Goal: Task Accomplishment & Management: Use online tool/utility

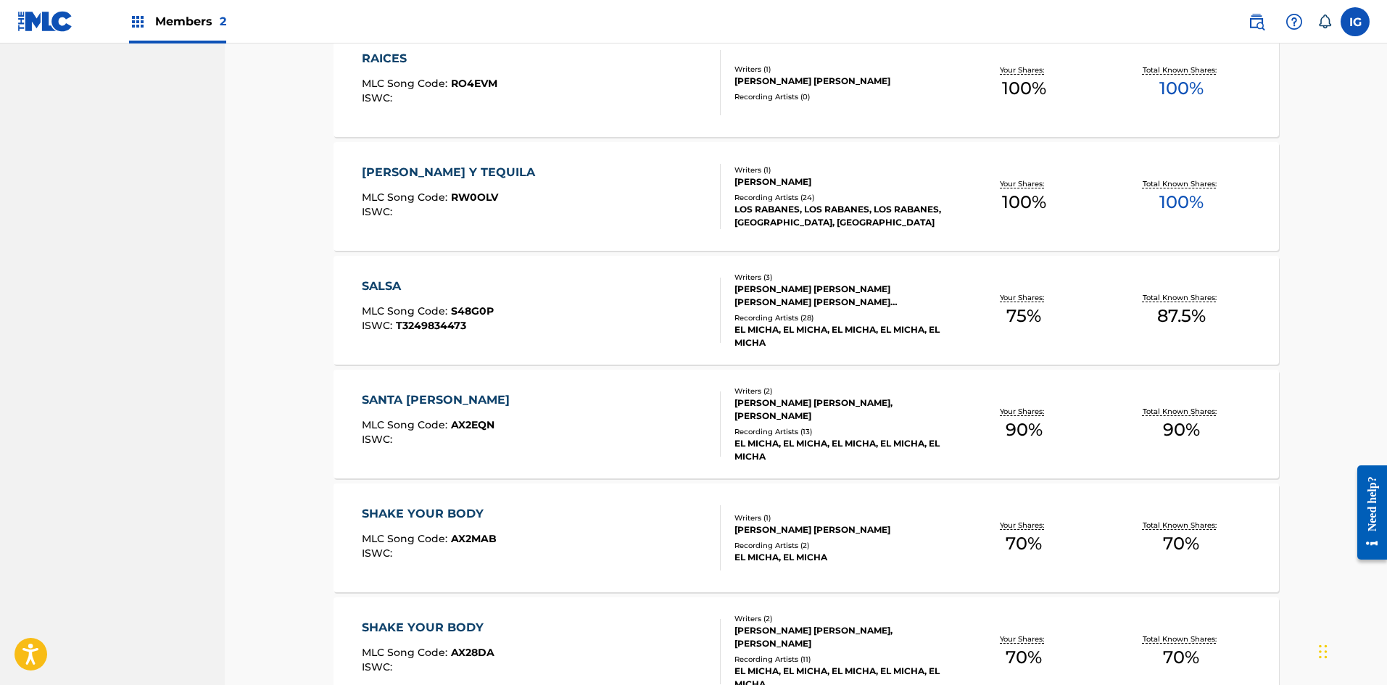
scroll to position [3080, 0]
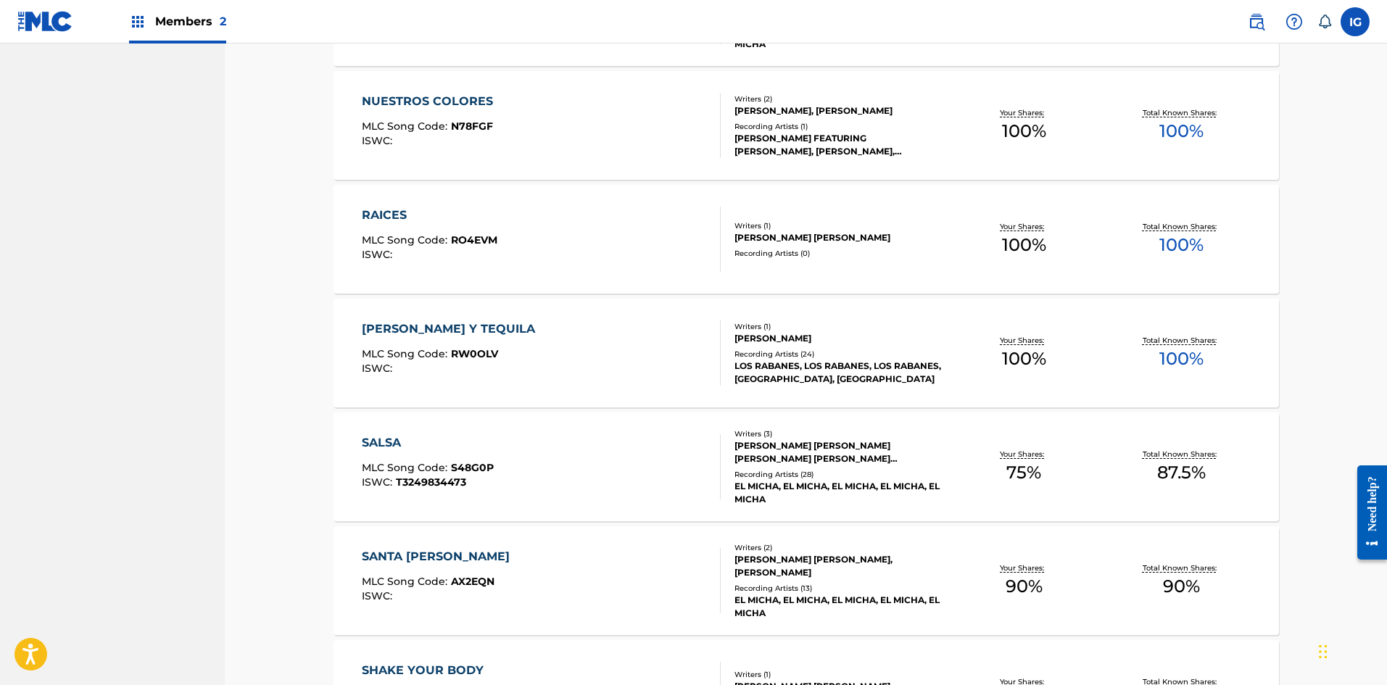
drag, startPoint x: 1390, startPoint y: 352, endPoint x: 20, endPoint y: 5, distance: 1413.9
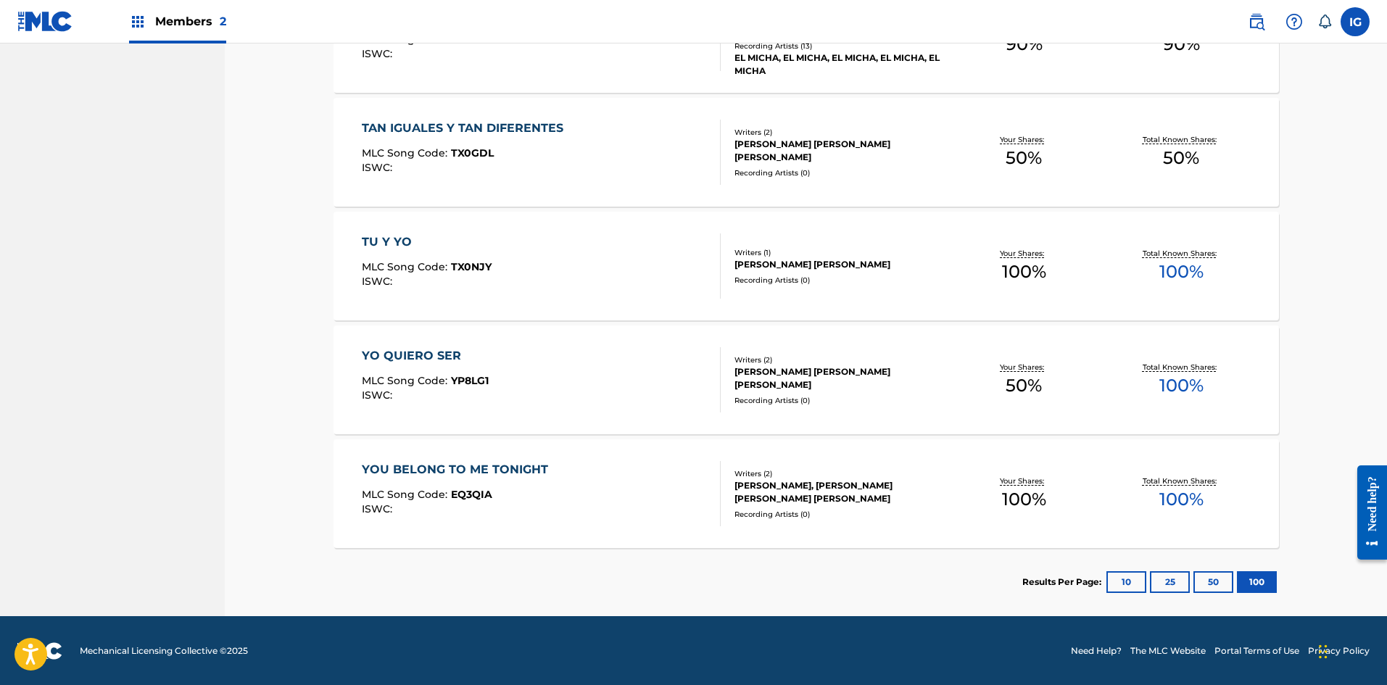
scroll to position [4078, 0]
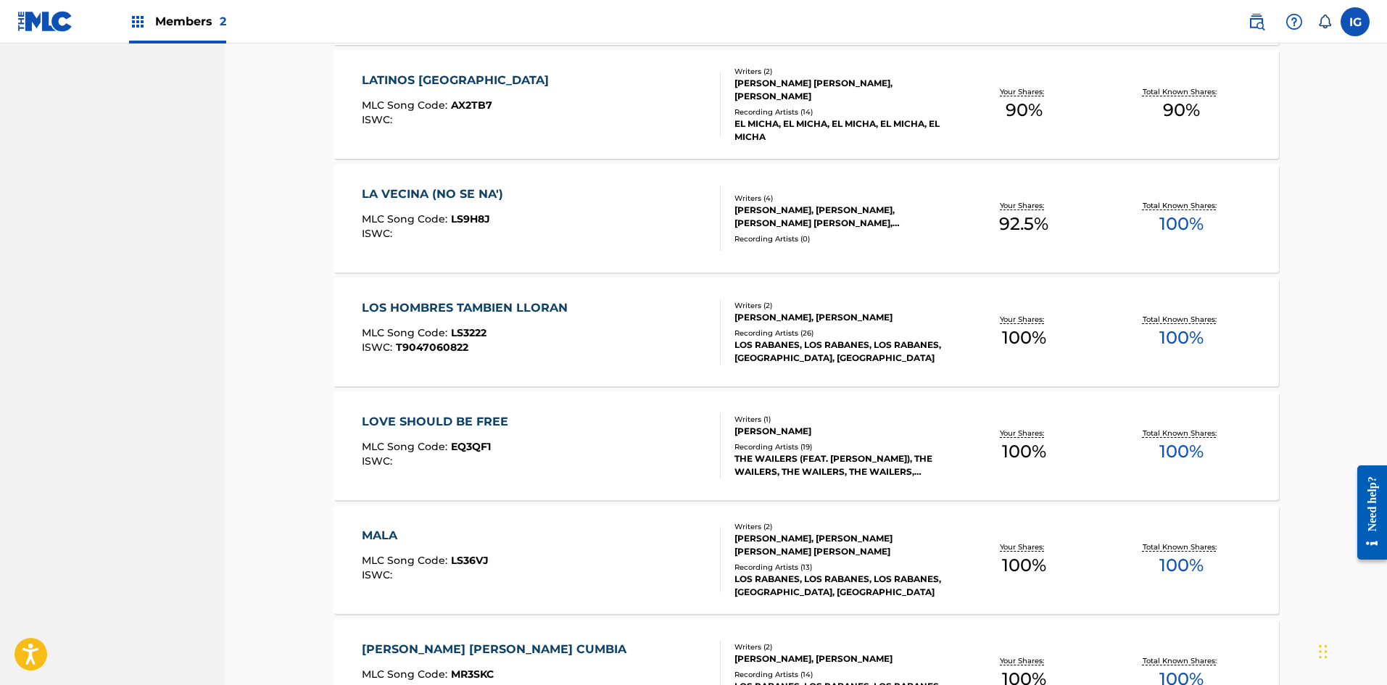
scroll to position [1806, 0]
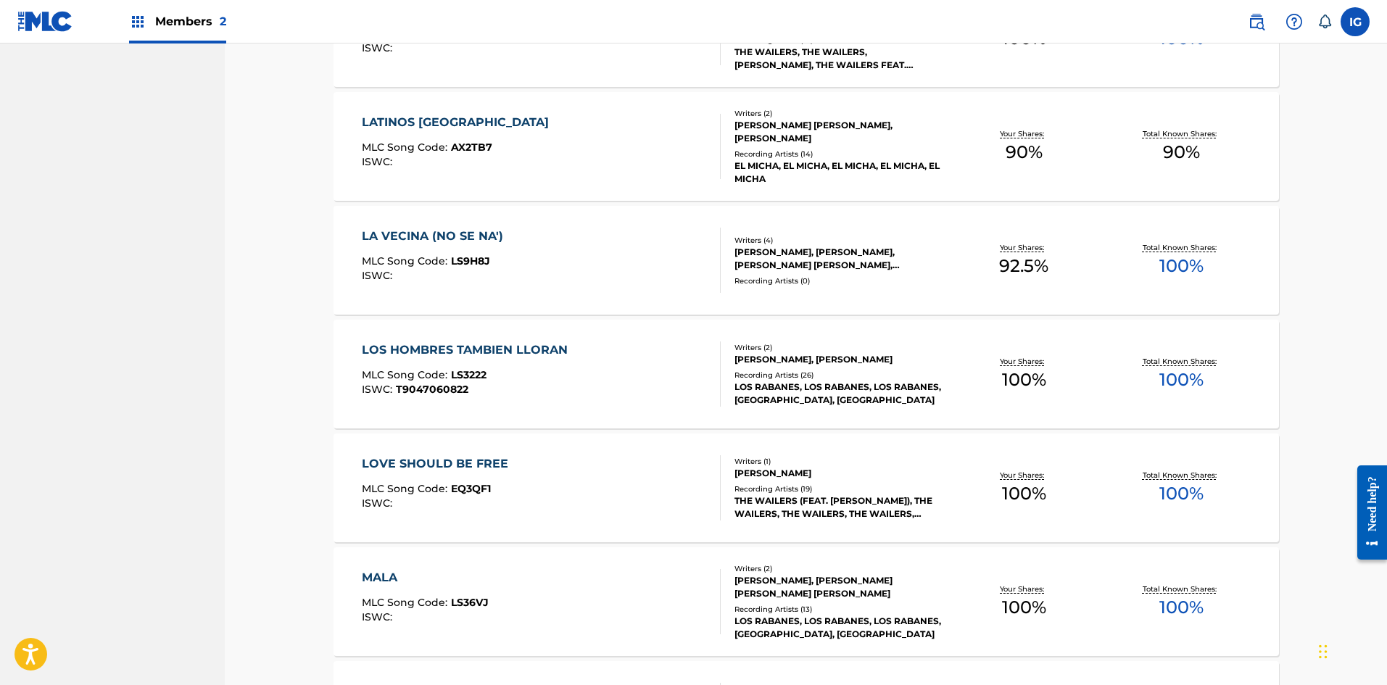
drag, startPoint x: 1331, startPoint y: 379, endPoint x: 1323, endPoint y: 381, distance: 8.8
click at [1331, 379] on div "Catalog Register Work SearchWithCriteriaebb12f37-815e-4d22-a109-f7a8e8861105 Wo…" at bounding box center [806, 562] width 1162 height 4650
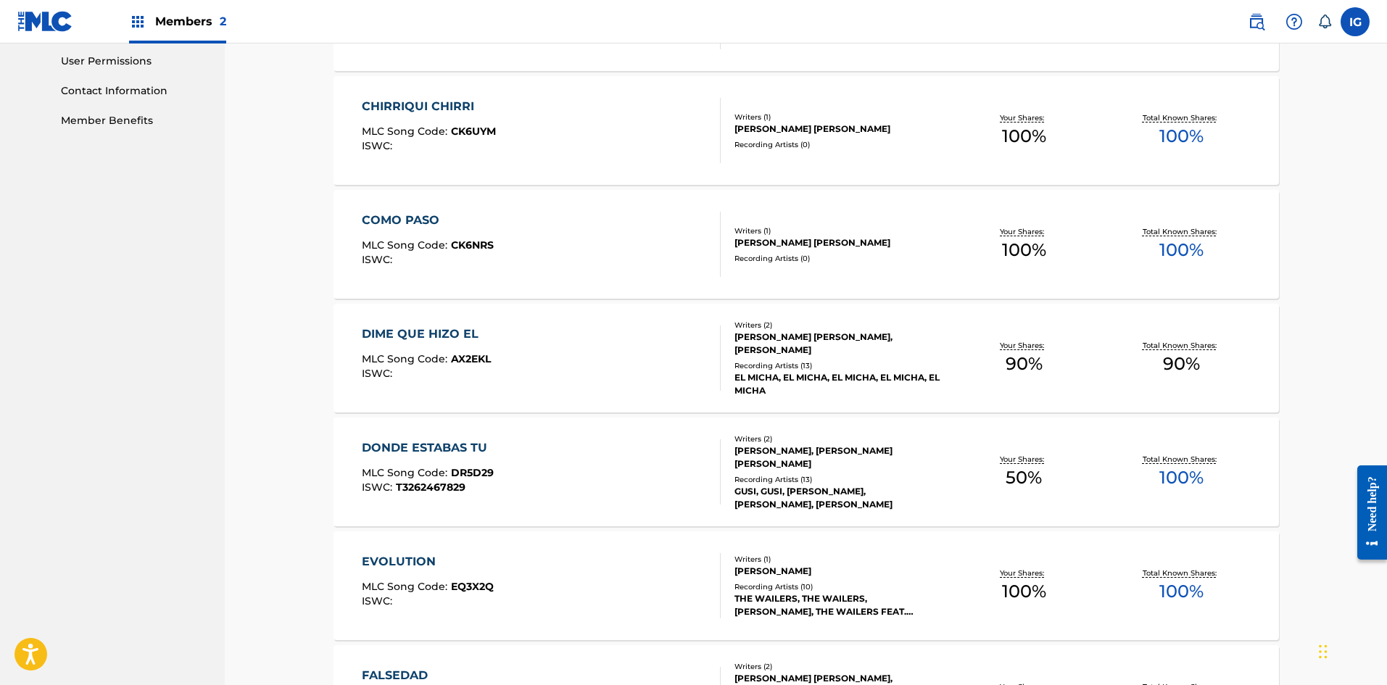
scroll to position [670, 0]
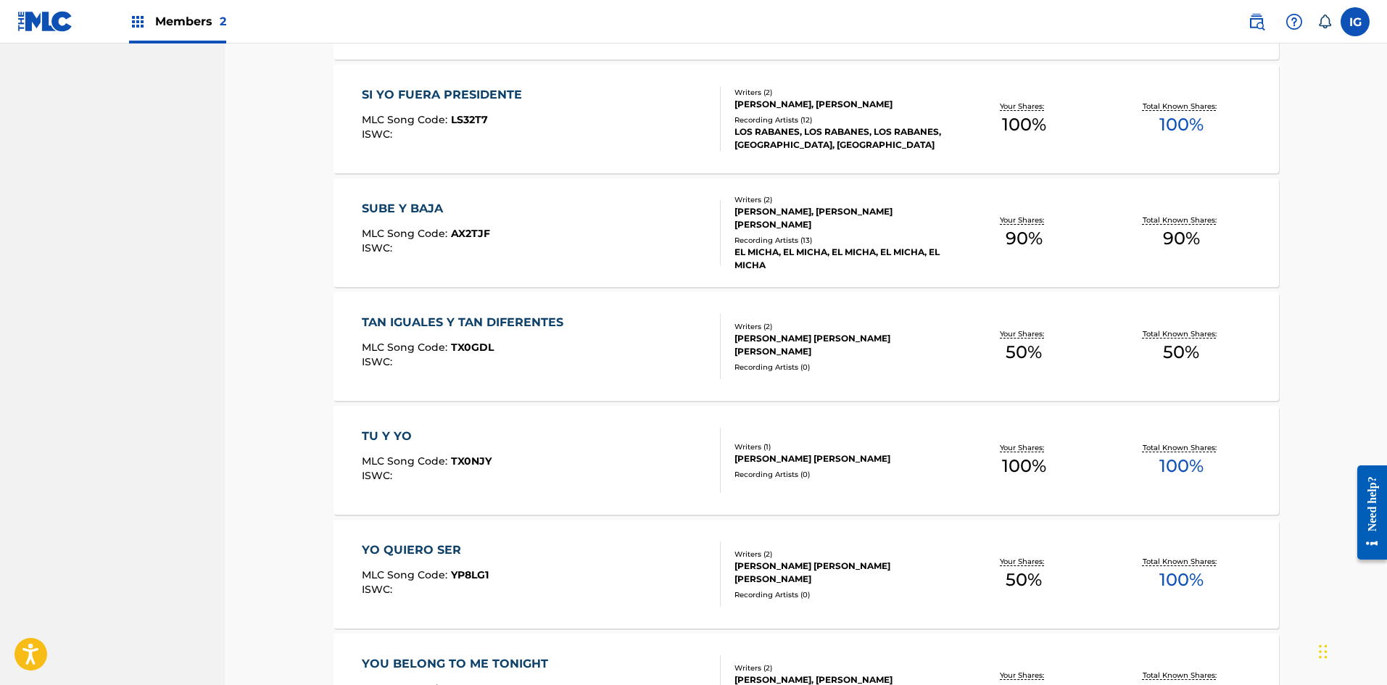
scroll to position [3885, 0]
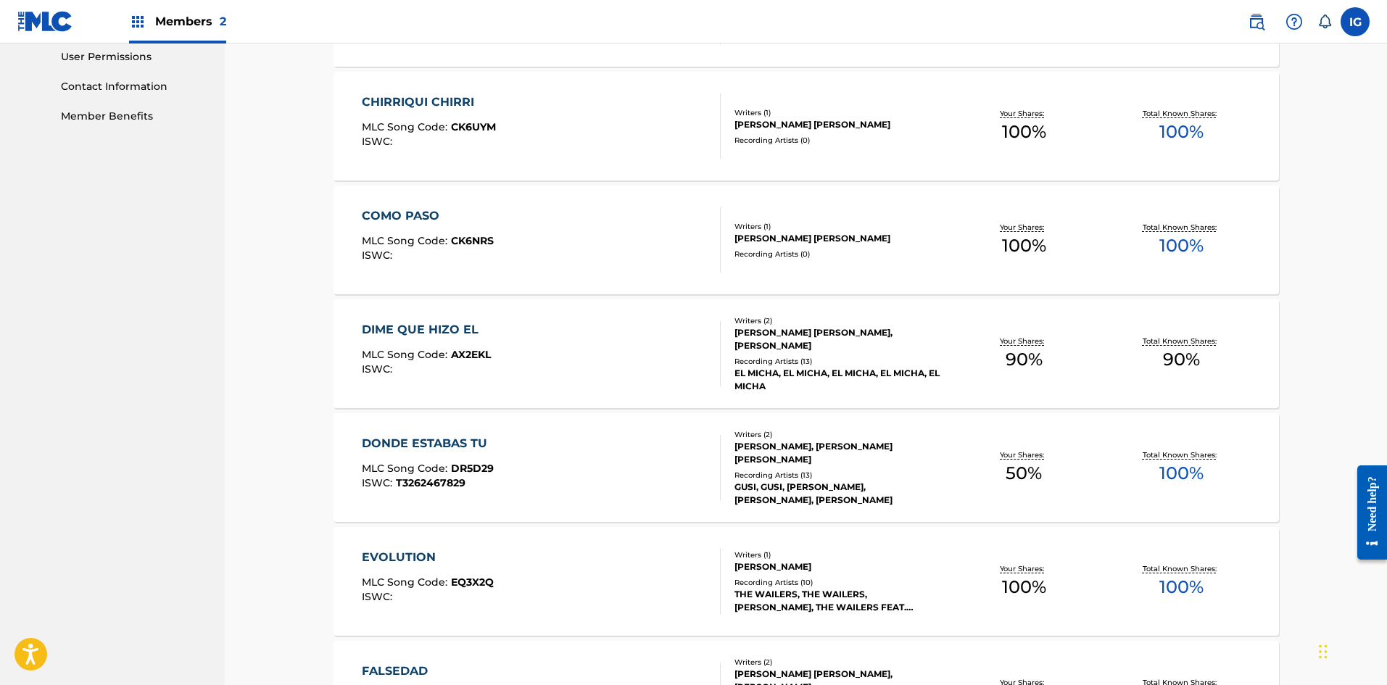
scroll to position [646, 0]
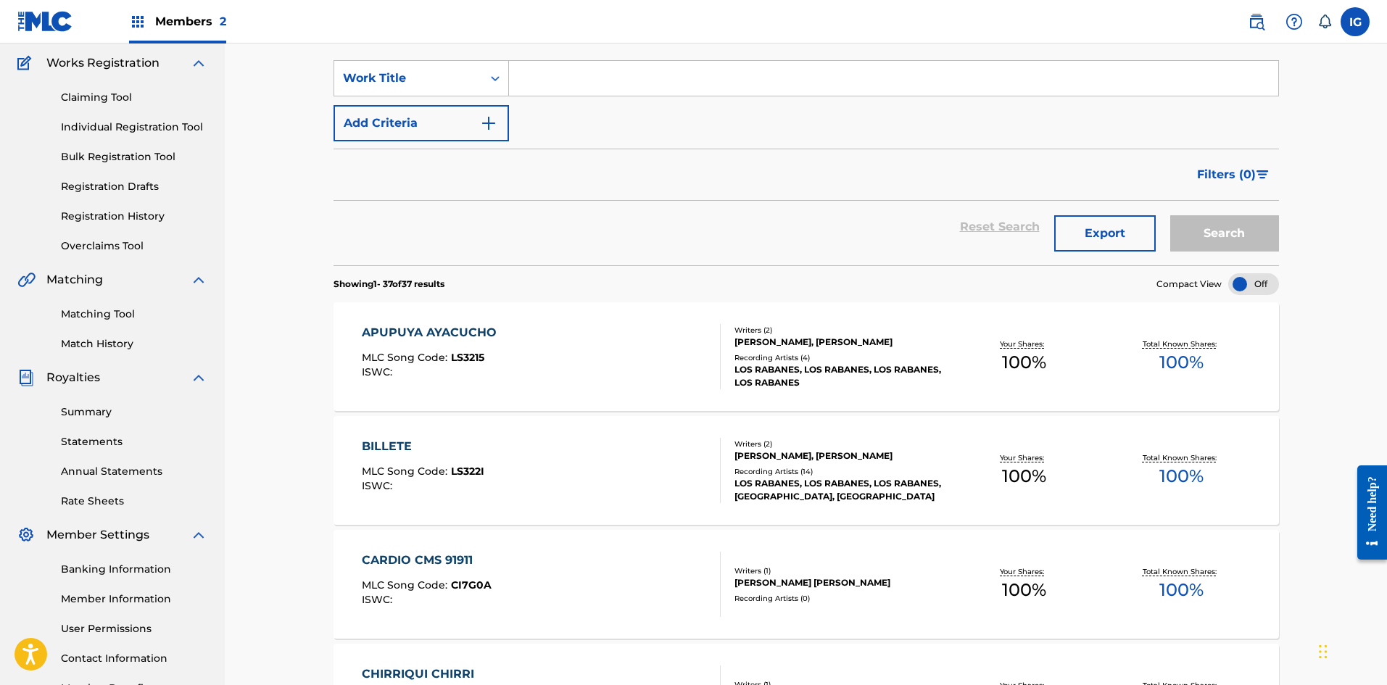
scroll to position [0, 0]
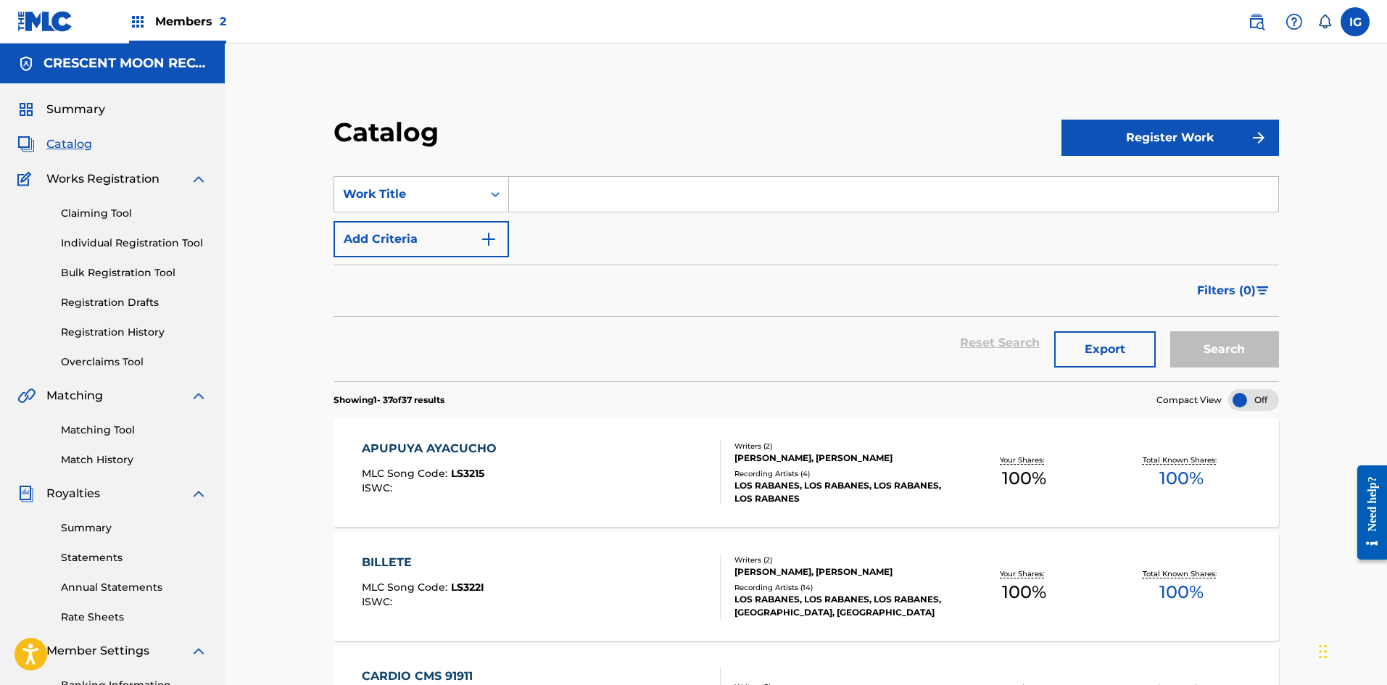
click at [137, 70] on h5 "CRESCENT MOON RECORDS PUBLISHING" at bounding box center [126, 63] width 164 height 17
drag, startPoint x: 150, startPoint y: 22, endPoint x: 161, endPoint y: 43, distance: 23.7
click at [150, 21] on div "Members 2" at bounding box center [177, 21] width 97 height 43
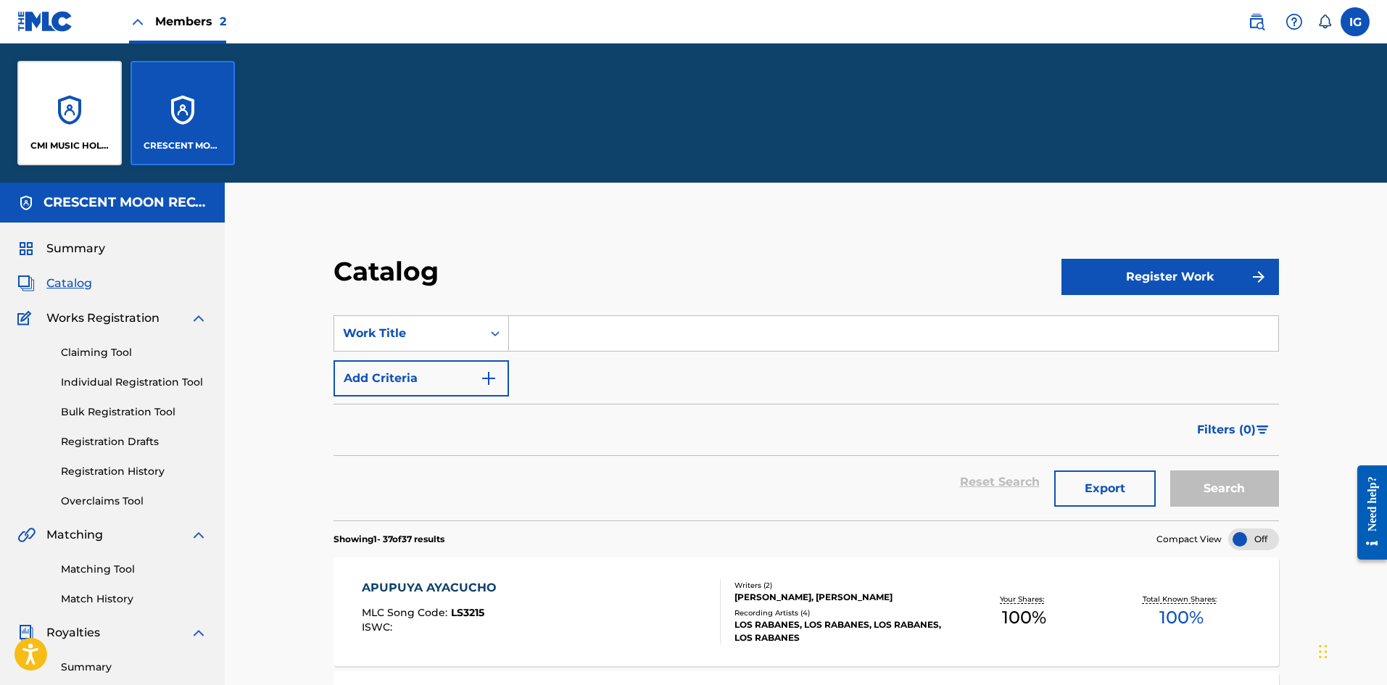
click at [83, 121] on div "CMI MUSIC HOLDINGS" at bounding box center [69, 113] width 104 height 104
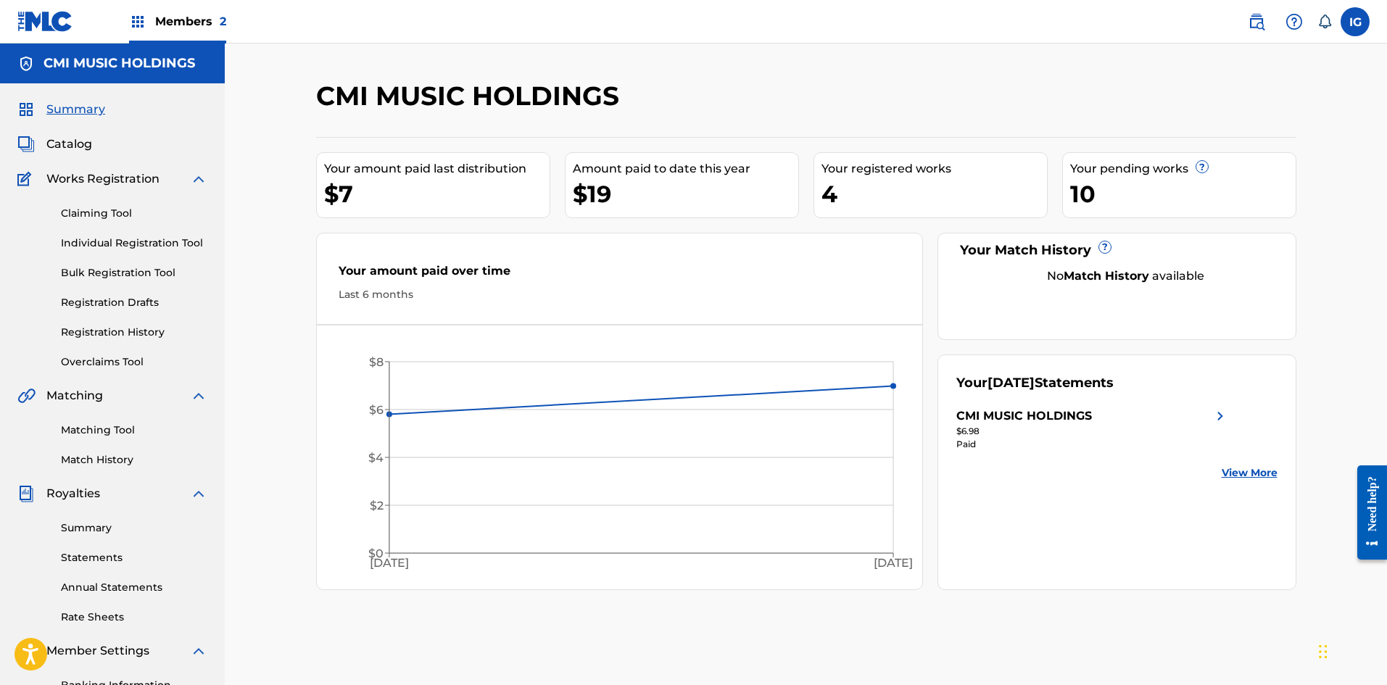
click at [62, 149] on span "Catalog" at bounding box center [69, 144] width 46 height 17
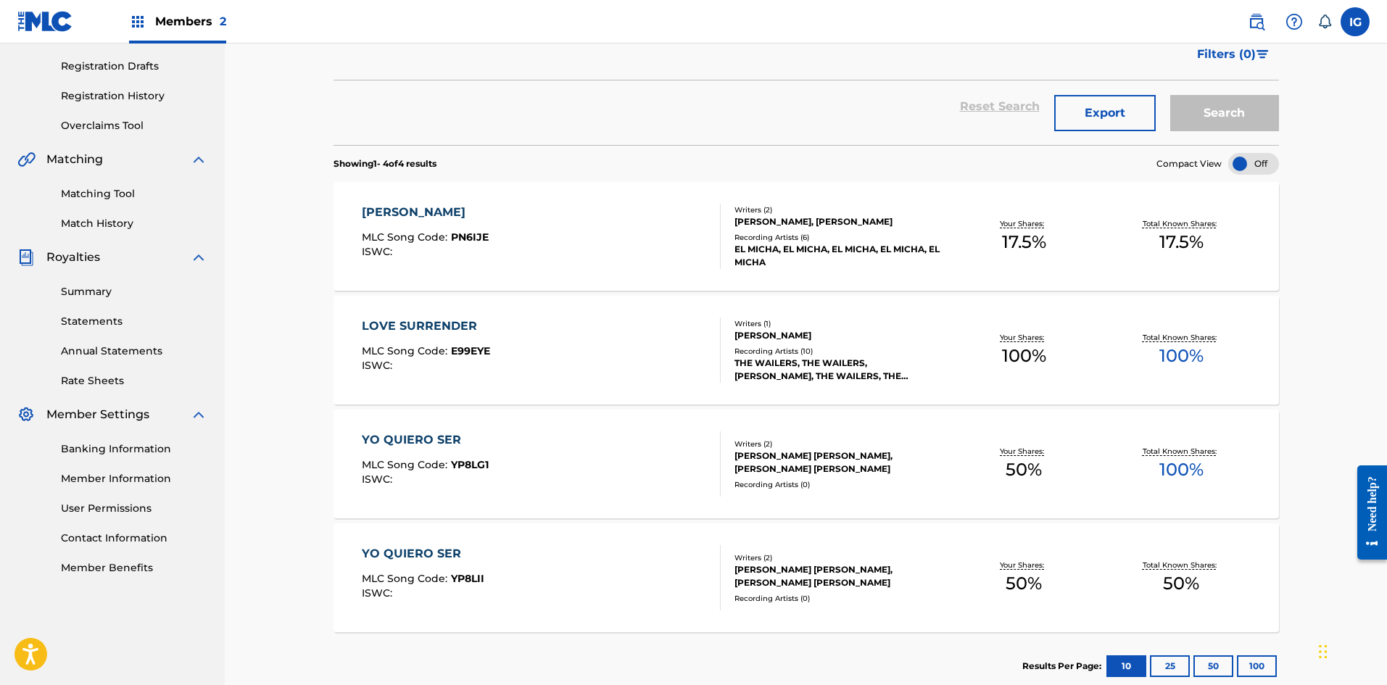
scroll to position [321, 0]
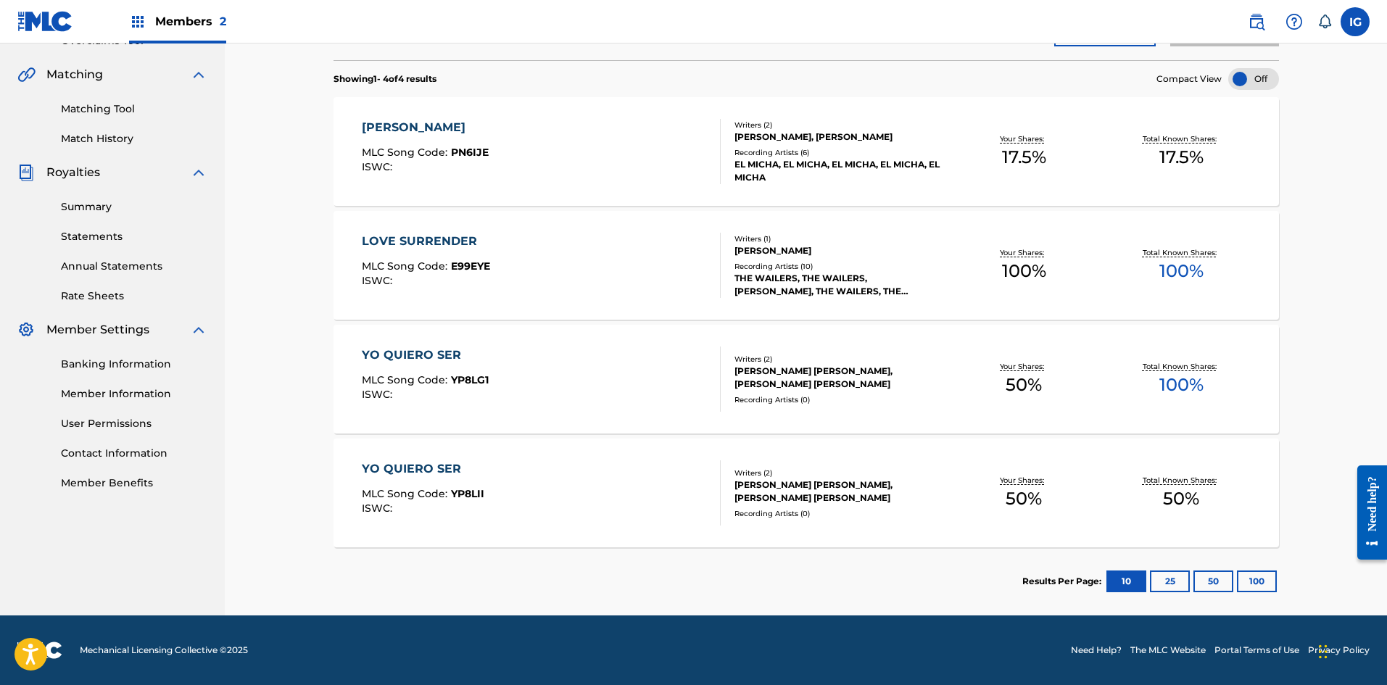
click at [421, 355] on div "YO QUIERO SER" at bounding box center [425, 355] width 127 height 17
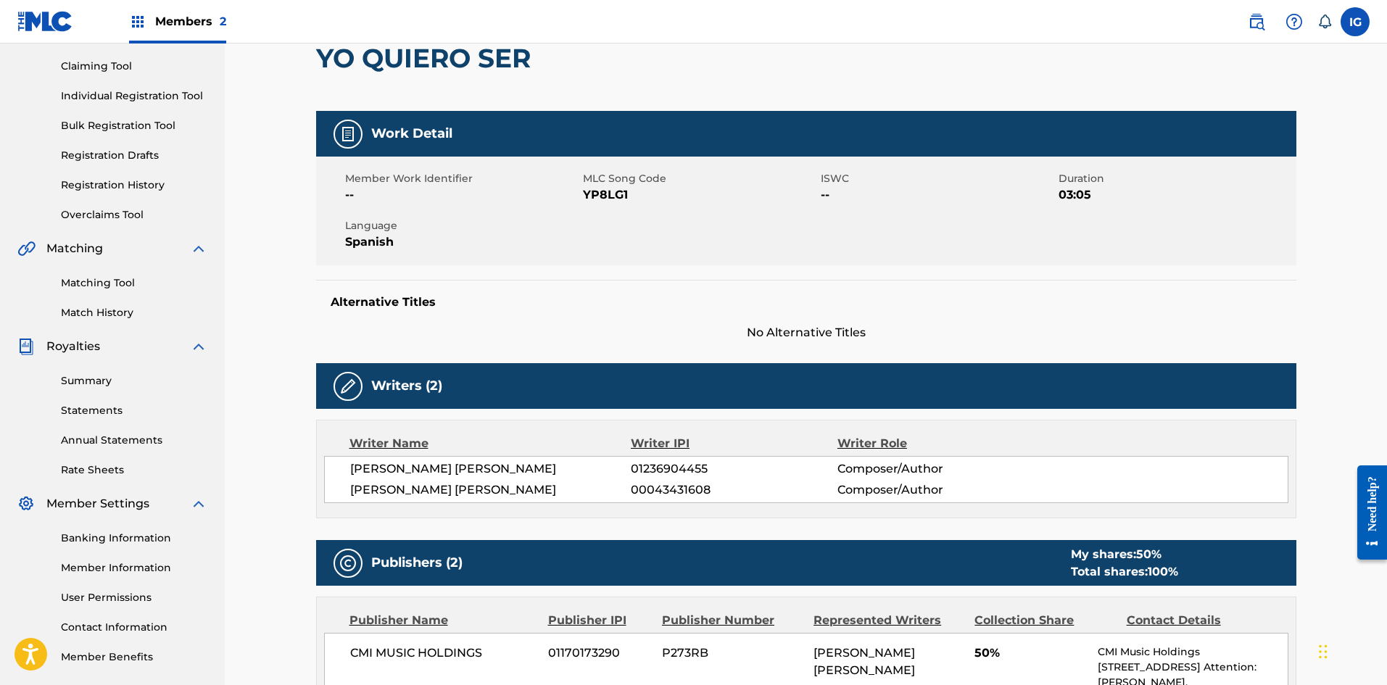
scroll to position [46, 0]
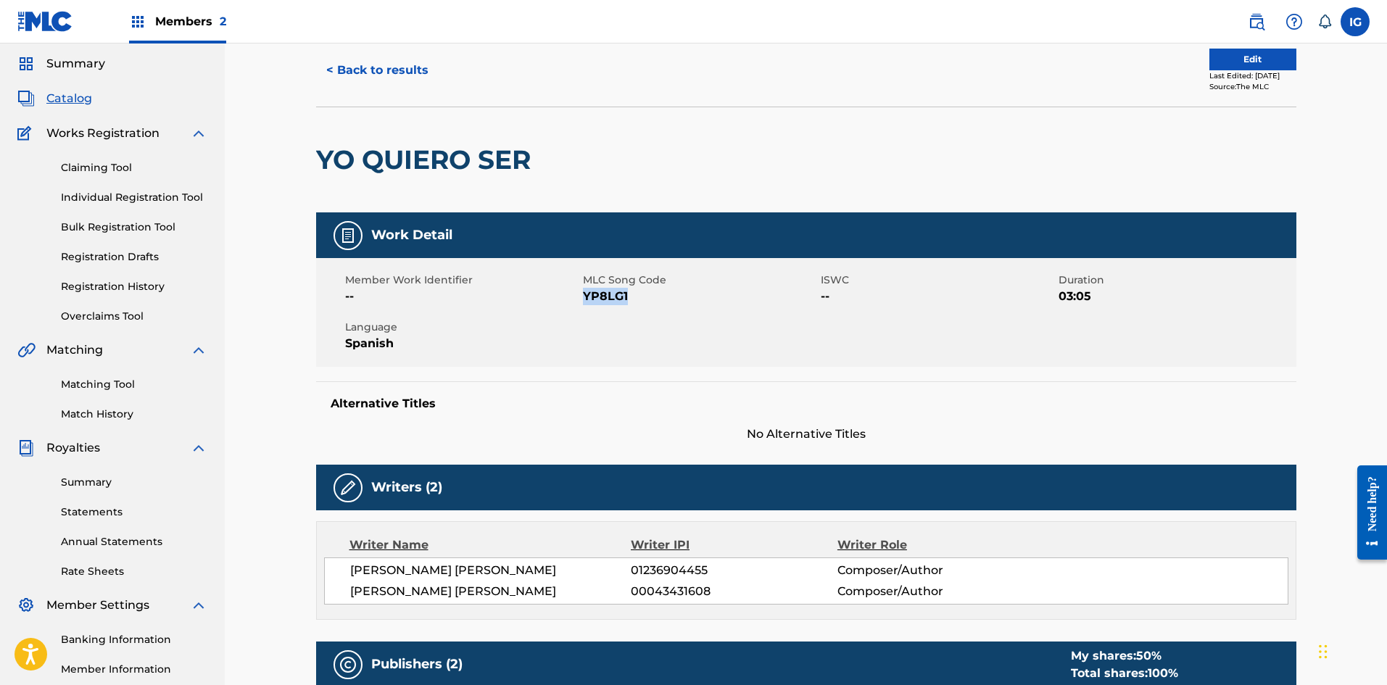
drag, startPoint x: 584, startPoint y: 295, endPoint x: 630, endPoint y: 292, distance: 45.8
click at [630, 292] on span "YP8LG1" at bounding box center [700, 296] width 234 height 17
copy span "YP8LG1"
click at [381, 70] on button "< Back to results" at bounding box center [377, 70] width 123 height 36
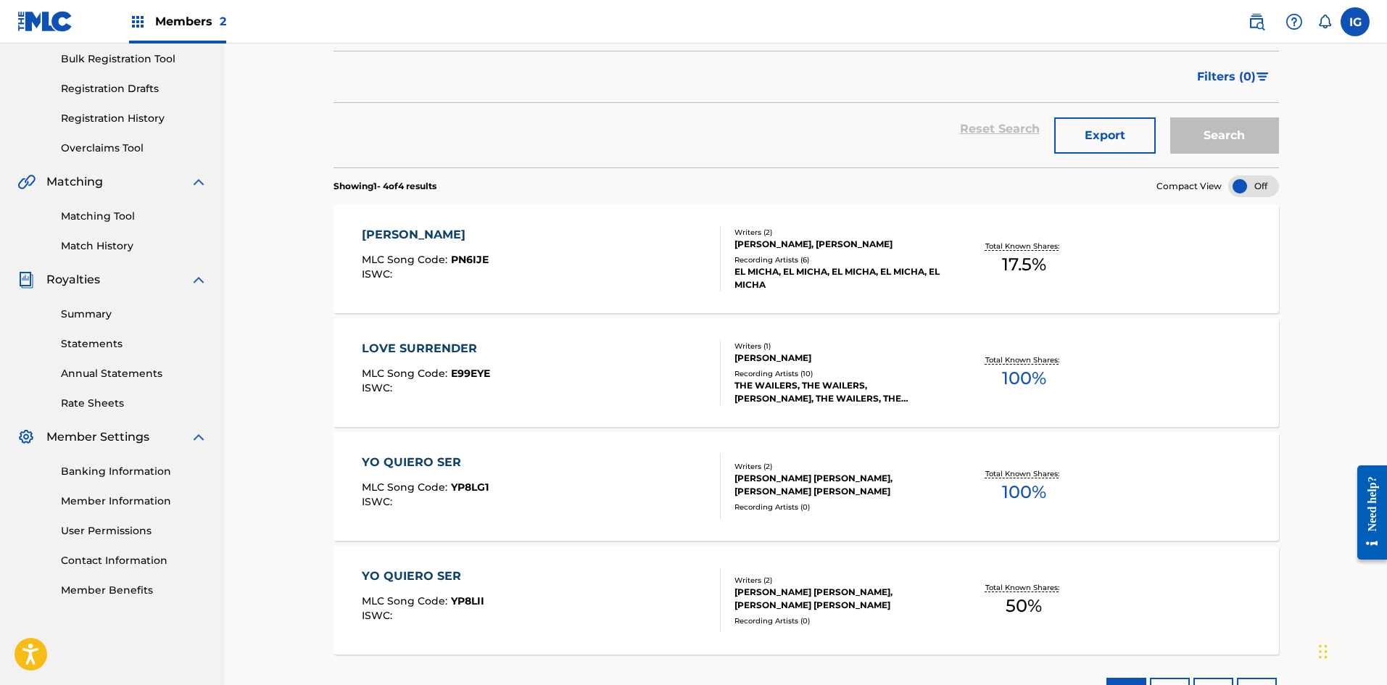
scroll to position [284, 0]
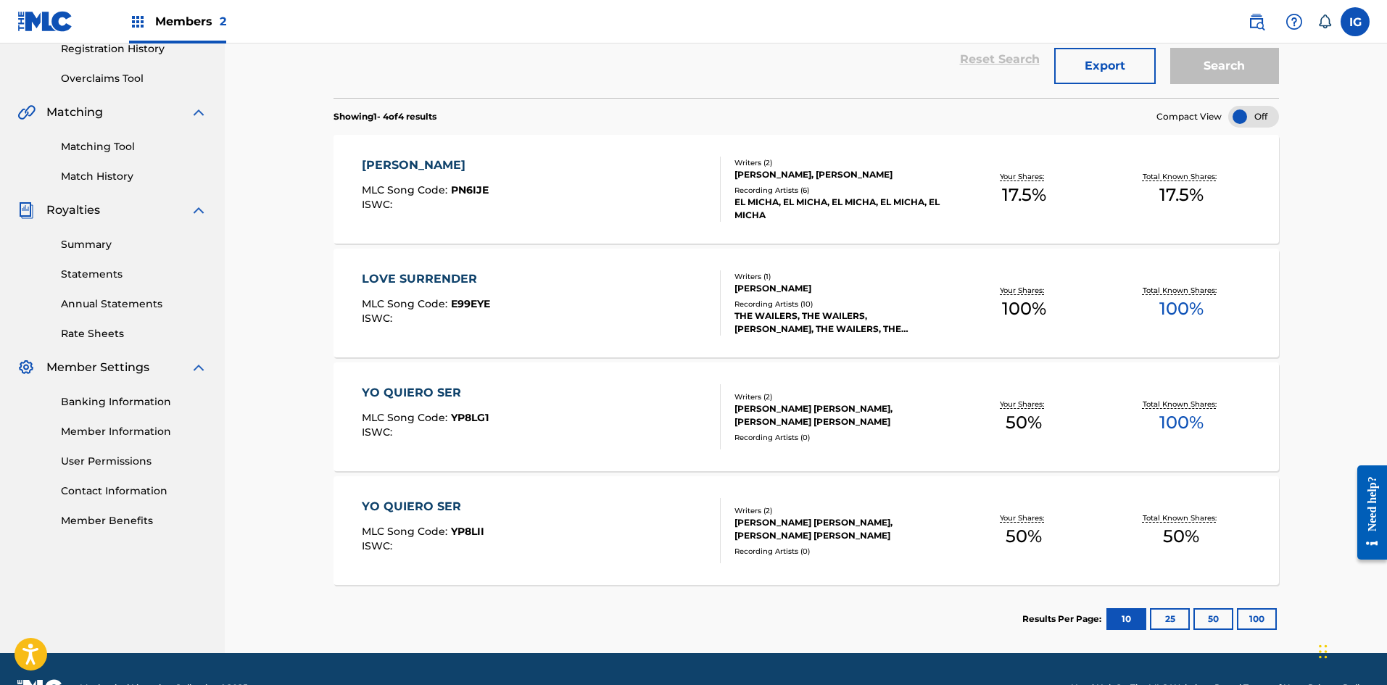
click at [395, 507] on div "YO QUIERO SER" at bounding box center [423, 506] width 123 height 17
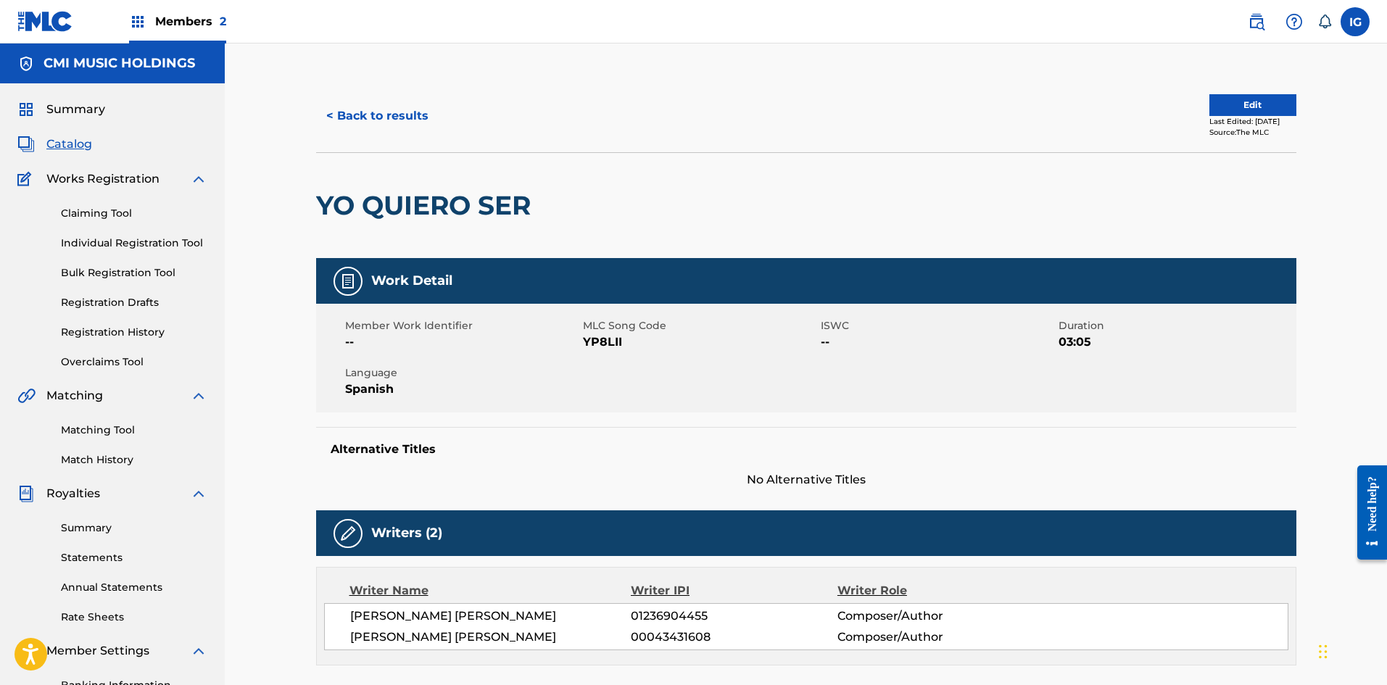
click at [336, 117] on button "< Back to results" at bounding box center [377, 116] width 123 height 36
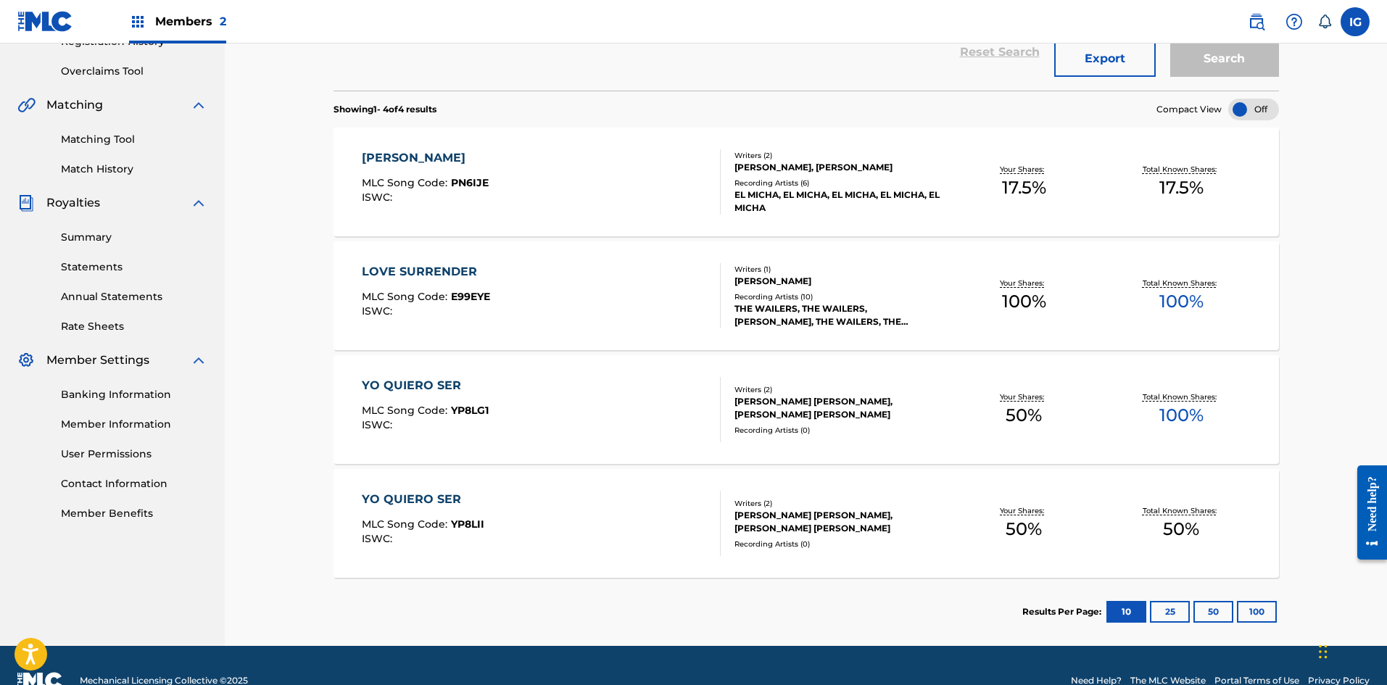
scroll to position [307, 0]
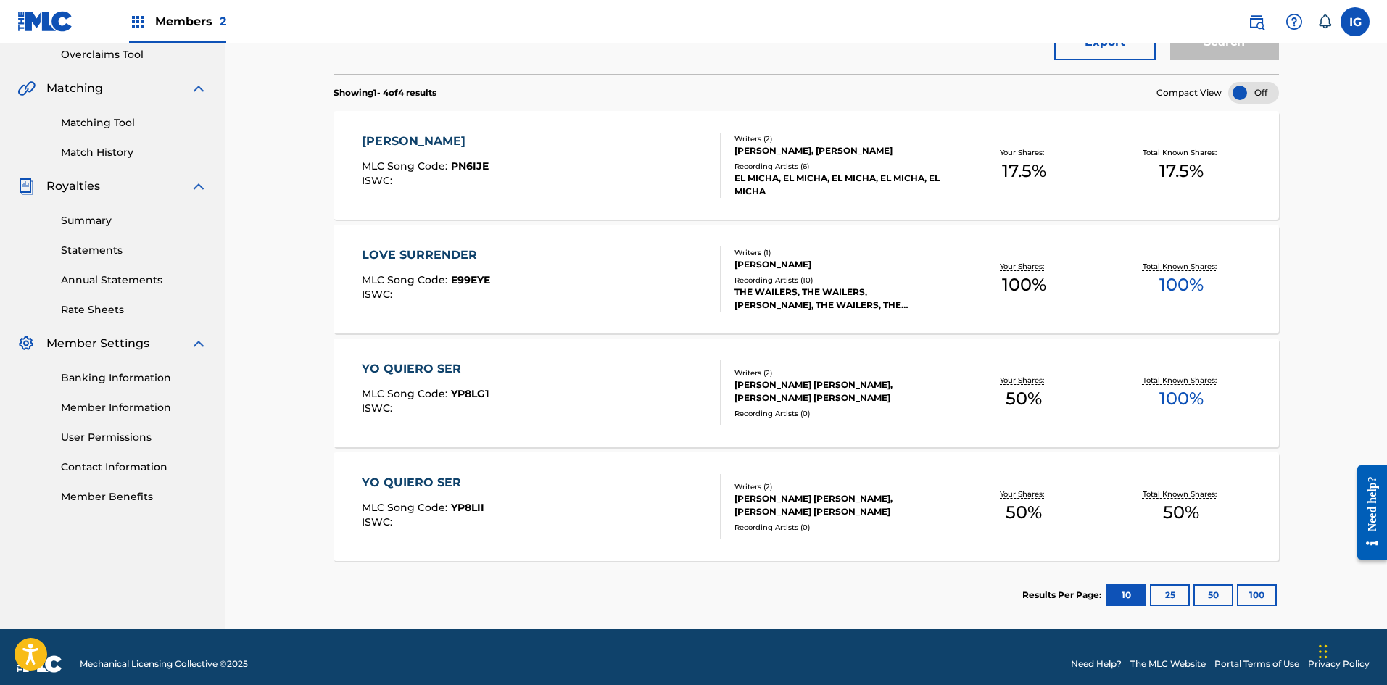
click at [400, 481] on div "YO QUIERO SER" at bounding box center [423, 482] width 123 height 17
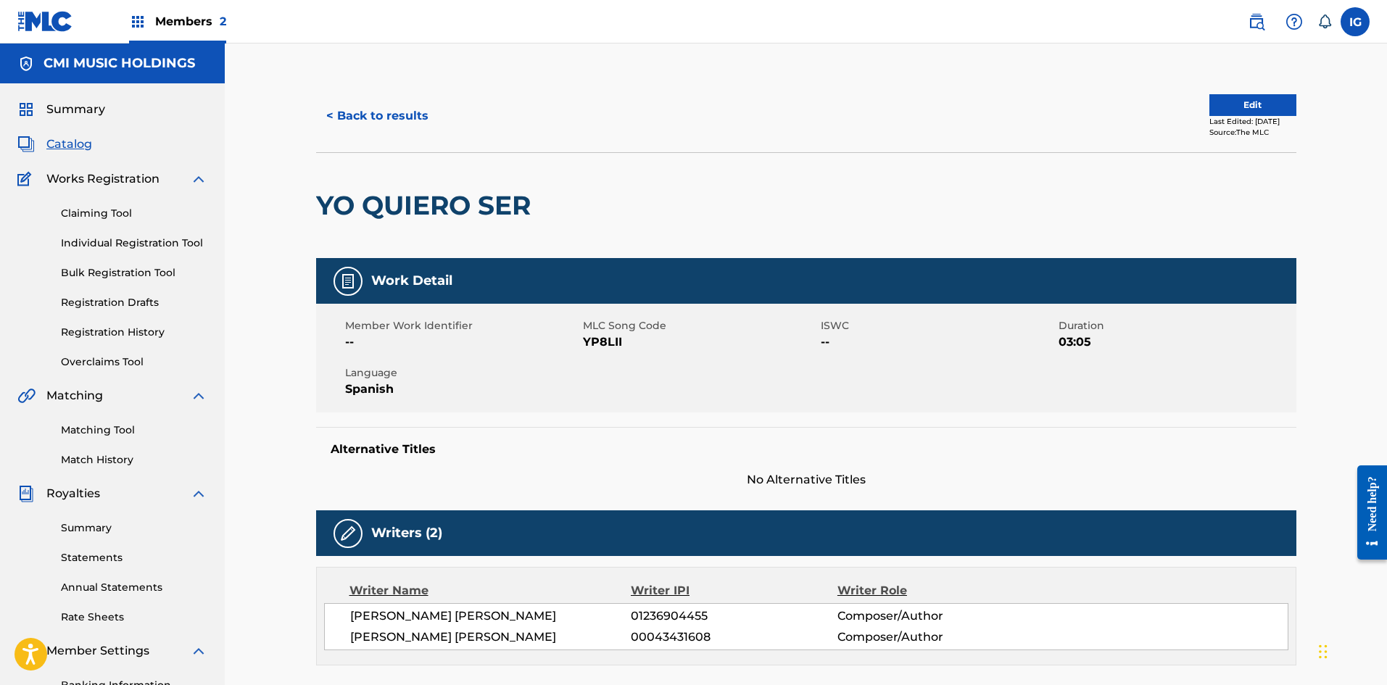
click at [1236, 111] on button "Edit" at bounding box center [1253, 105] width 87 height 22
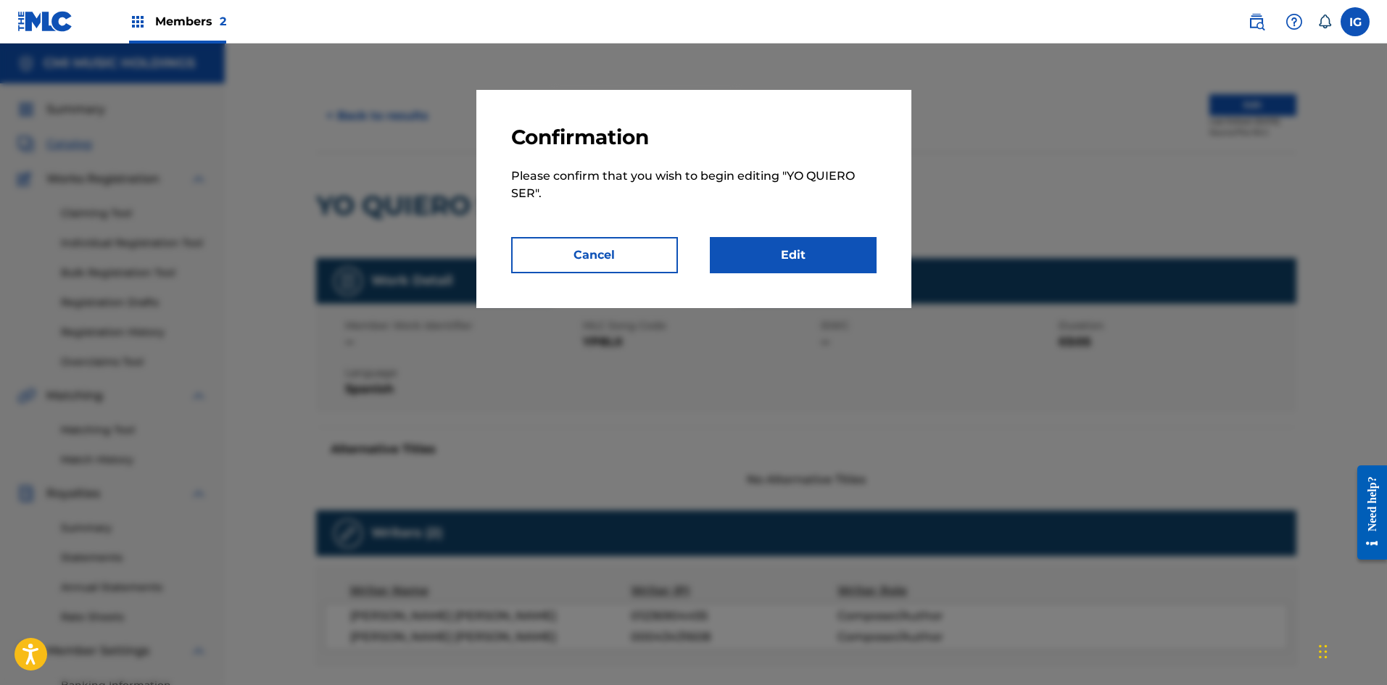
click at [788, 263] on link "Edit" at bounding box center [793, 255] width 167 height 36
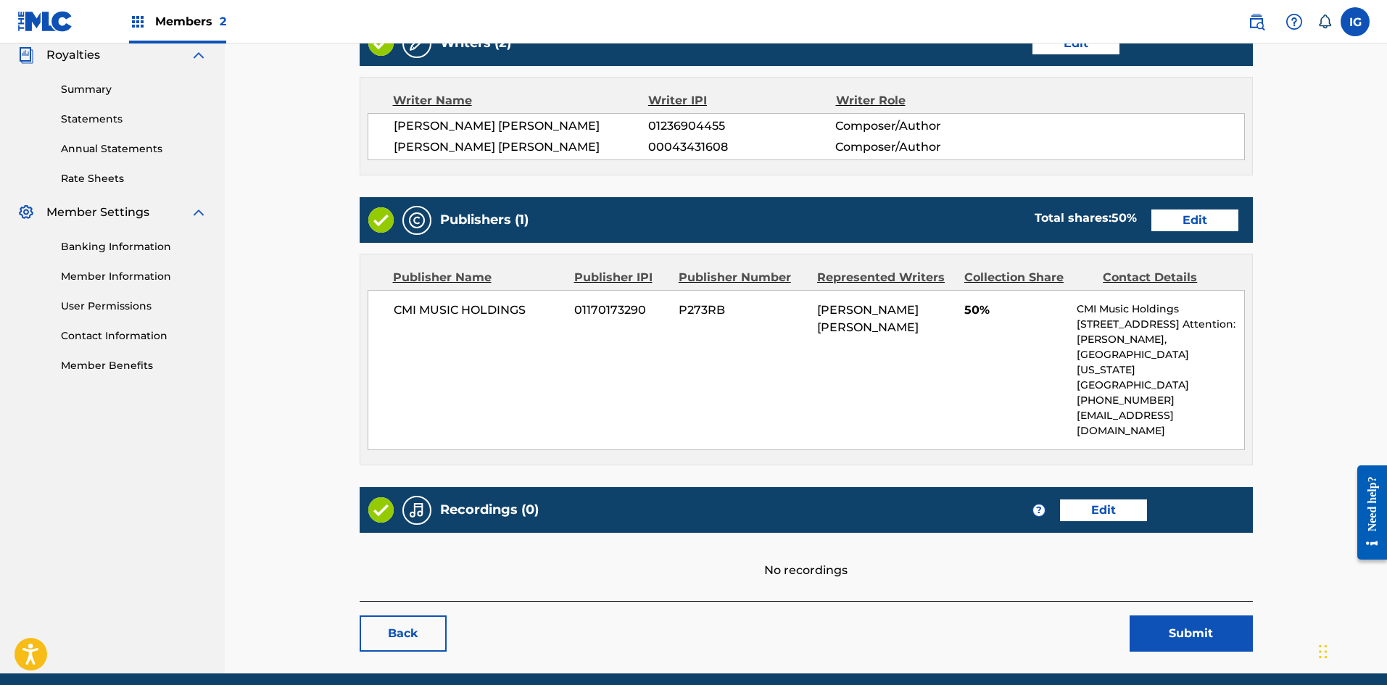
scroll to position [466, 0]
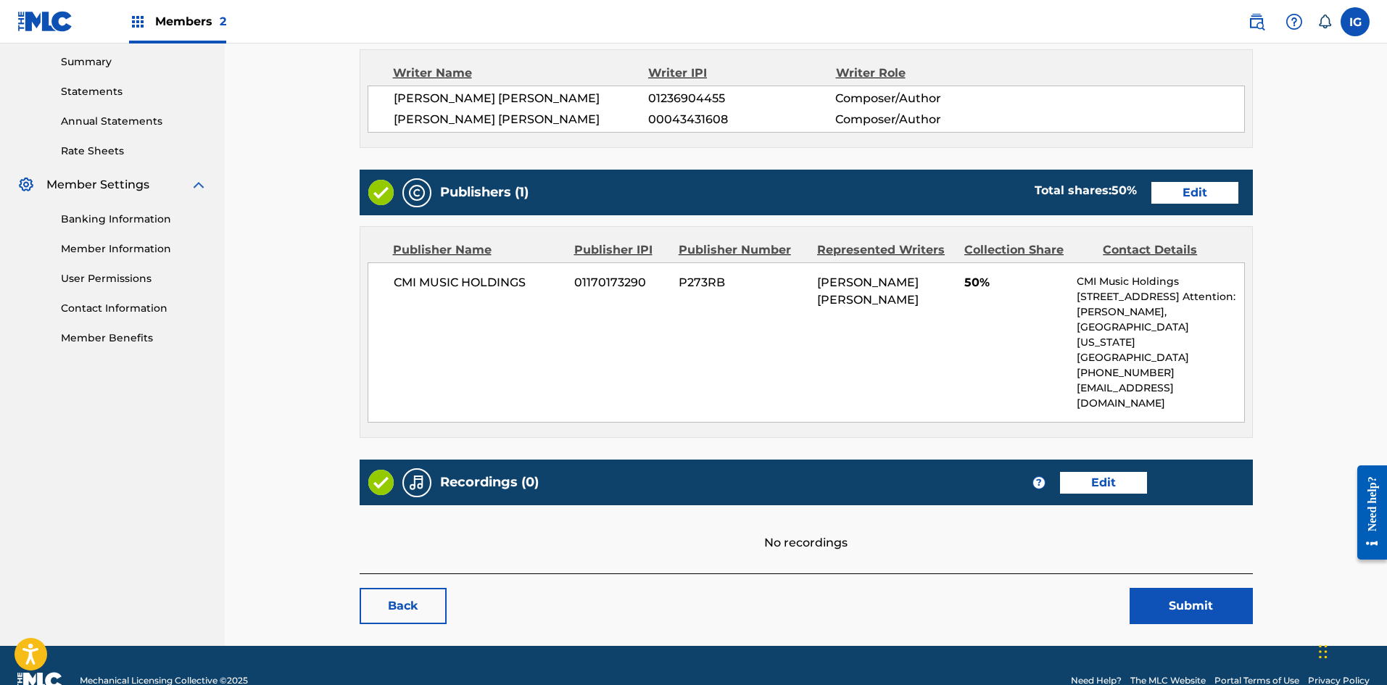
click at [414, 588] on link "Back" at bounding box center [403, 606] width 87 height 36
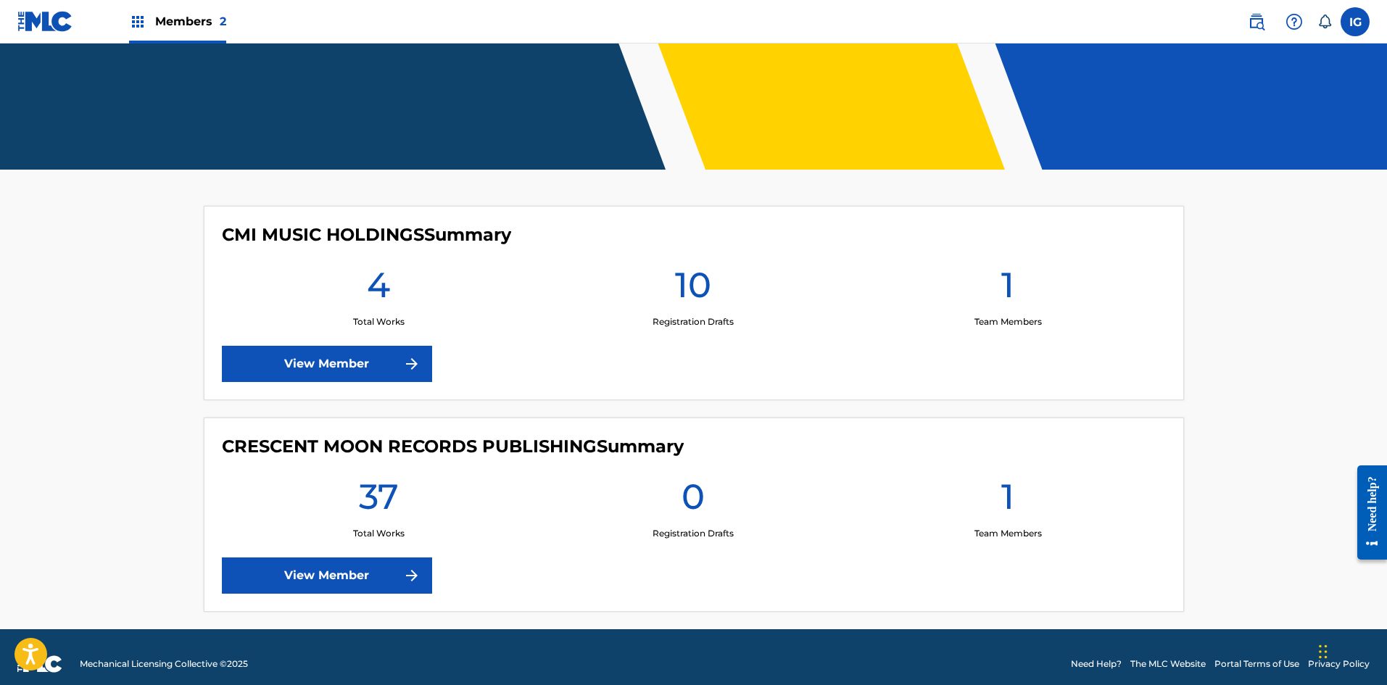
scroll to position [269, 0]
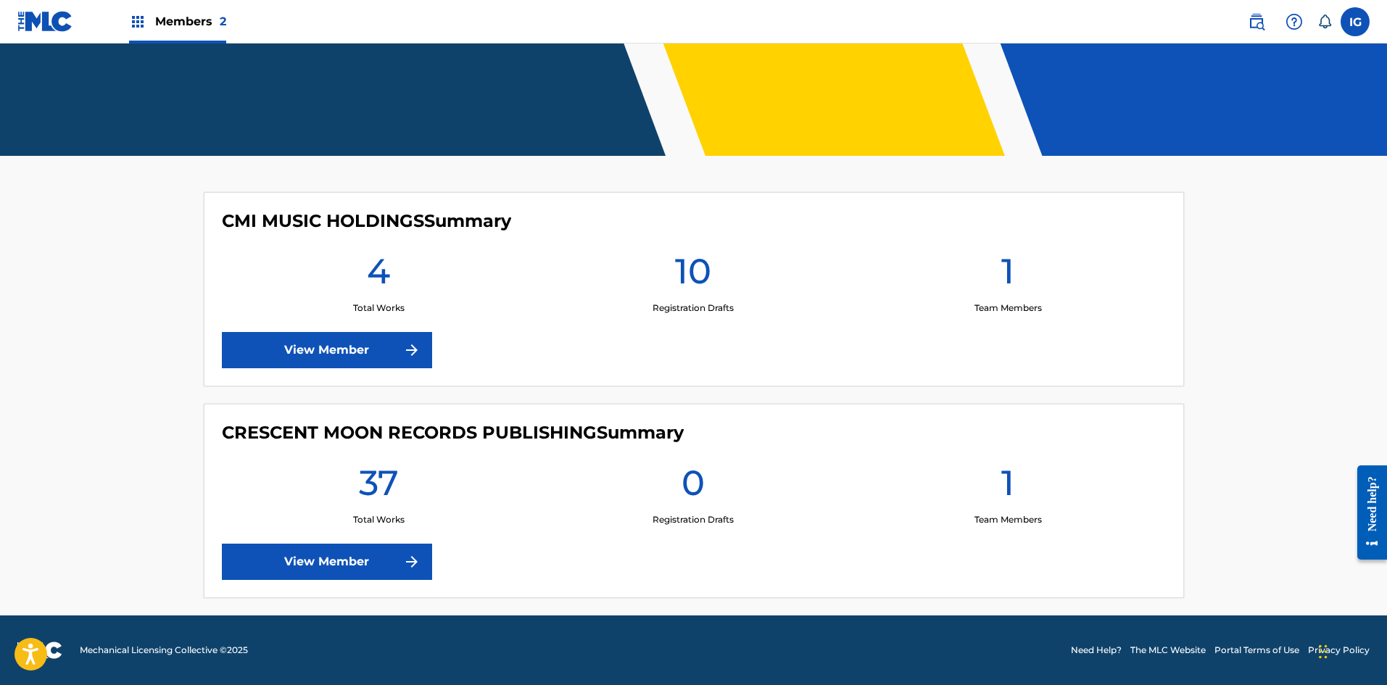
click at [325, 348] on link "View Member" at bounding box center [327, 350] width 210 height 36
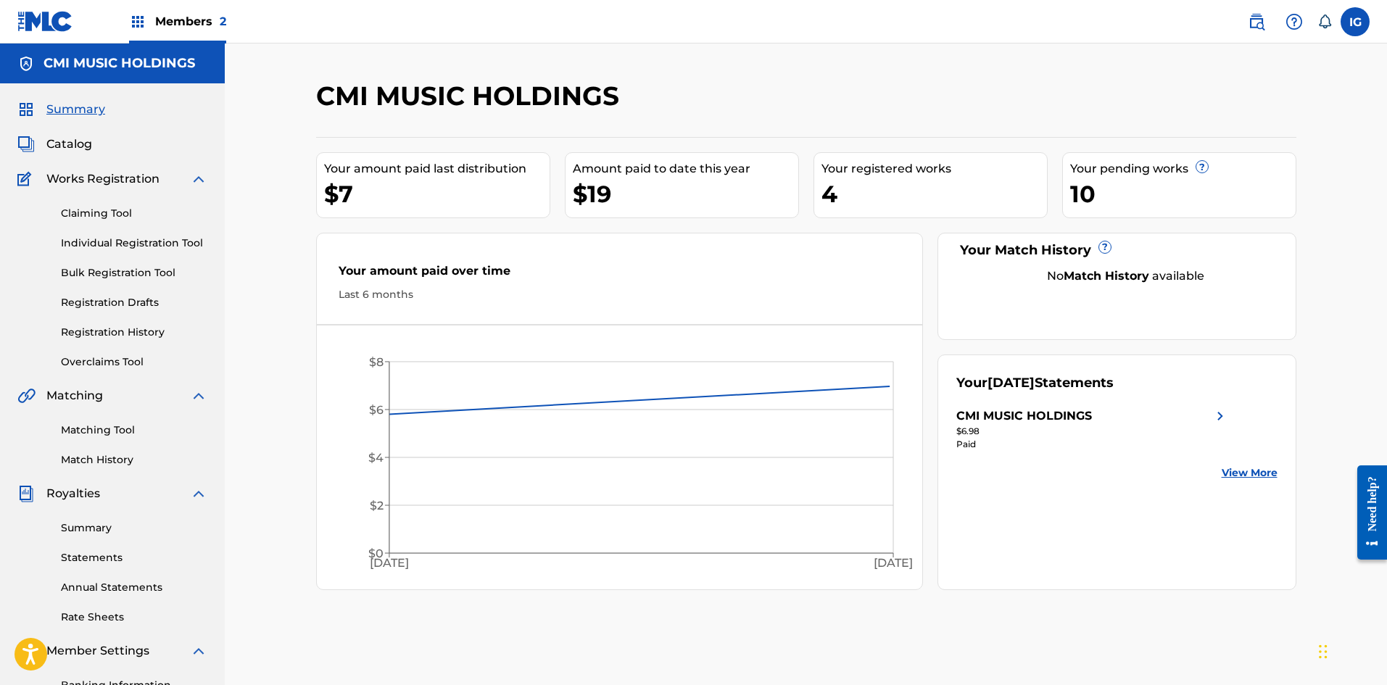
click at [115, 217] on link "Claiming Tool" at bounding box center [134, 213] width 146 height 15
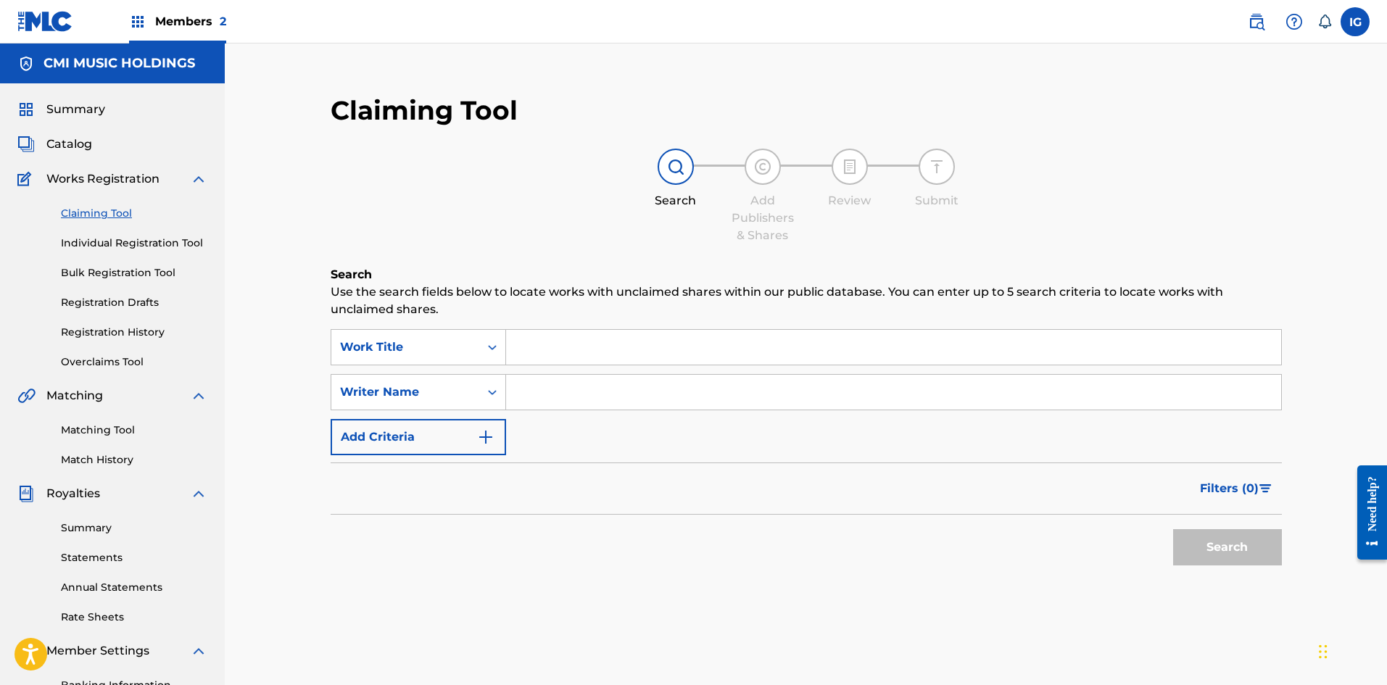
click at [72, 154] on div "Summary Catalog Works Registration Claiming Tool Individual Registration Tool B…" at bounding box center [112, 456] width 225 height 746
click at [21, 146] on img at bounding box center [25, 144] width 17 height 17
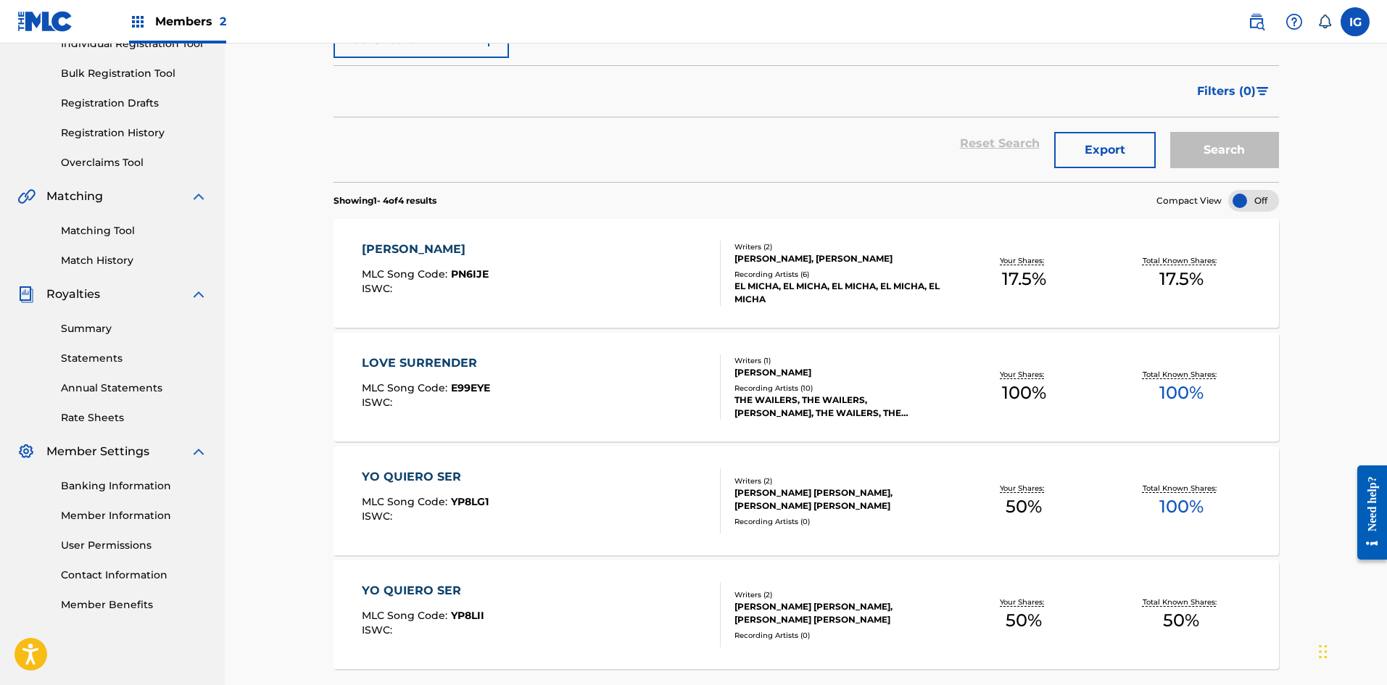
scroll to position [321, 0]
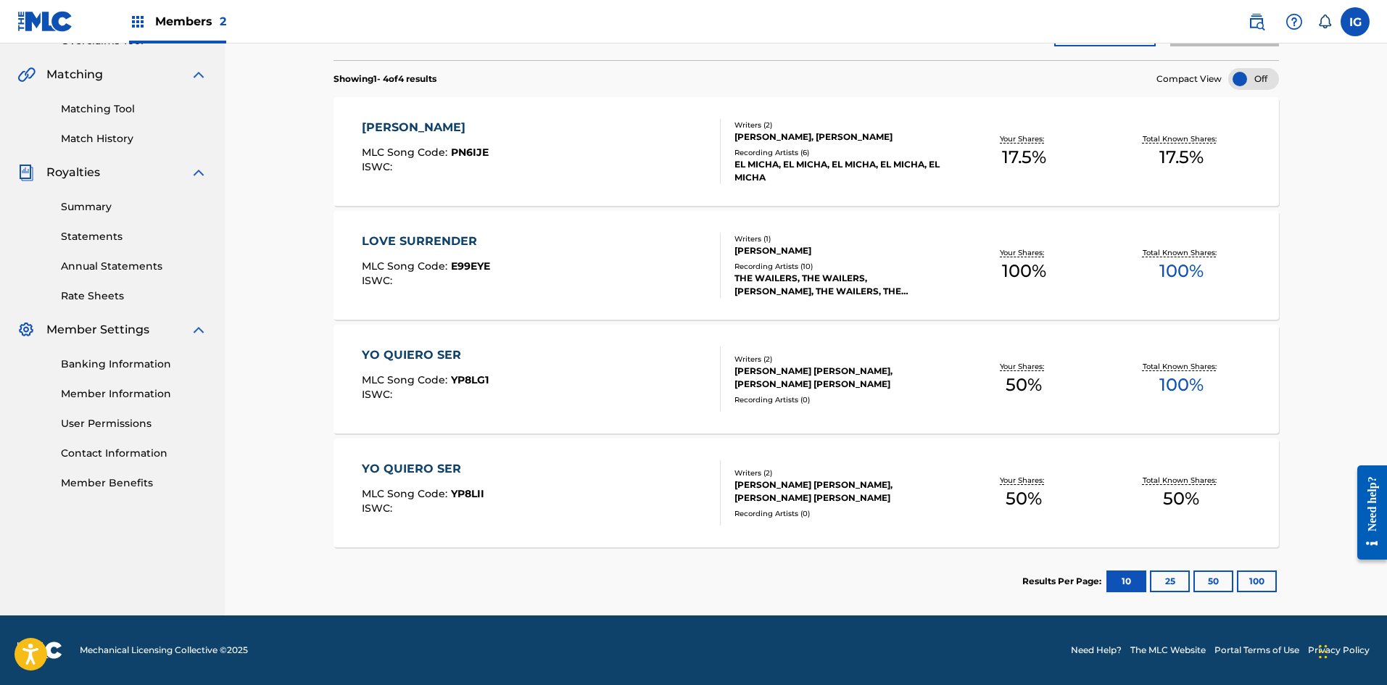
click at [120, 454] on link "Contact Information" at bounding box center [134, 453] width 146 height 15
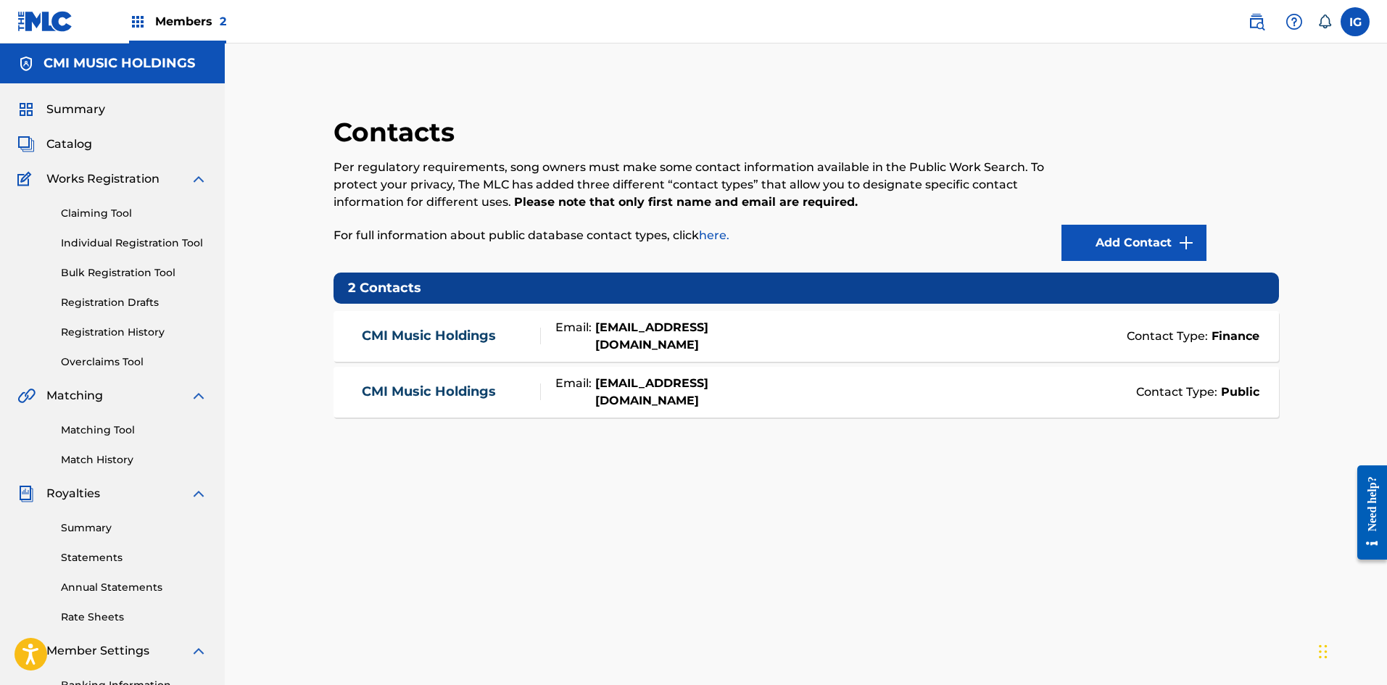
click at [1234, 391] on strong "Public" at bounding box center [1239, 392] width 42 height 17
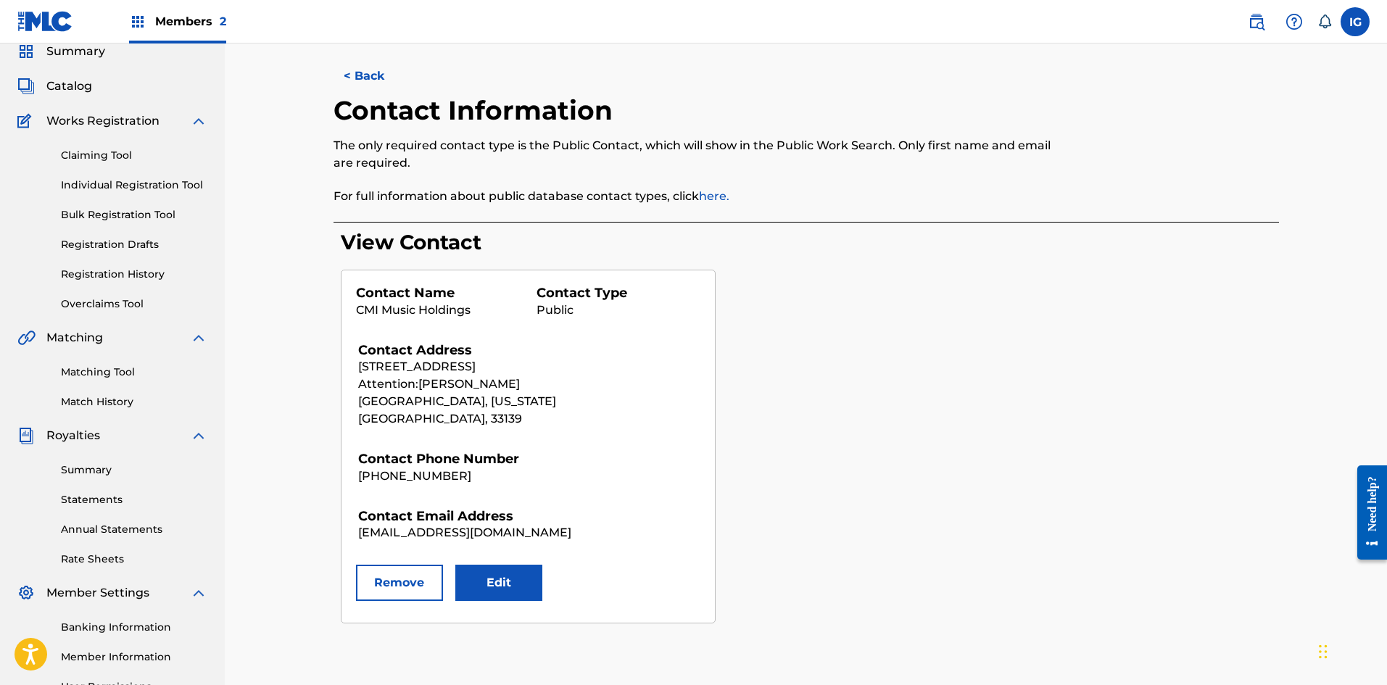
scroll to position [49, 0]
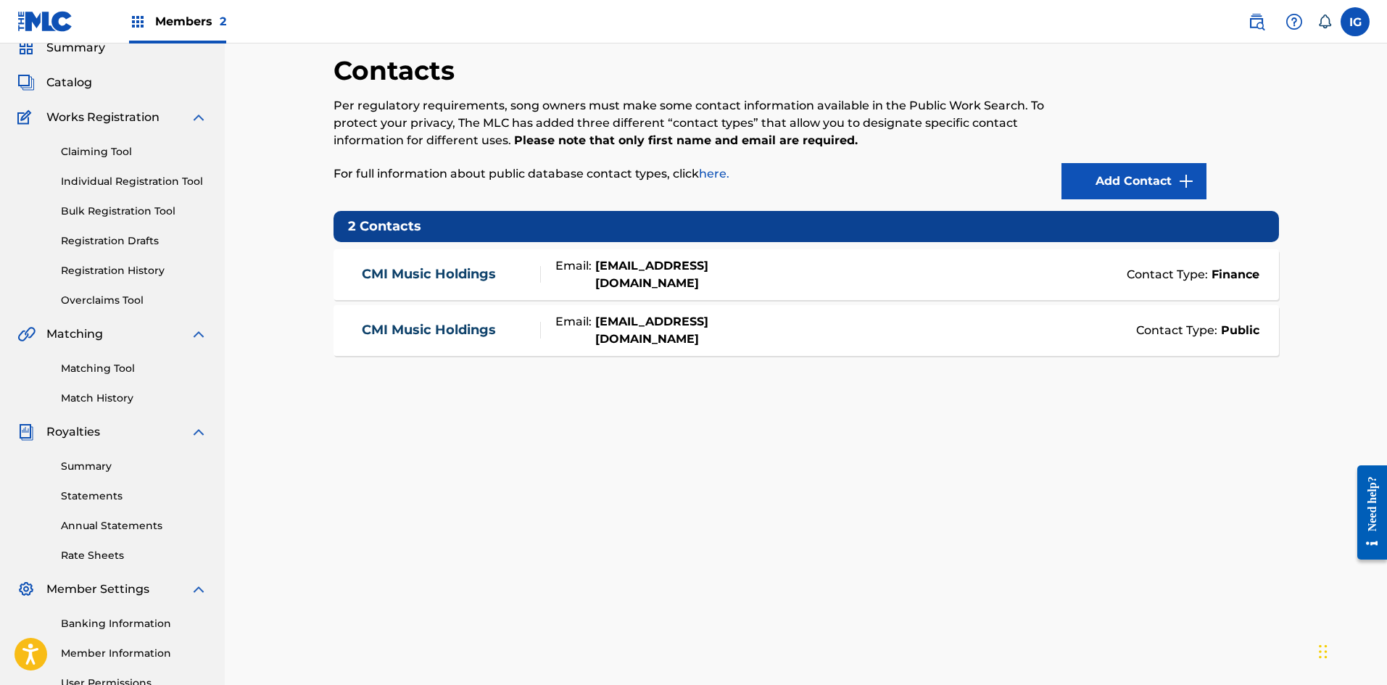
scroll to position [45, 0]
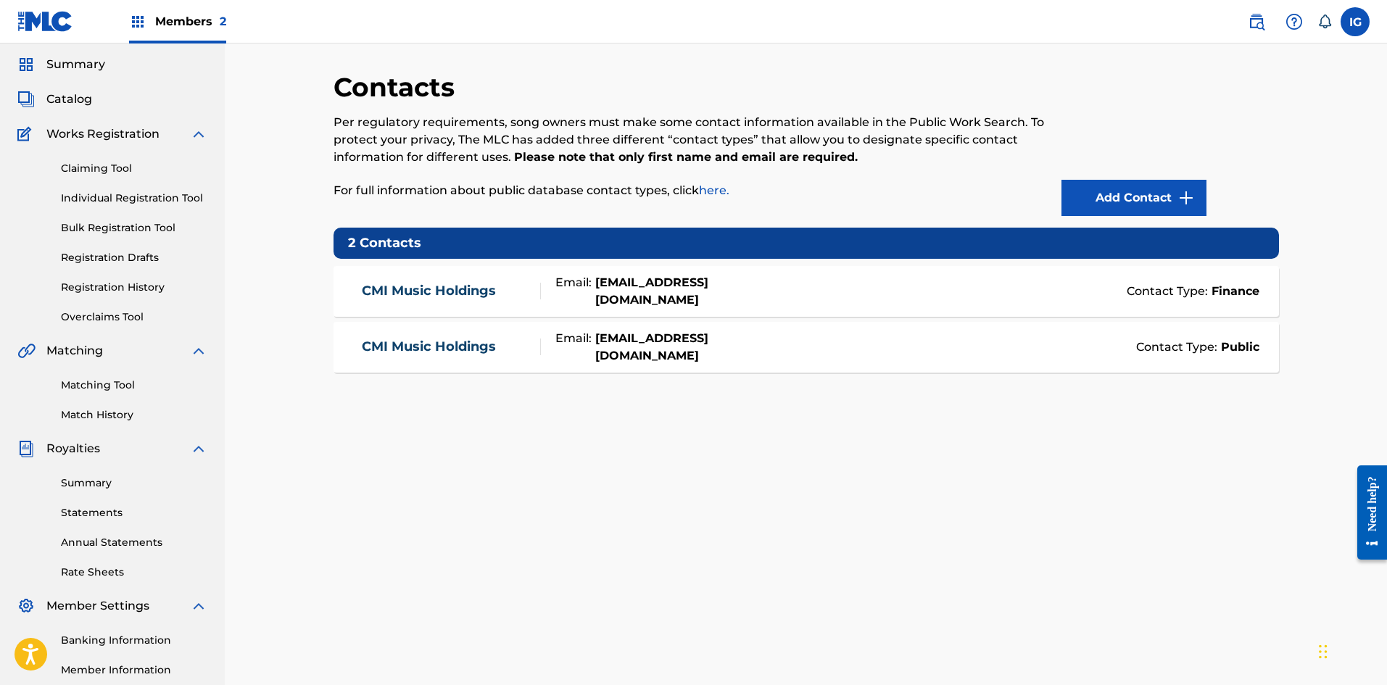
click at [1360, 26] on label at bounding box center [1355, 21] width 29 height 29
click at [1355, 22] on input "IG Isabel Gonzalez igonzalez@estefan.com Notification Preferences Profile Log o…" at bounding box center [1355, 22] width 0 height 0
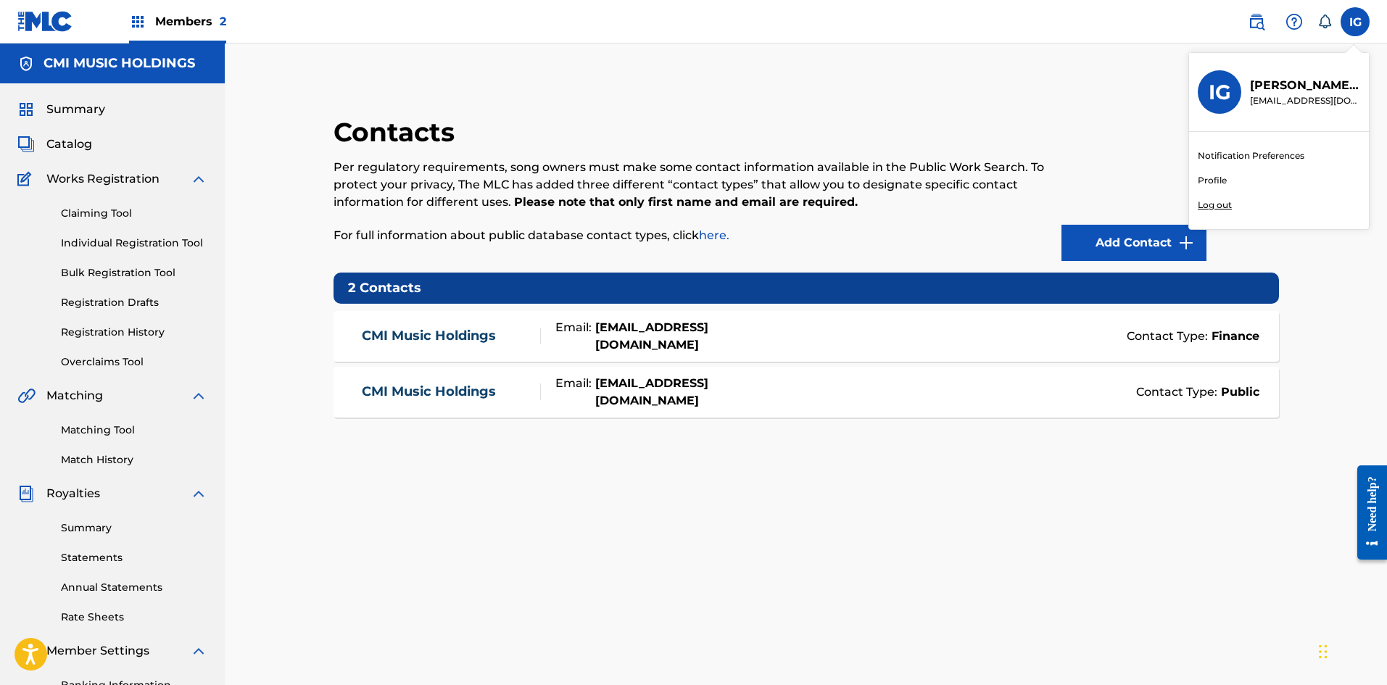
drag, startPoint x: 41, startPoint y: 111, endPoint x: 71, endPoint y: 125, distance: 33.7
click at [41, 111] on link "Summary" at bounding box center [61, 109] width 88 height 17
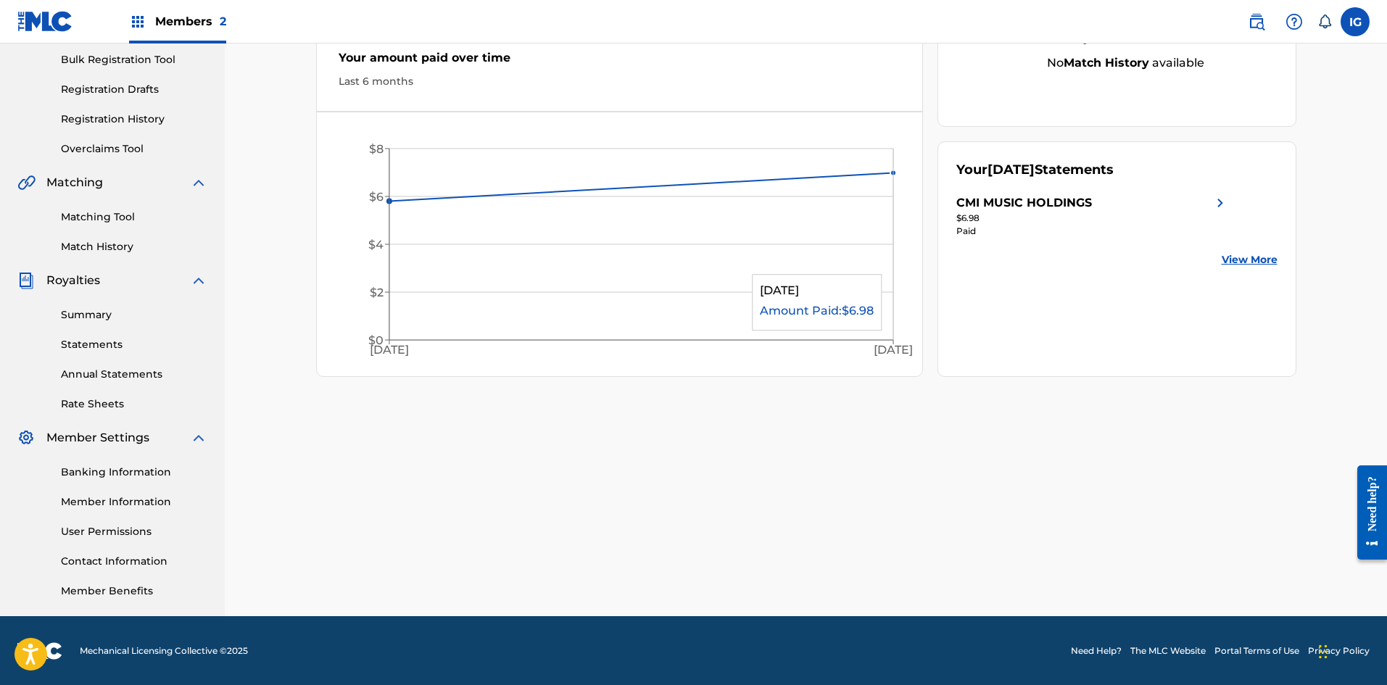
scroll to position [214, 0]
click at [1089, 650] on link "Need Help?" at bounding box center [1096, 650] width 51 height 13
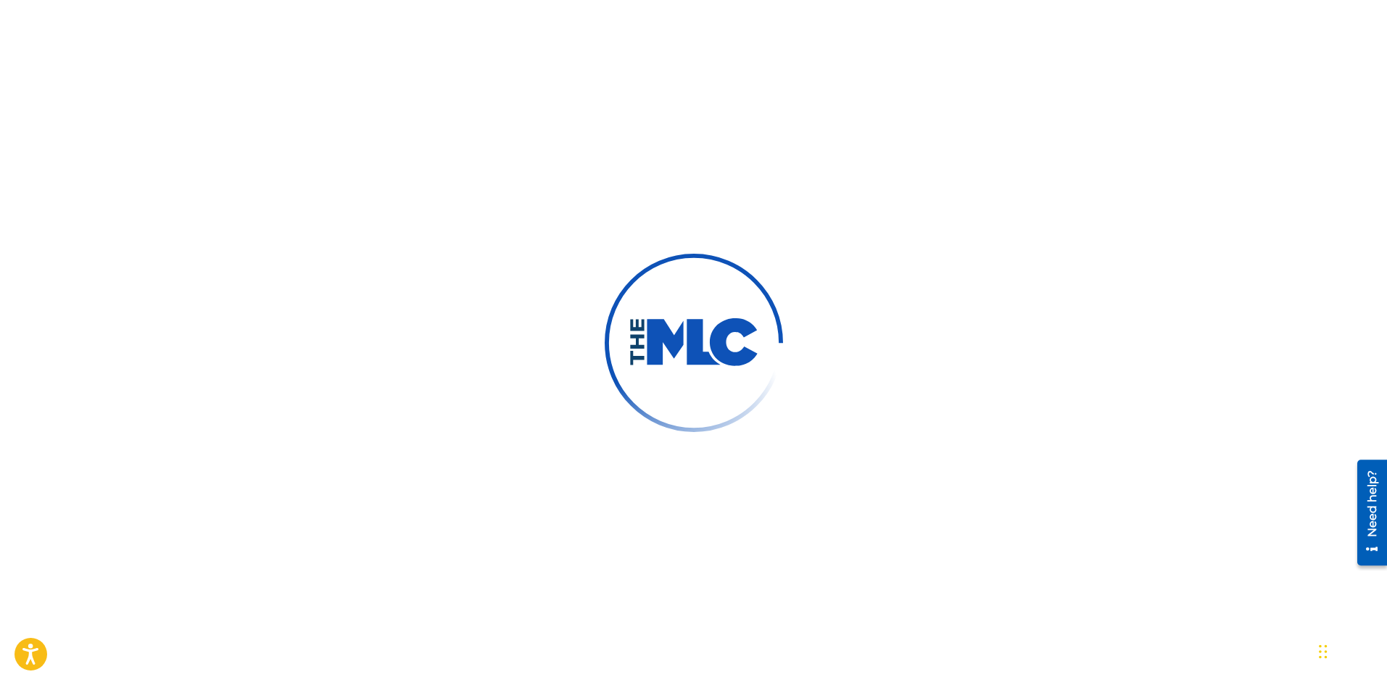
scroll to position [169, 0]
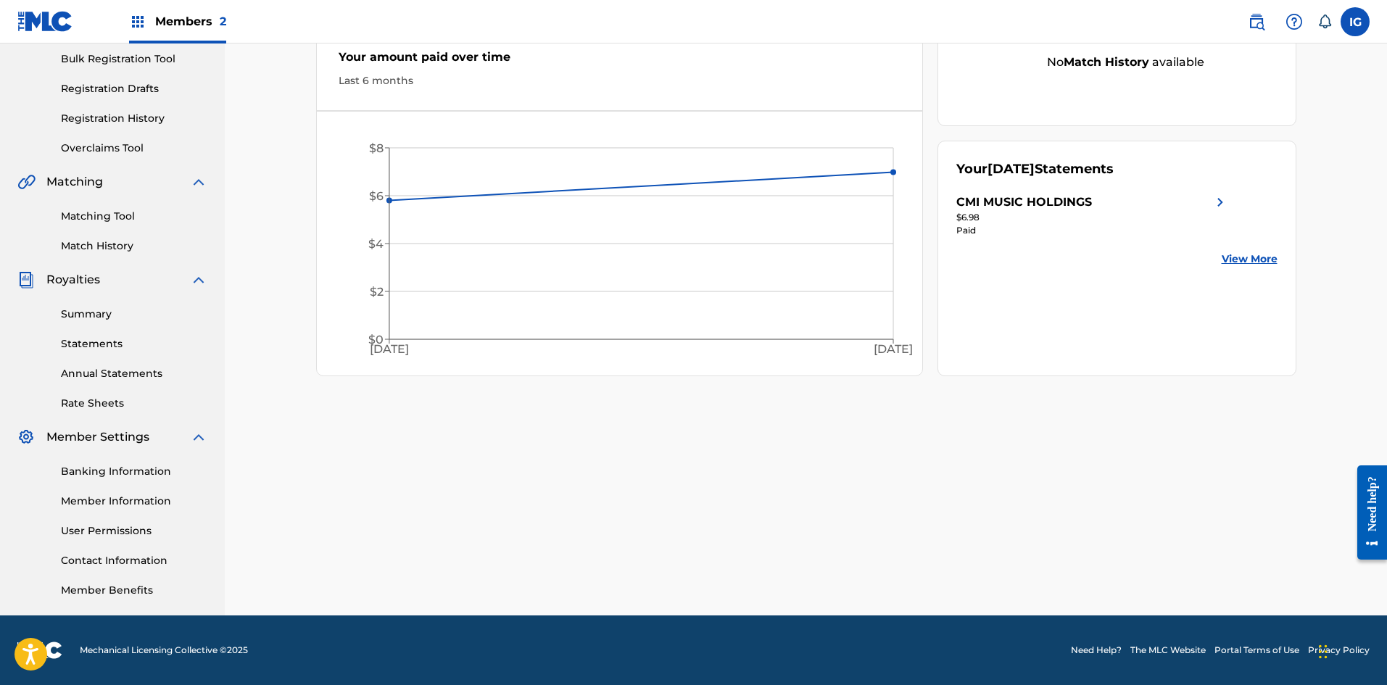
click at [80, 315] on link "Summary" at bounding box center [134, 314] width 146 height 15
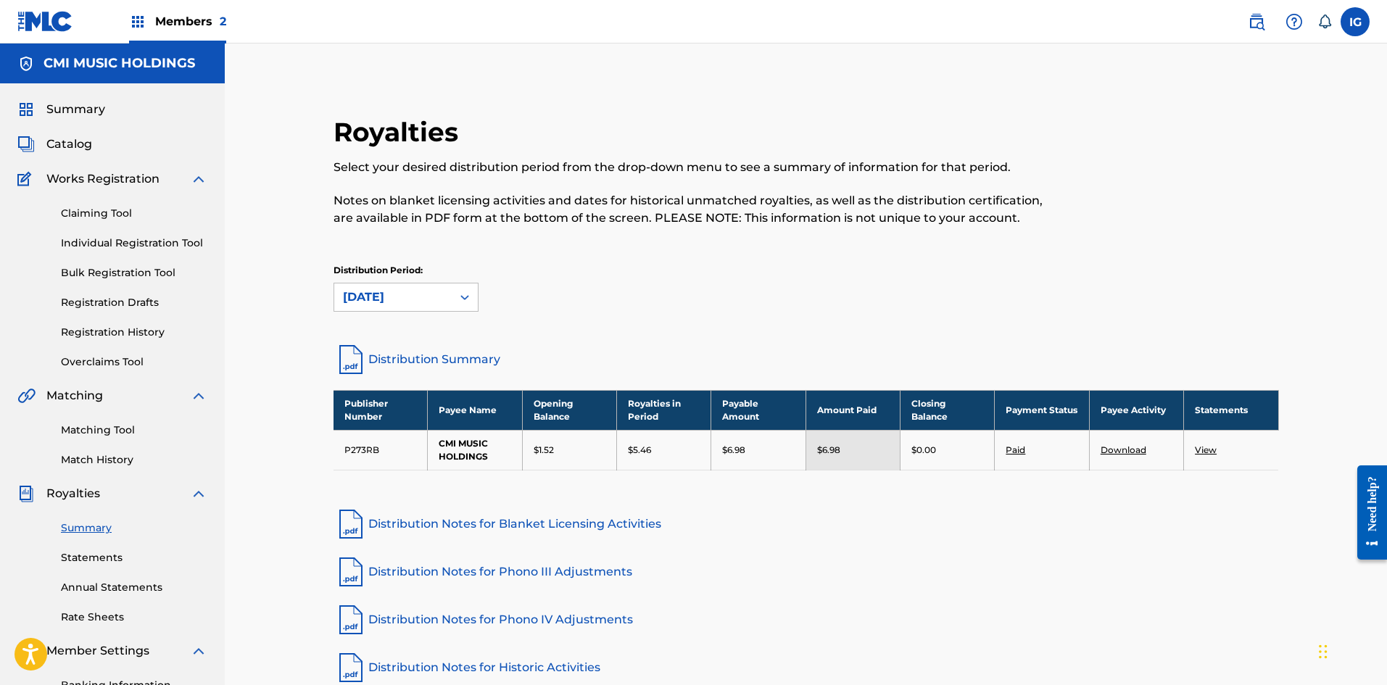
click at [1110, 449] on link "Download" at bounding box center [1124, 450] width 46 height 11
click at [88, 560] on link "Statements" at bounding box center [134, 557] width 146 height 15
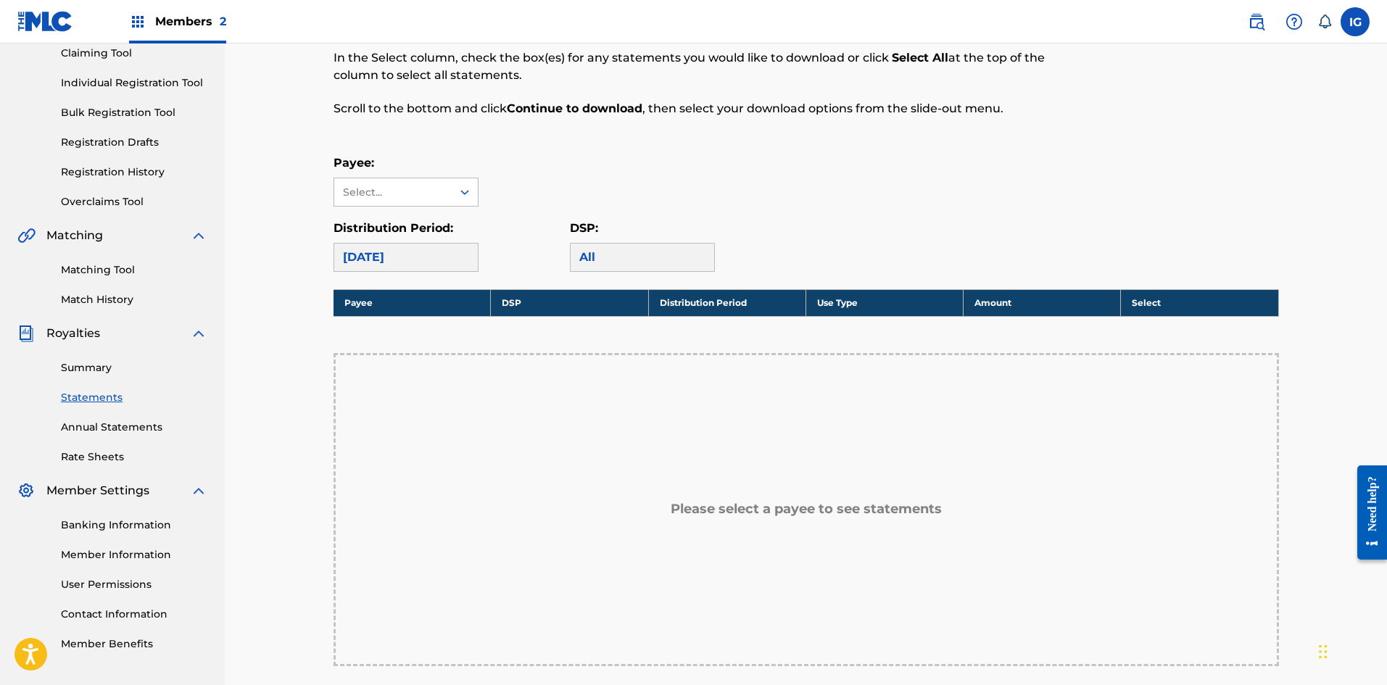
scroll to position [169, 0]
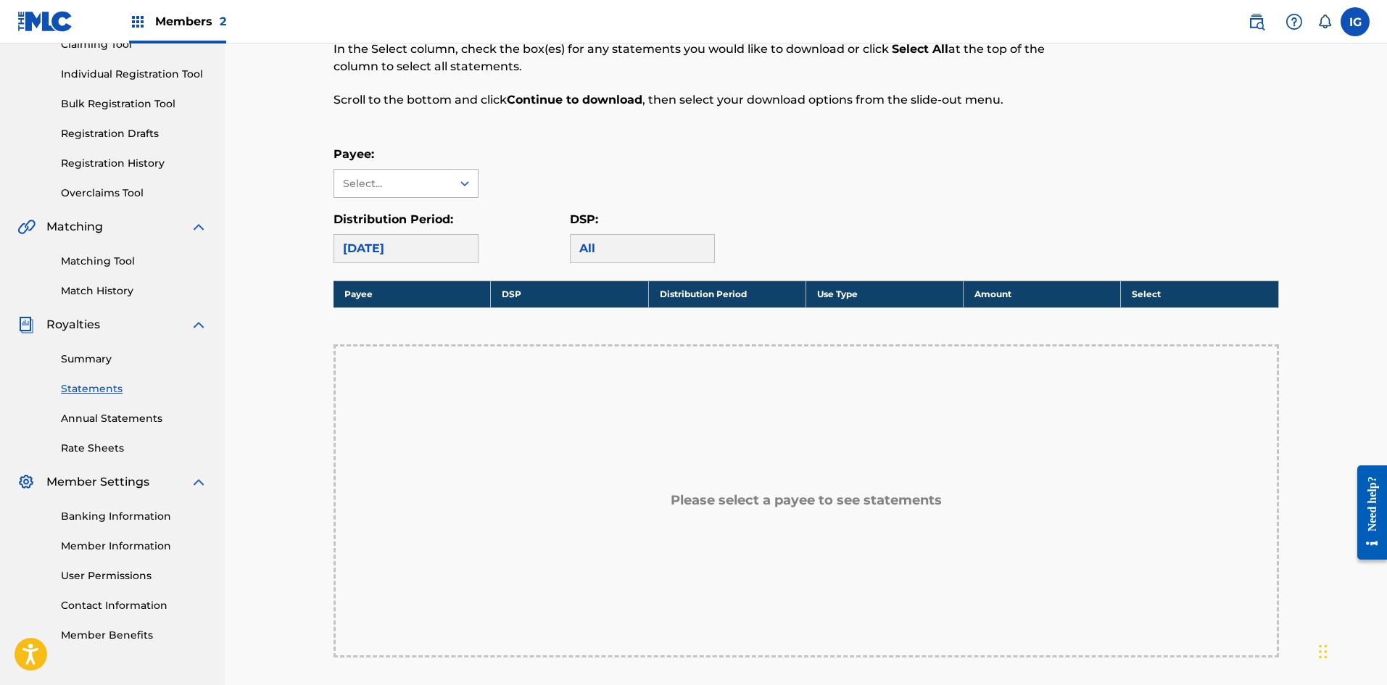
click at [461, 183] on icon at bounding box center [465, 183] width 15 height 15
click at [417, 230] on div "CMI MUSIC HOLDINGS" at bounding box center [406, 225] width 144 height 54
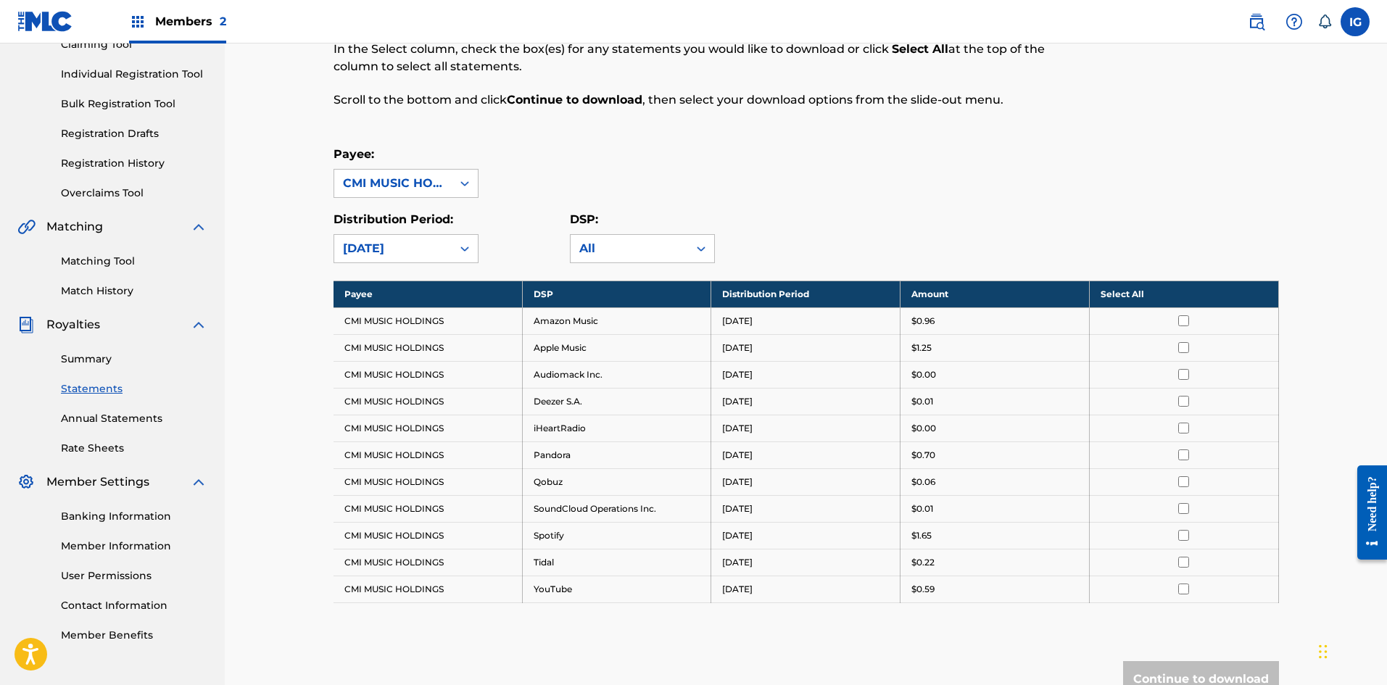
click at [1182, 319] on input "checkbox" at bounding box center [1183, 320] width 11 height 11
click at [1145, 288] on th "Deselect All" at bounding box center [1183, 294] width 189 height 27
click at [1141, 292] on th "Select All" at bounding box center [1183, 294] width 189 height 27
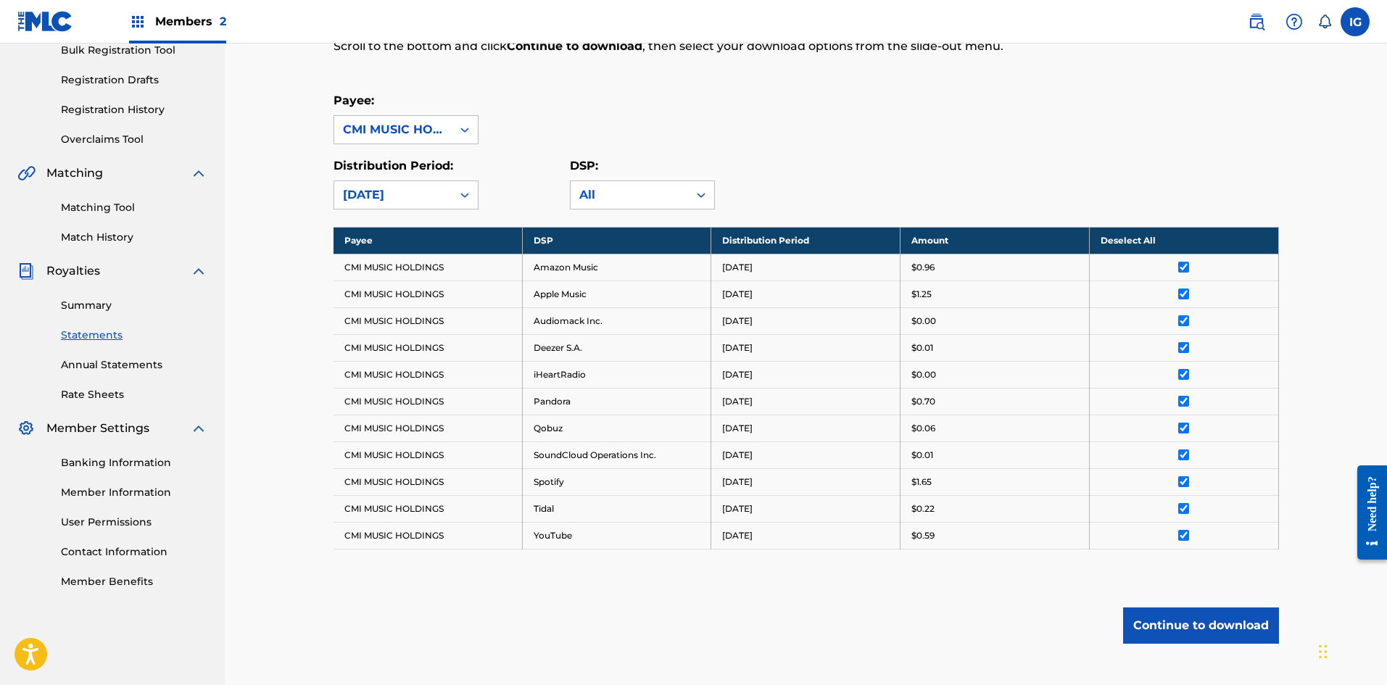
scroll to position [309, 0]
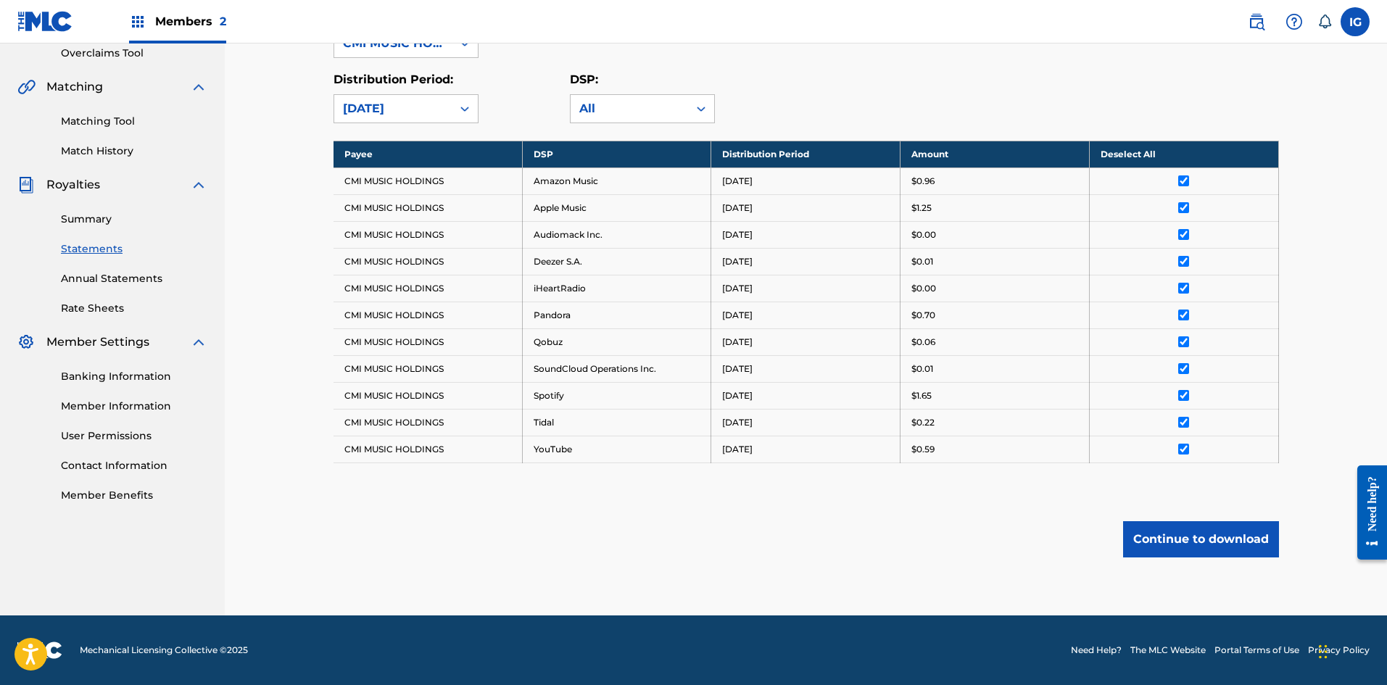
click at [1182, 540] on button "Continue to download" at bounding box center [1201, 539] width 156 height 36
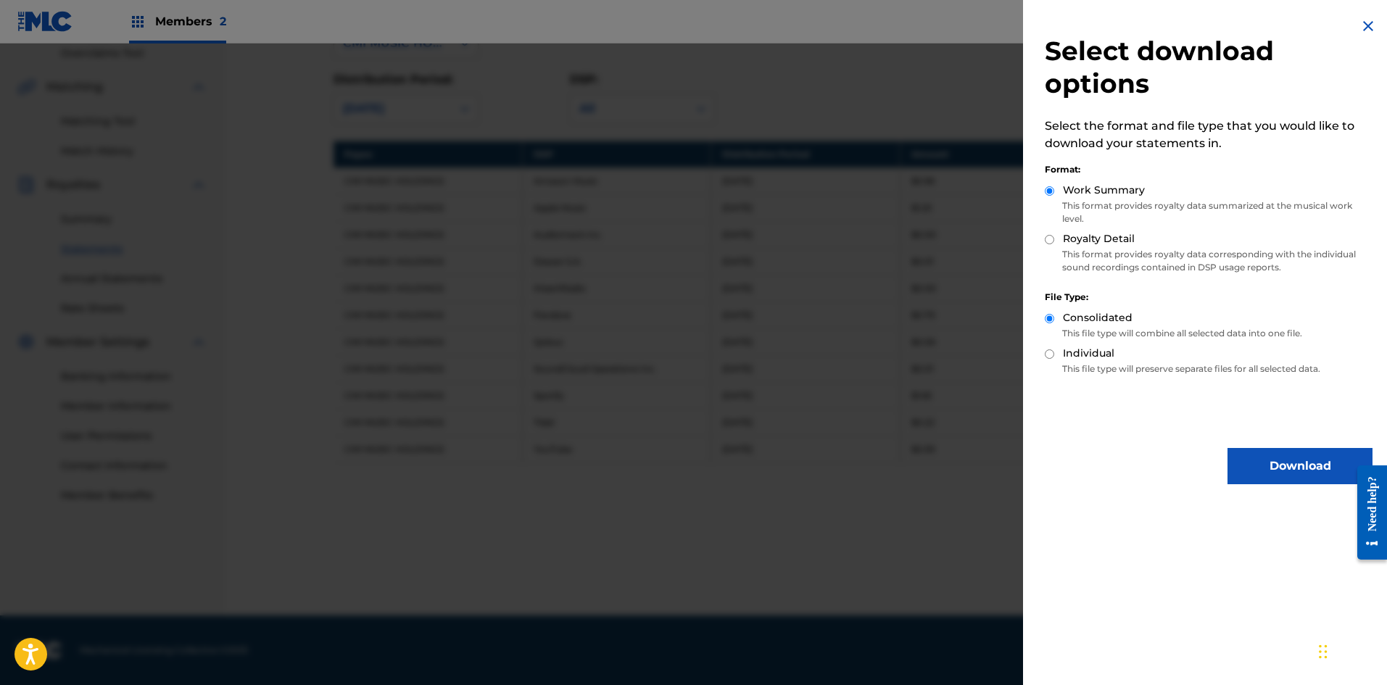
click at [1251, 468] on button "Download" at bounding box center [1300, 466] width 145 height 36
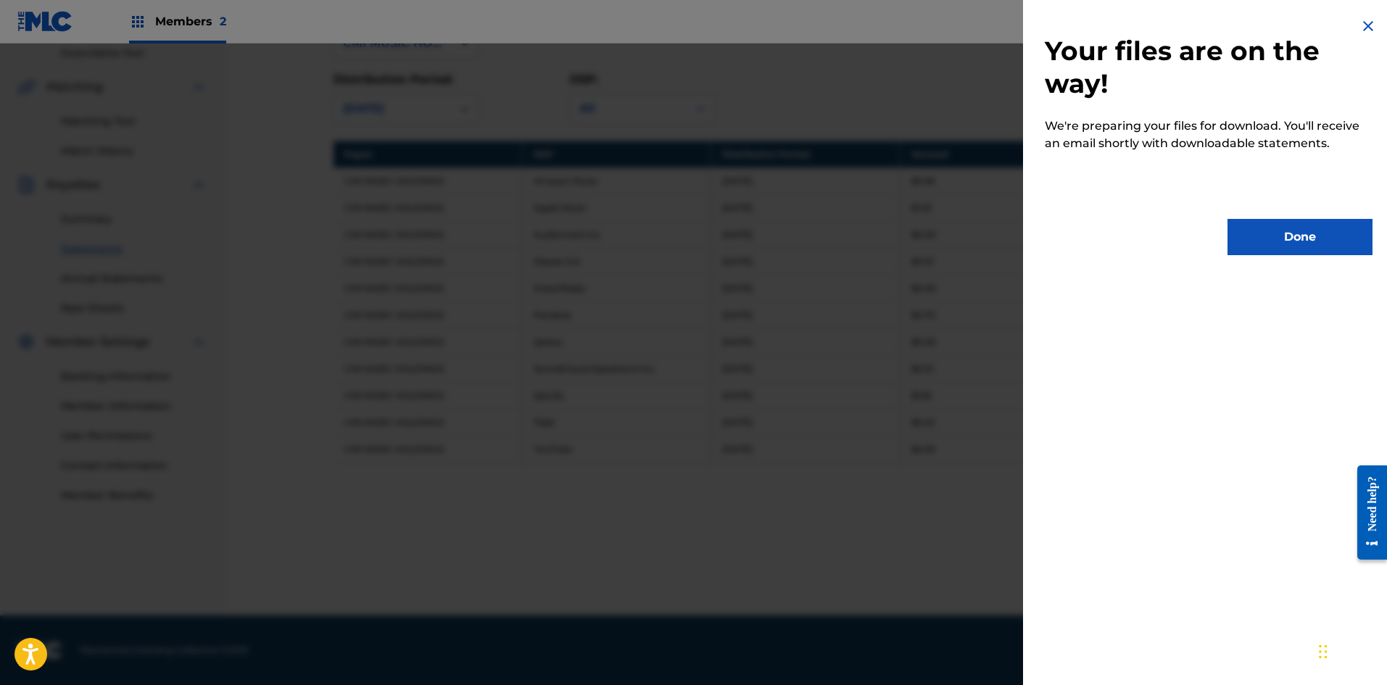
click at [1300, 242] on button "Done" at bounding box center [1300, 237] width 145 height 36
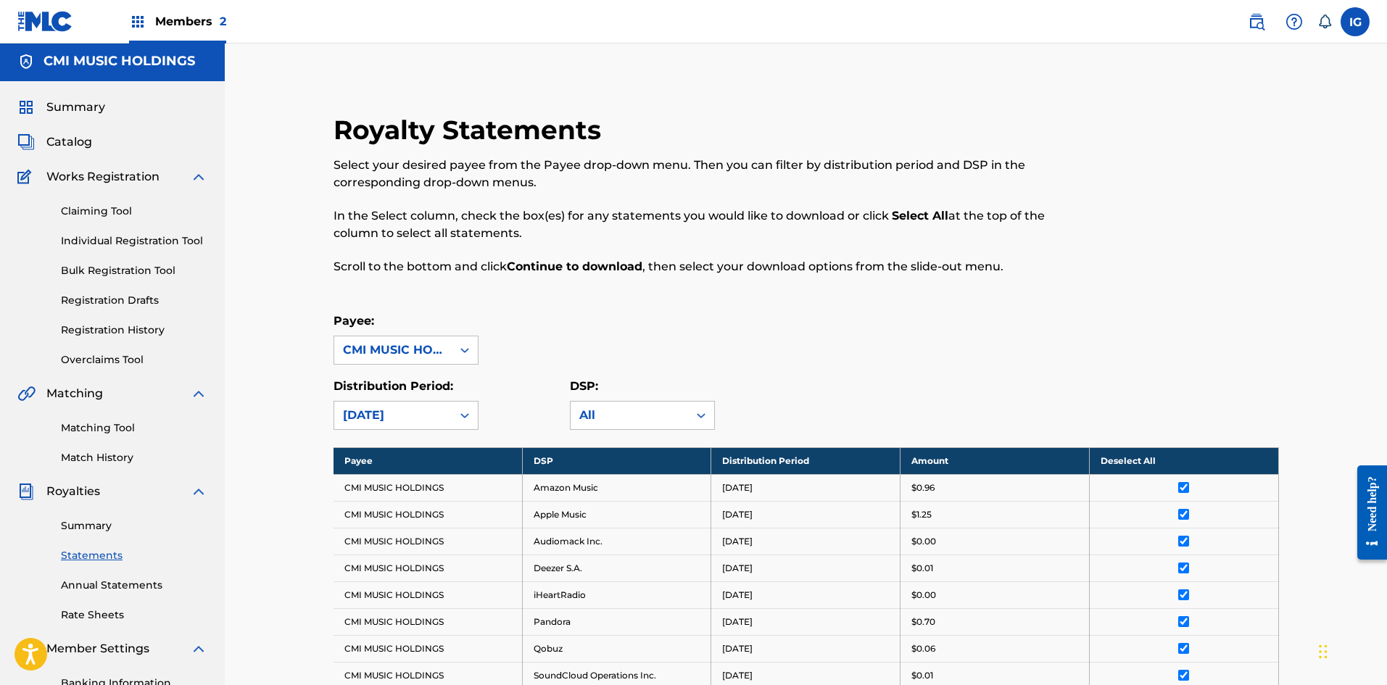
scroll to position [0, 0]
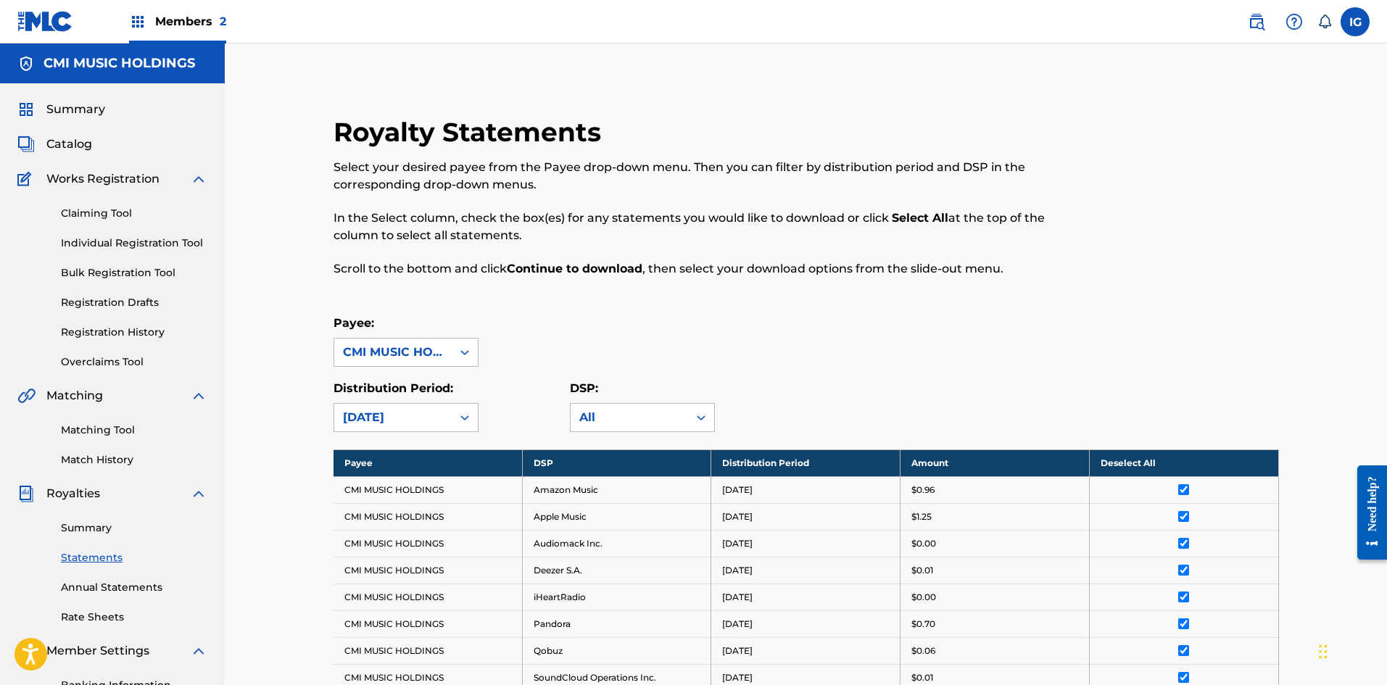
click at [168, 25] on span "Members 2" at bounding box center [190, 21] width 71 height 17
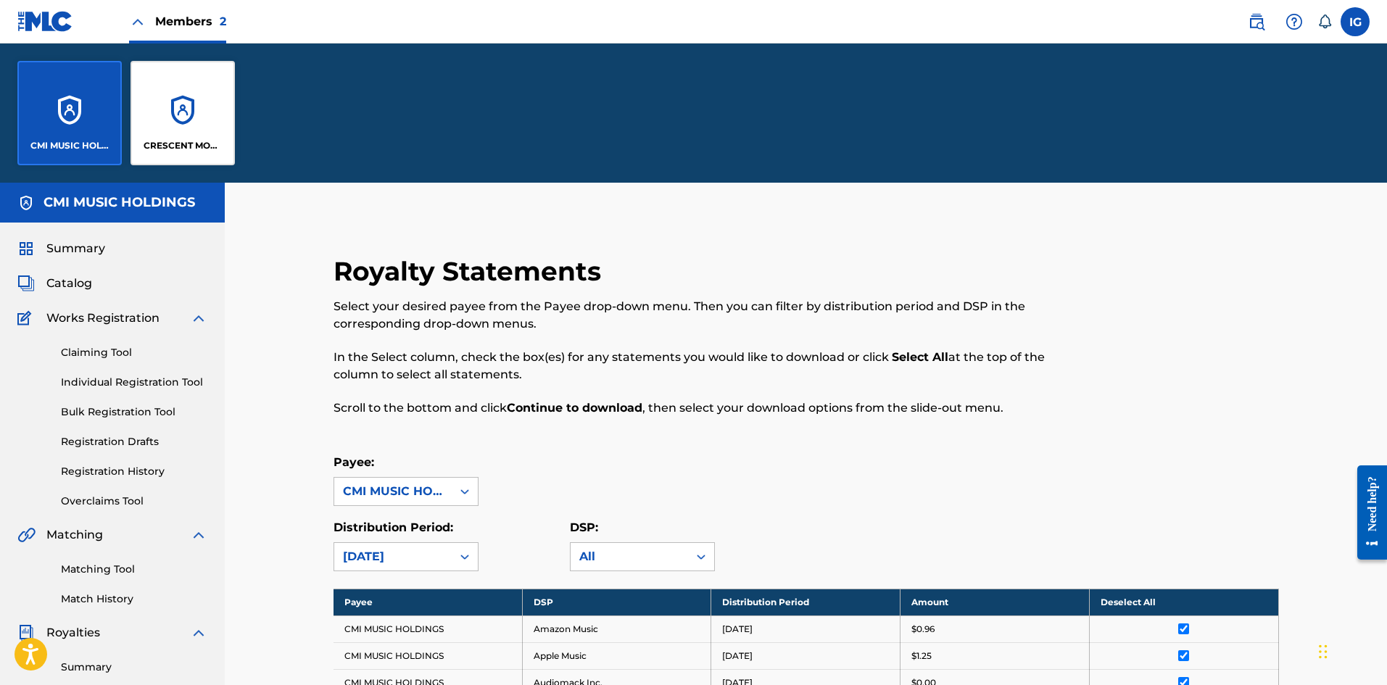
click at [177, 112] on div "CRESCENT MOON RECORDS PUBLISHING" at bounding box center [183, 113] width 104 height 104
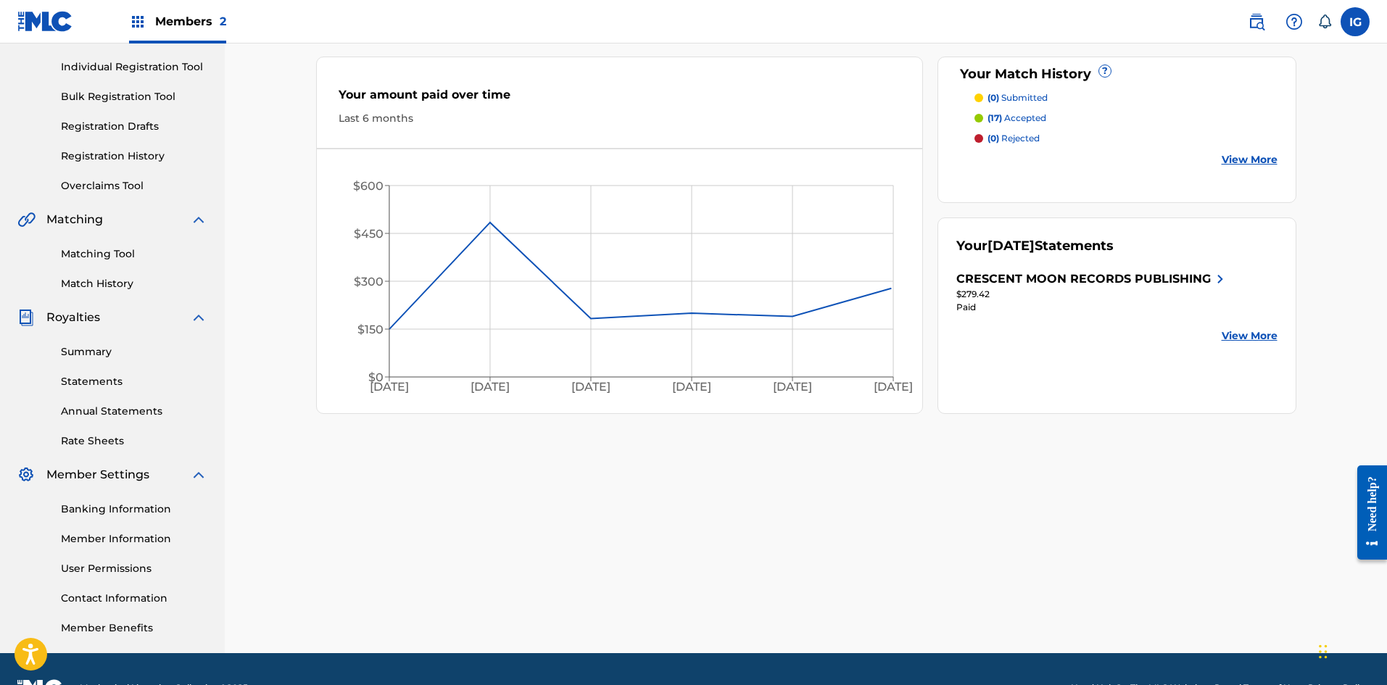
scroll to position [194, 0]
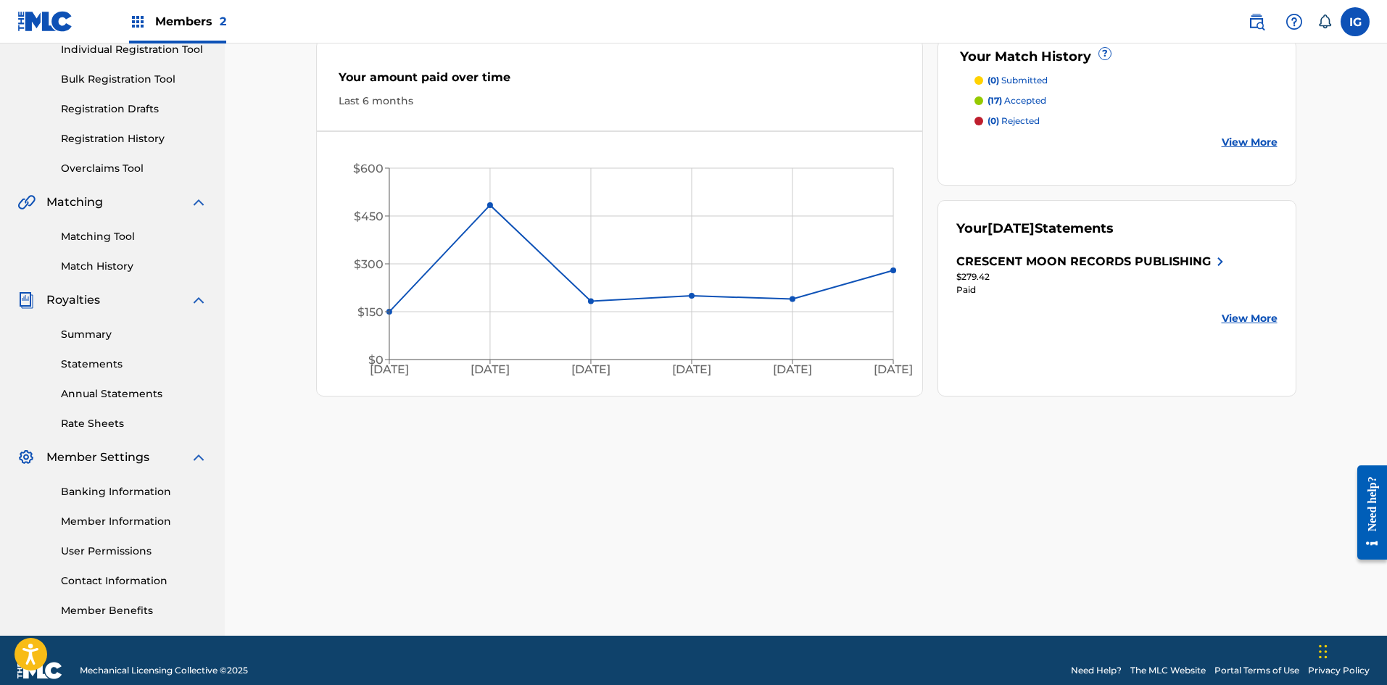
click at [106, 339] on link "Summary" at bounding box center [134, 334] width 146 height 15
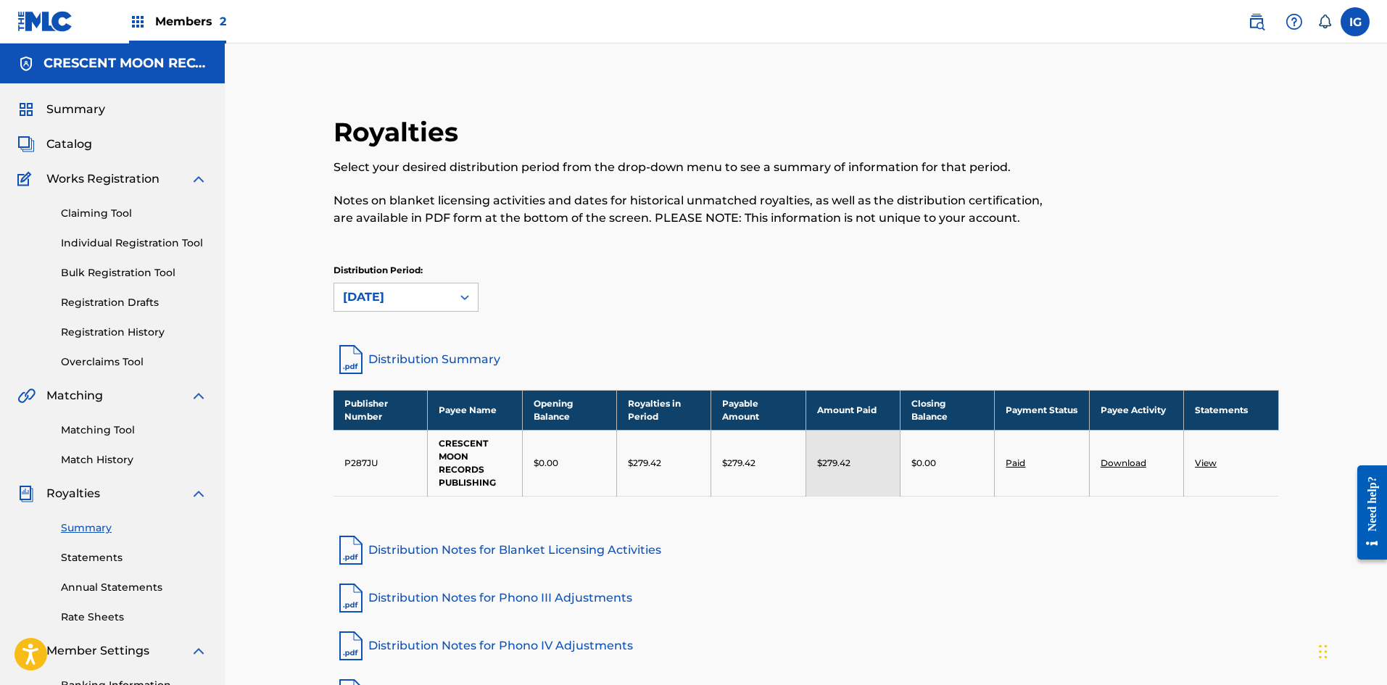
click at [1123, 462] on link "Download" at bounding box center [1124, 463] width 46 height 11
click at [96, 556] on link "Statements" at bounding box center [134, 557] width 146 height 15
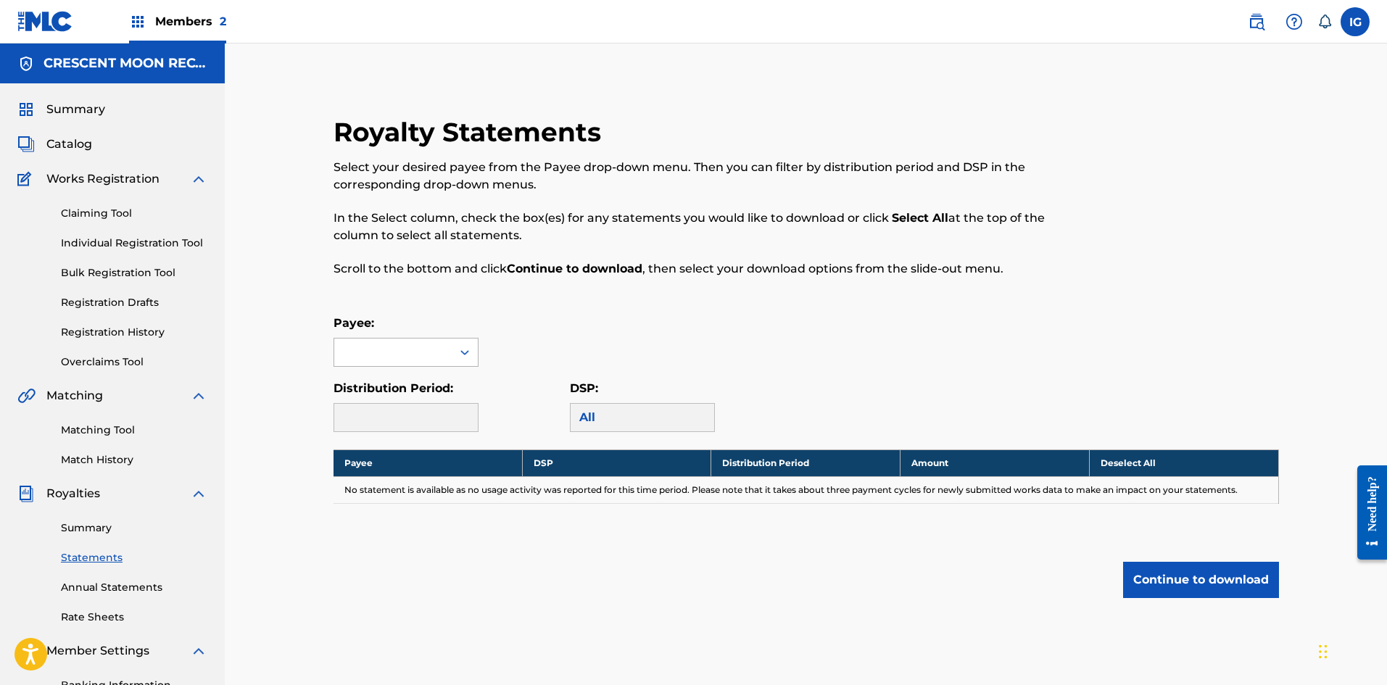
click at [449, 353] on div at bounding box center [392, 353] width 117 height 28
click at [412, 400] on div "CRESCENT MOON RECORDS PUBLISHING" at bounding box center [406, 402] width 144 height 71
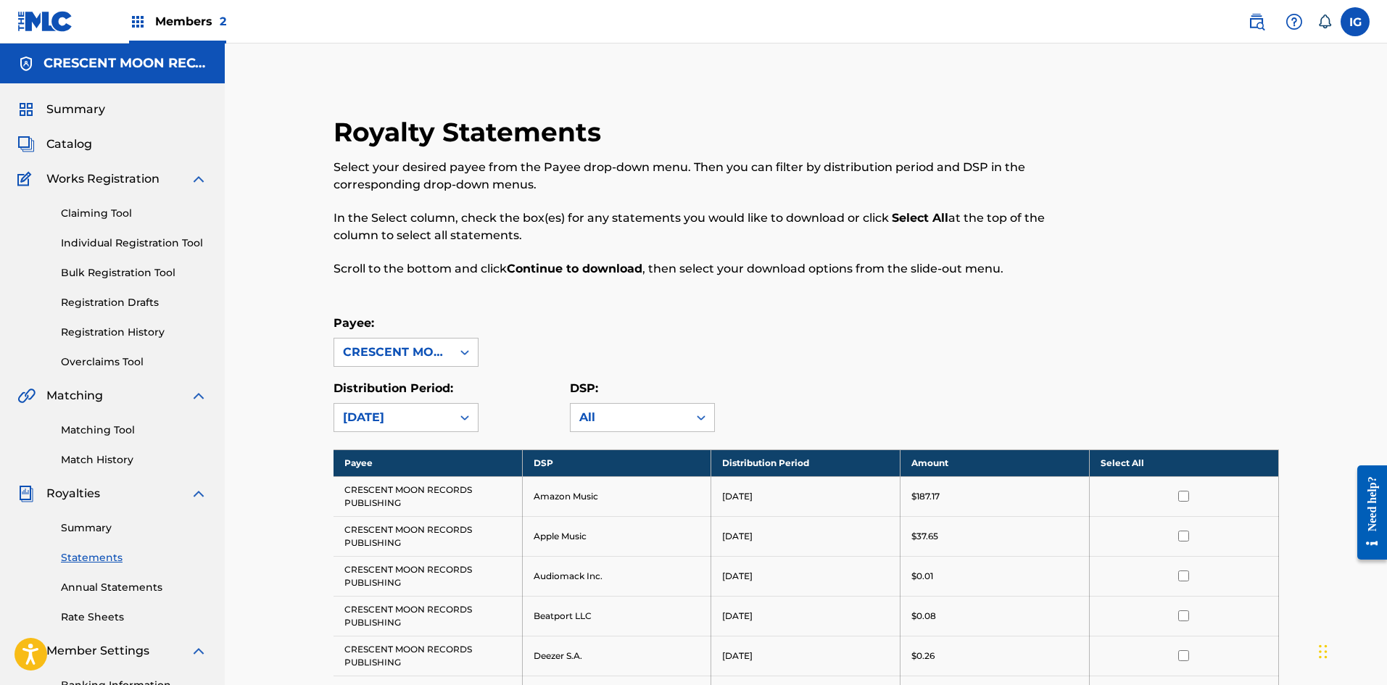
click at [1175, 466] on th "Select All" at bounding box center [1183, 463] width 189 height 27
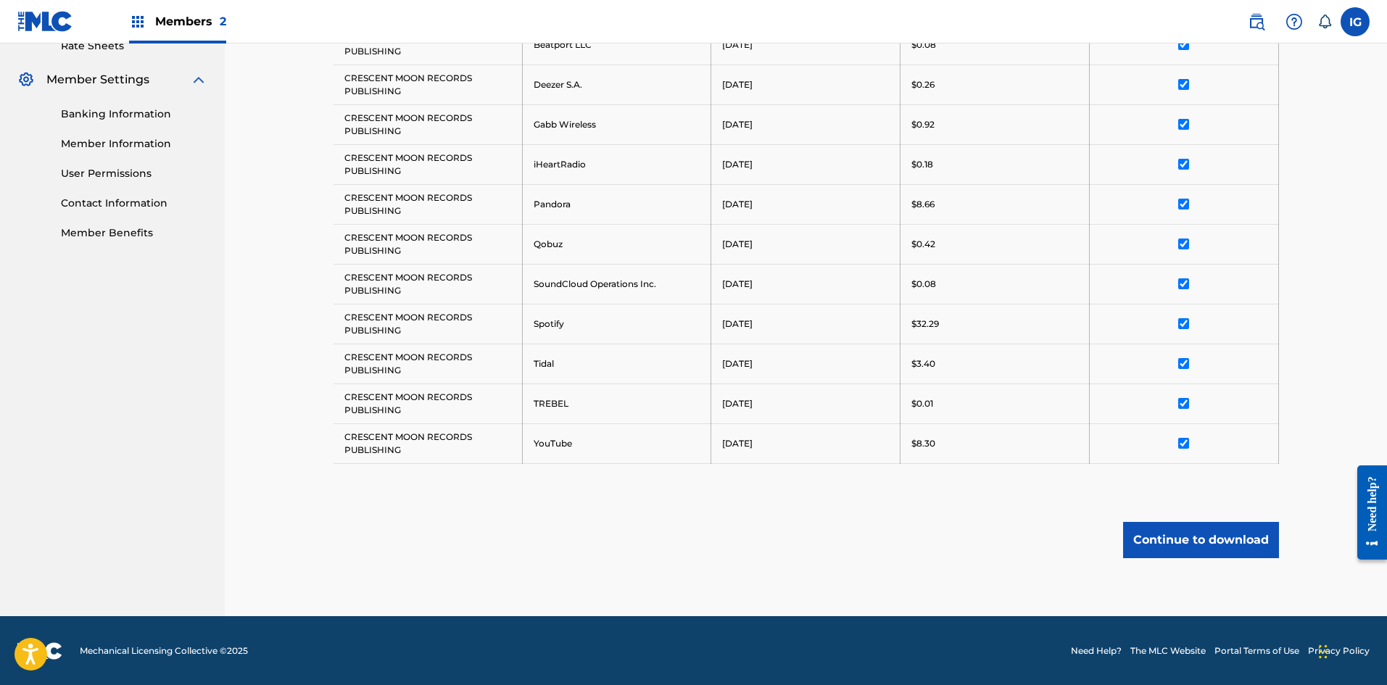
scroll to position [572, 0]
click at [1192, 540] on button "Continue to download" at bounding box center [1201, 539] width 156 height 36
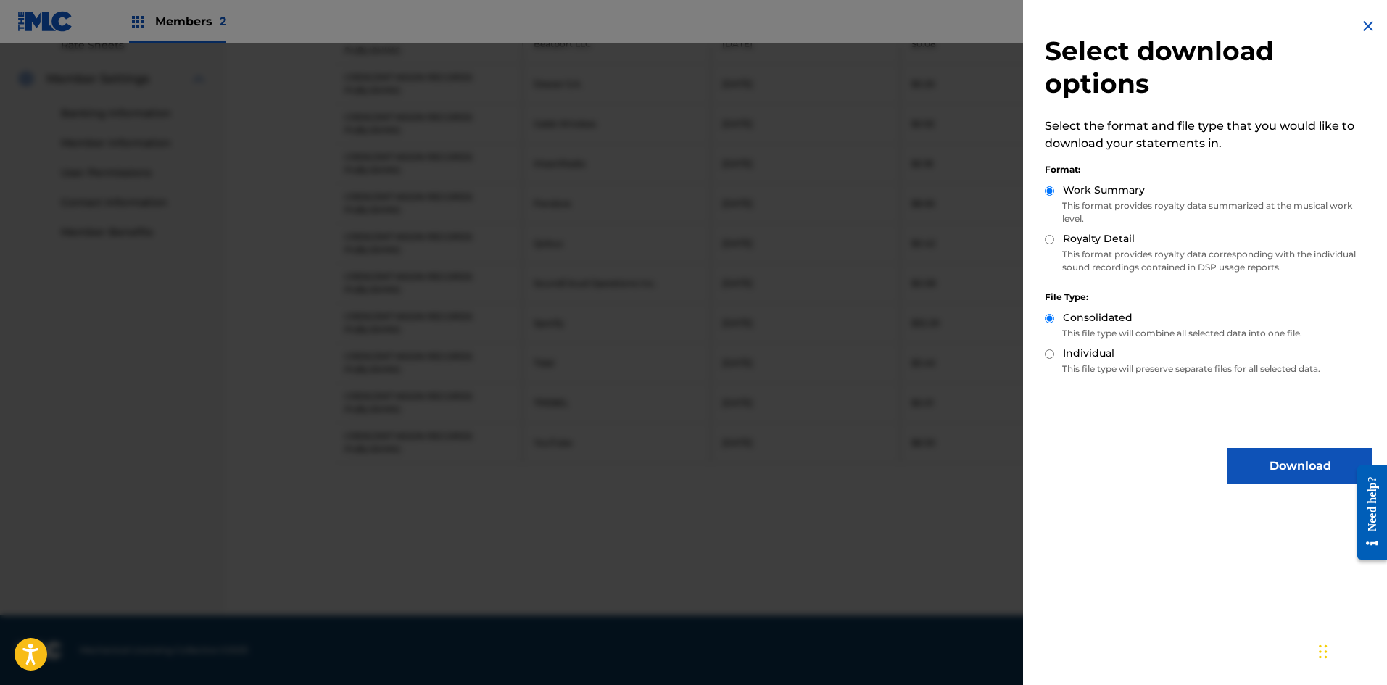
click at [1274, 470] on button "Download" at bounding box center [1300, 466] width 145 height 36
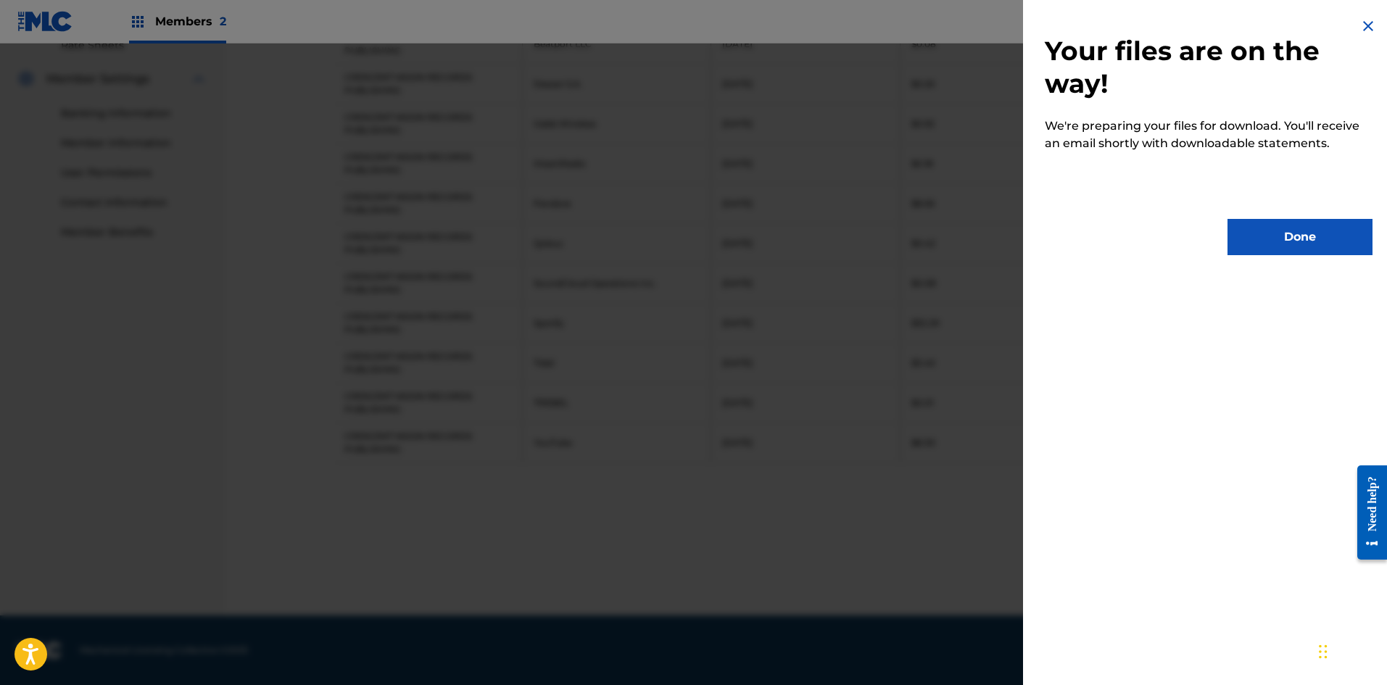
click at [1282, 236] on button "Done" at bounding box center [1300, 237] width 145 height 36
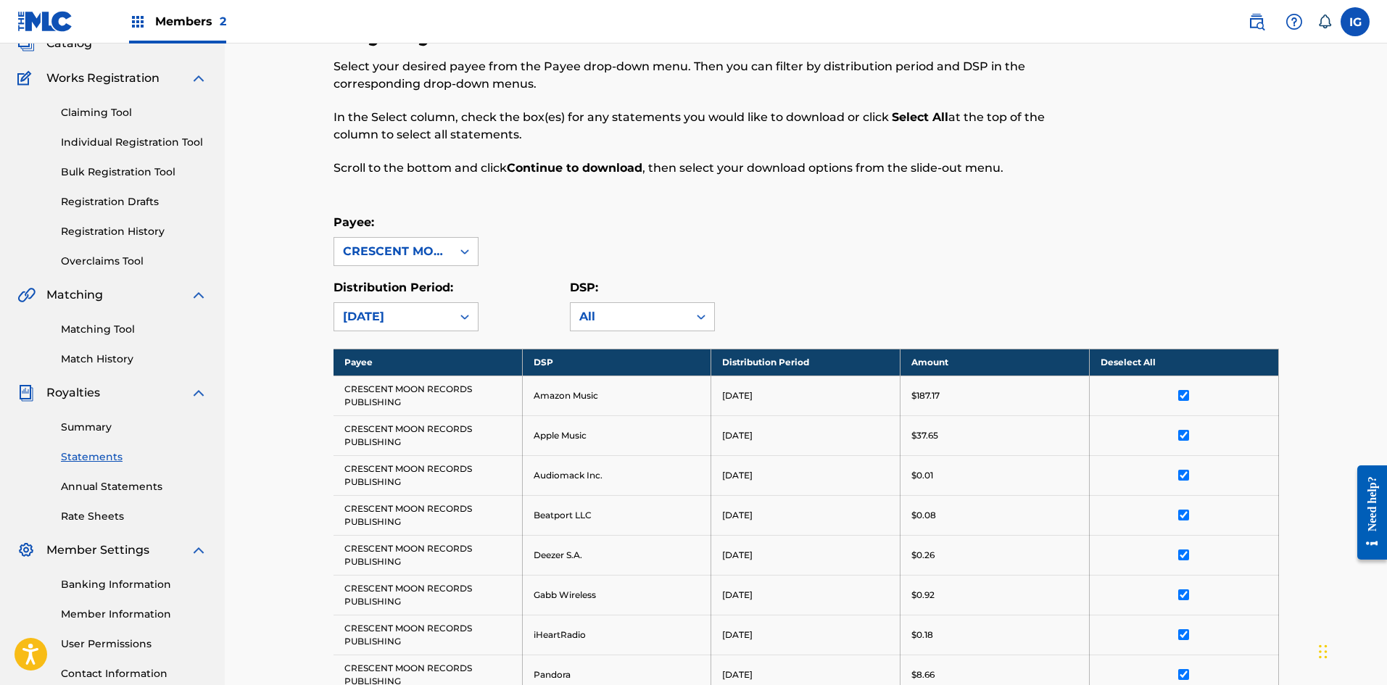
scroll to position [41, 0]
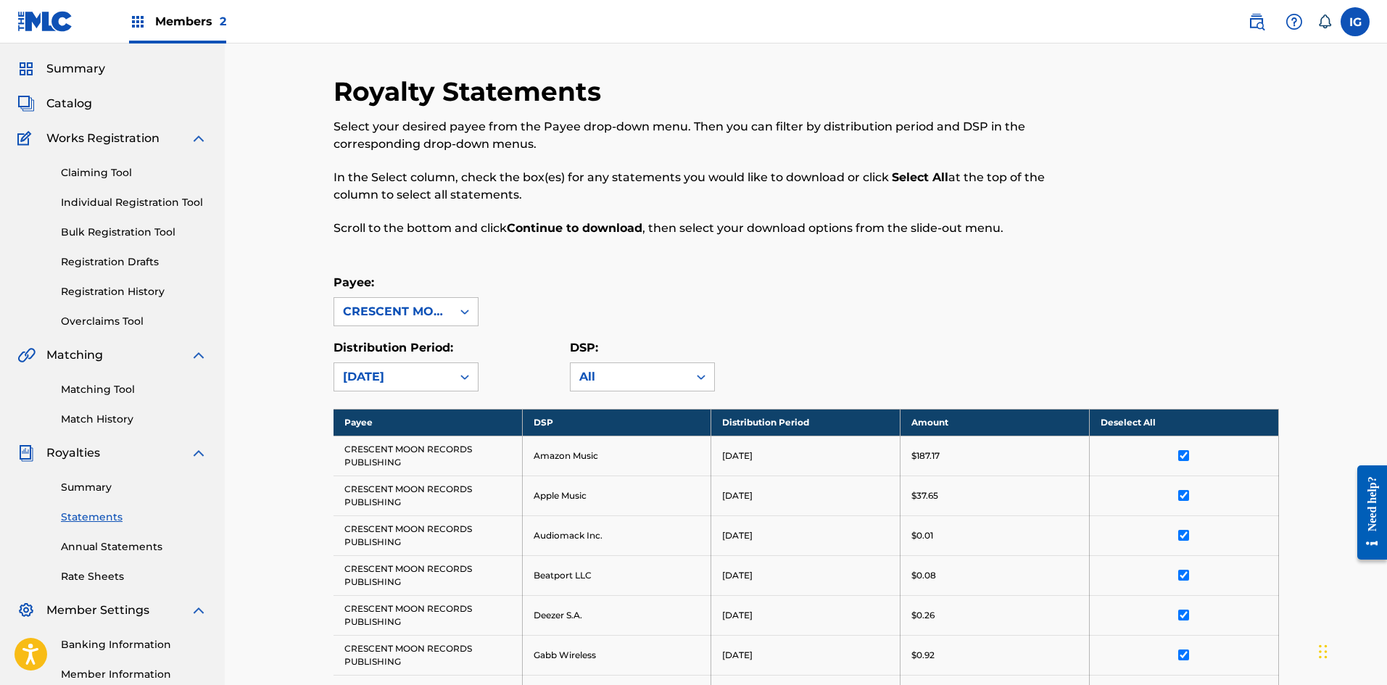
drag, startPoint x: 78, startPoint y: 106, endPoint x: 84, endPoint y: 122, distance: 17.0
click at [78, 105] on span "Catalog" at bounding box center [69, 103] width 46 height 17
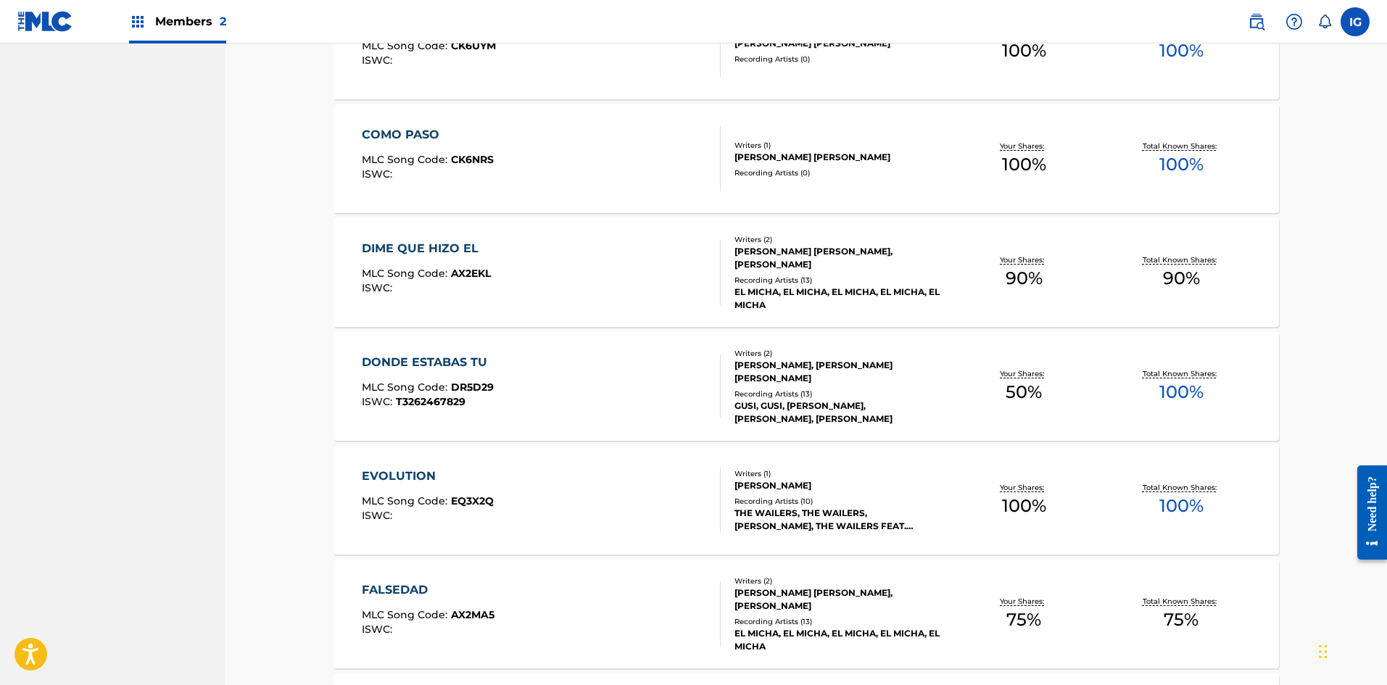
scroll to position [1011, 0]
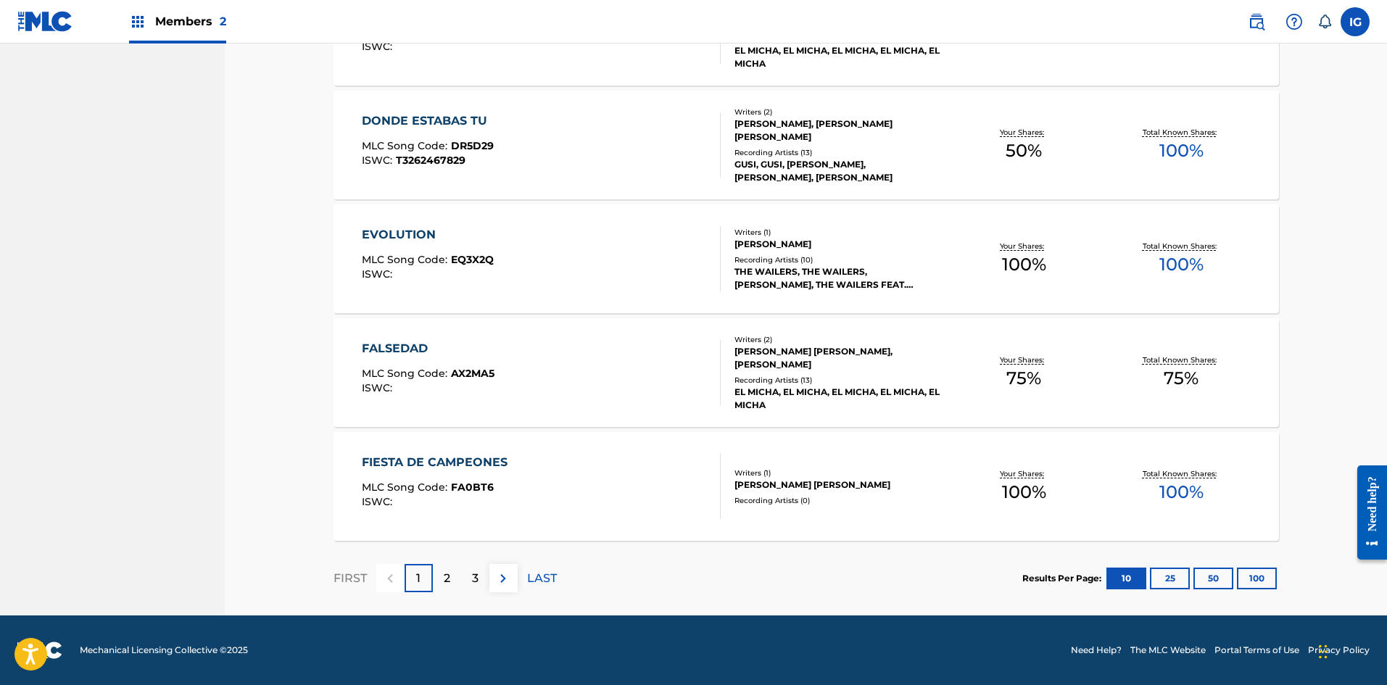
drag, startPoint x: 1254, startPoint y: 584, endPoint x: 1247, endPoint y: 581, distance: 7.5
click at [1254, 584] on button "100" at bounding box center [1257, 579] width 40 height 22
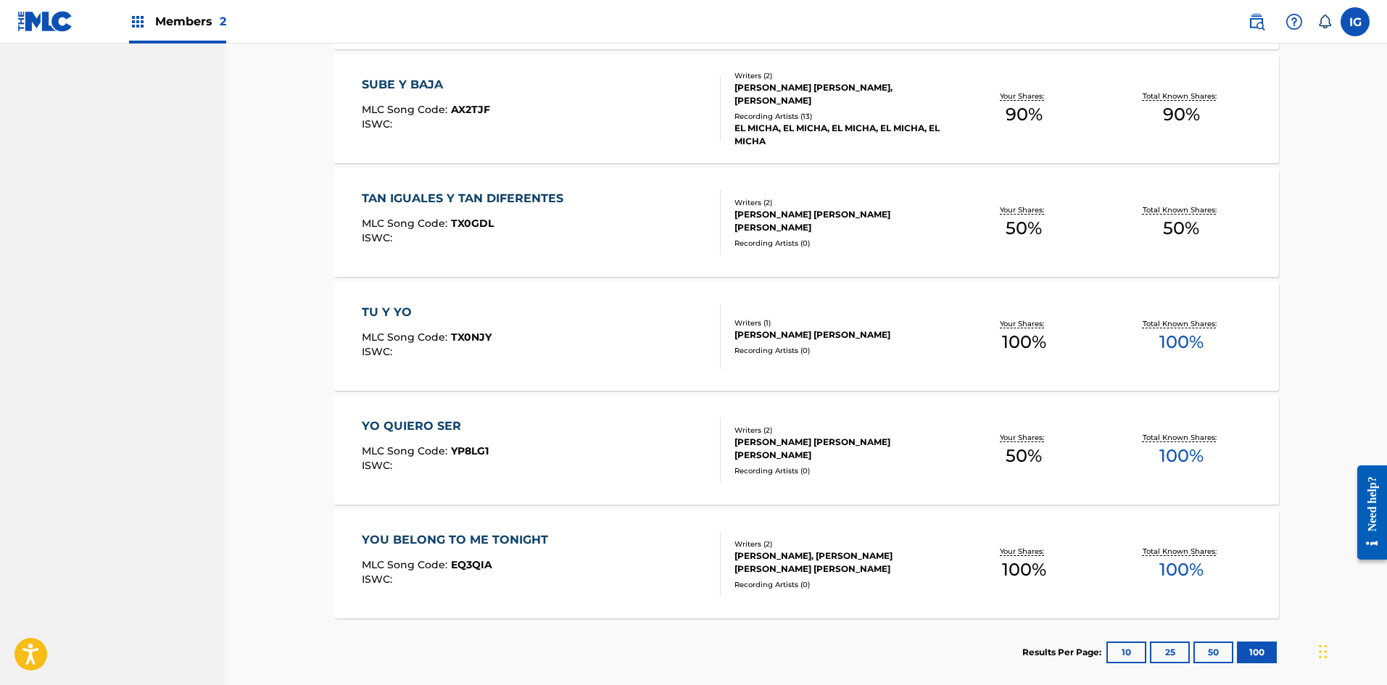
scroll to position [4078, 0]
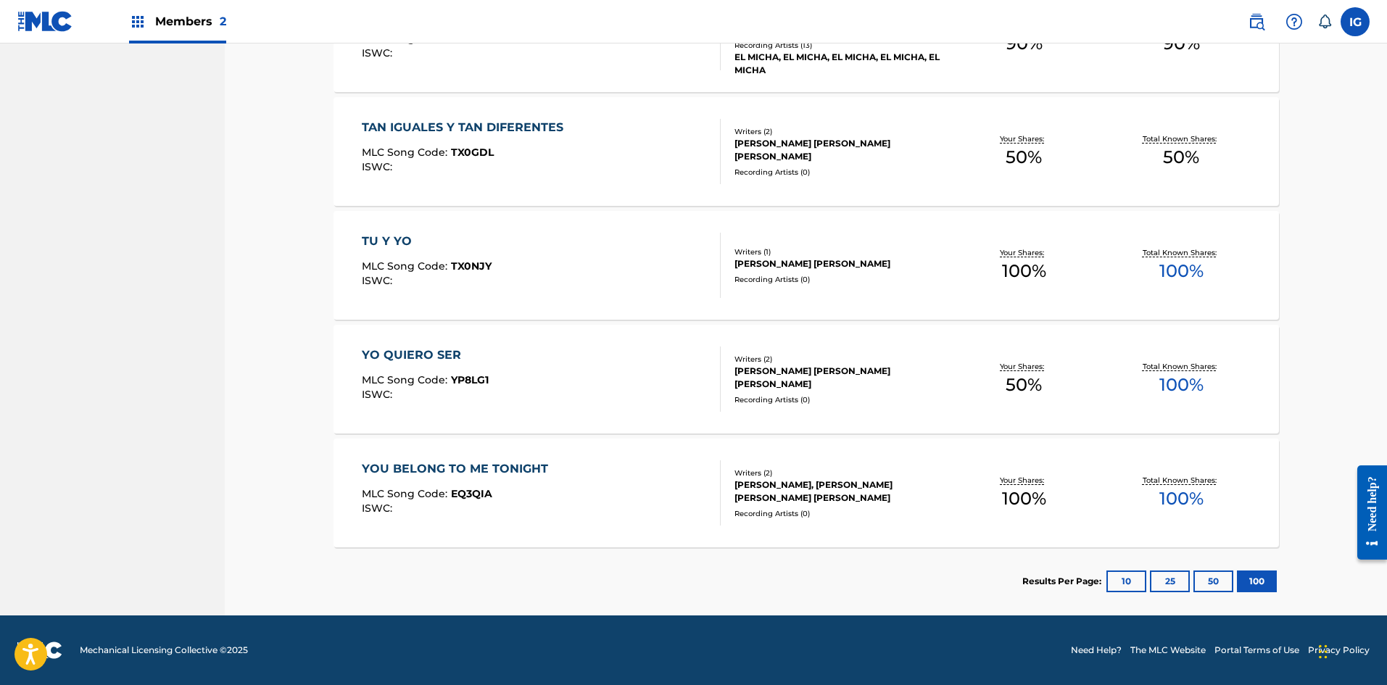
click at [395, 358] on div "YO QUIERO SER" at bounding box center [425, 355] width 127 height 17
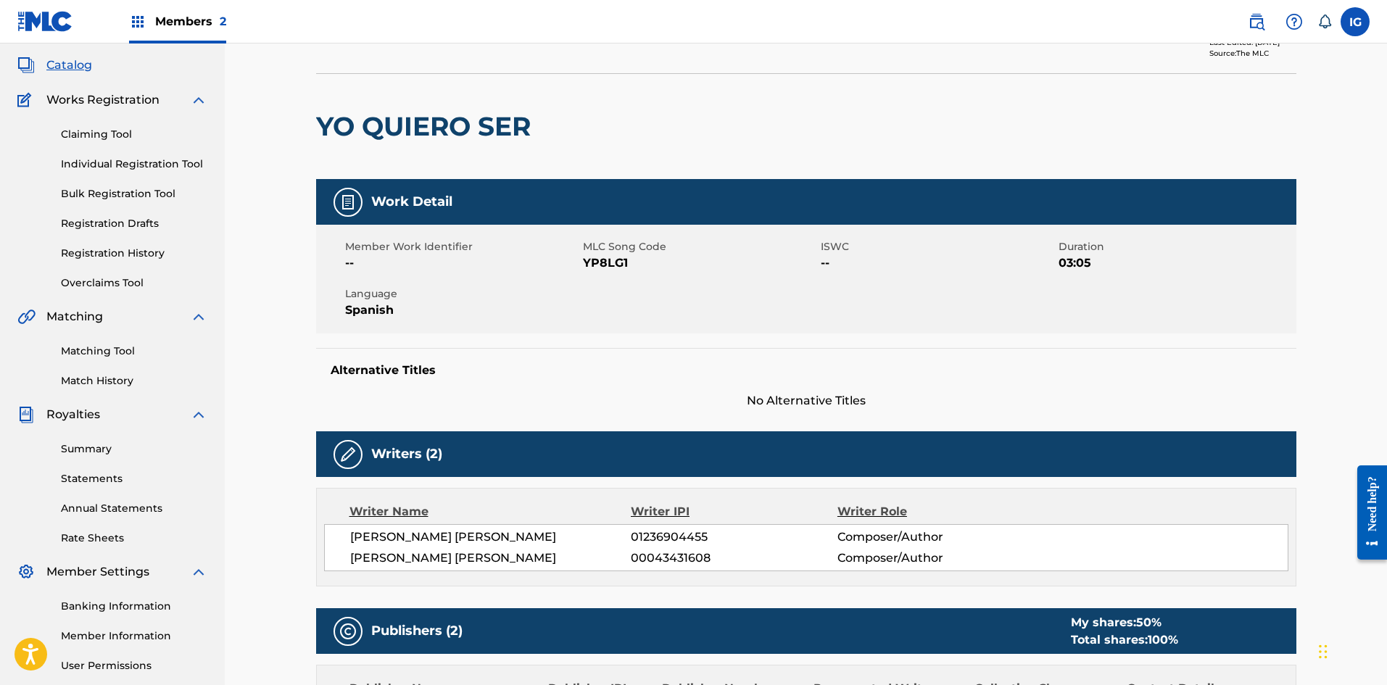
scroll to position [73, 0]
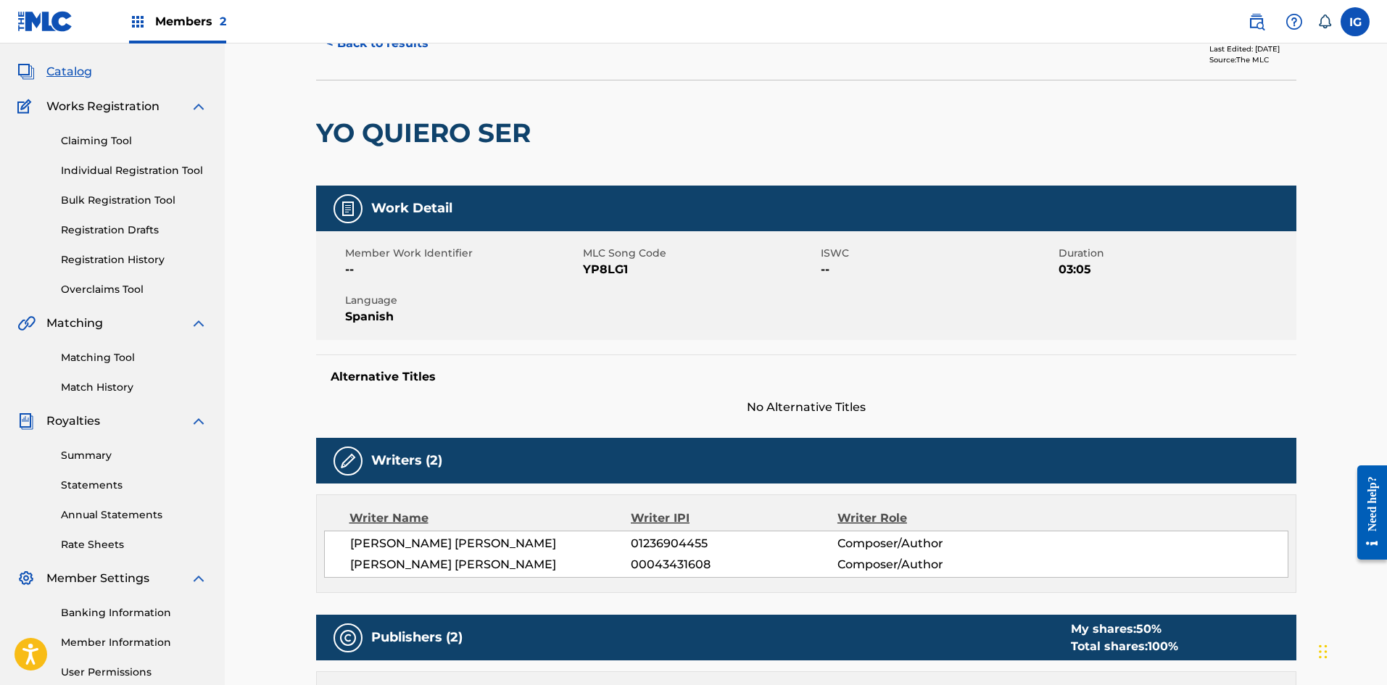
drag, startPoint x: 107, startPoint y: 142, endPoint x: 109, endPoint y: 149, distance: 7.6
click at [107, 142] on link "Claiming Tool" at bounding box center [134, 140] width 146 height 15
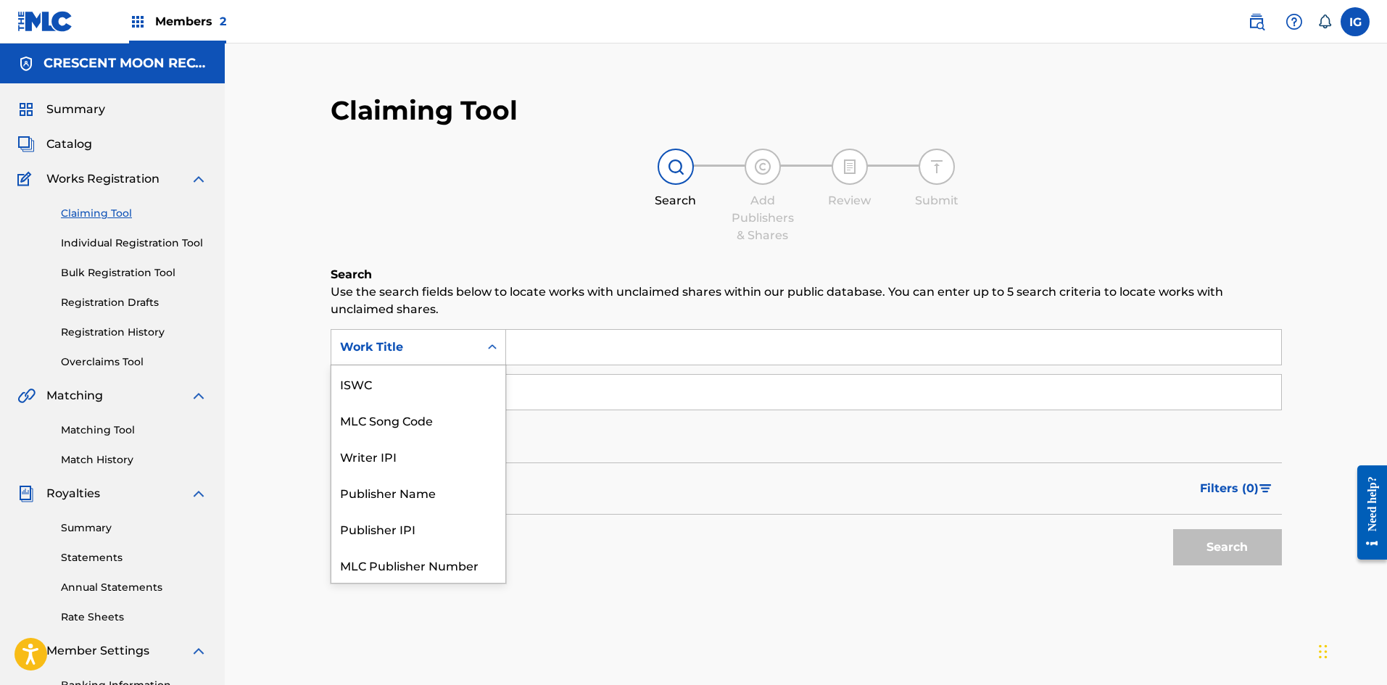
click at [494, 351] on icon "Search Form" at bounding box center [492, 347] width 15 height 15
click at [405, 459] on div "Publisher Name" at bounding box center [418, 456] width 174 height 36
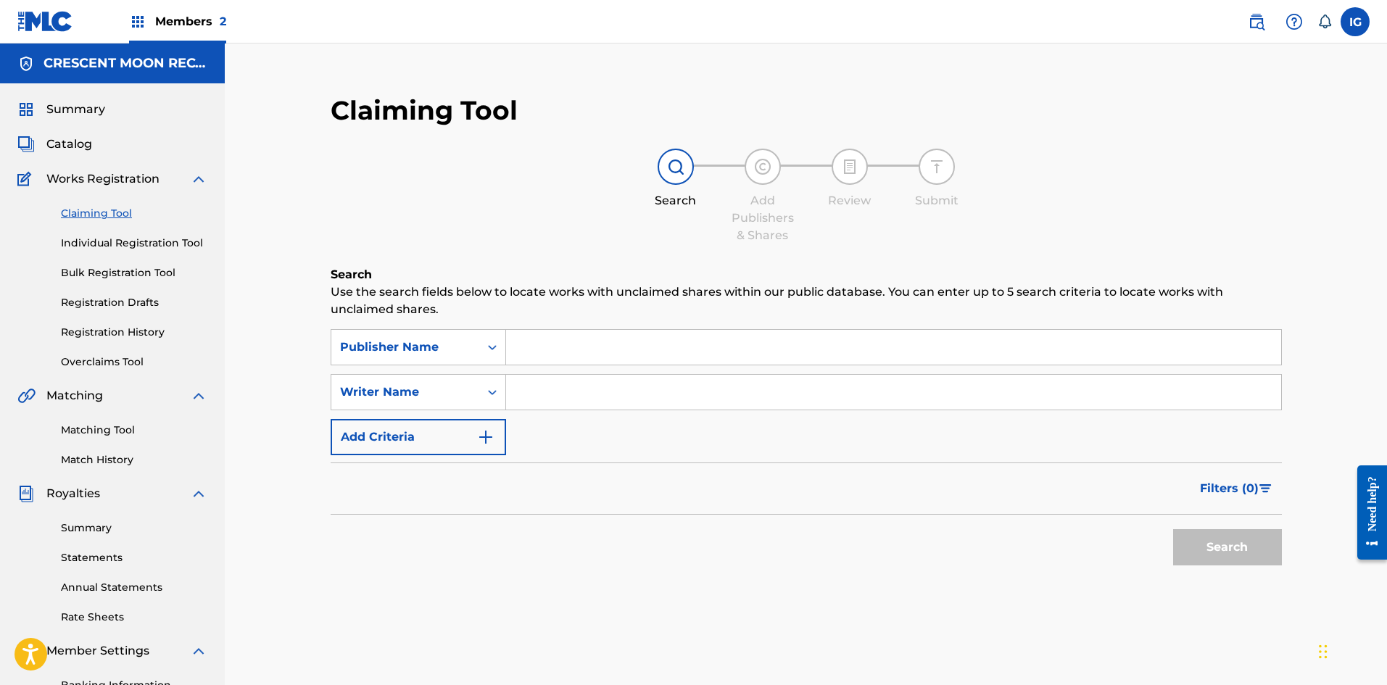
click at [529, 350] on input "Search Form" at bounding box center [893, 347] width 775 height 35
type input "Crescent Moon Records Publishing"
drag, startPoint x: 1223, startPoint y: 544, endPoint x: 979, endPoint y: 469, distance: 255.5
click at [1220, 542] on button "Search" at bounding box center [1227, 547] width 109 height 36
drag, startPoint x: 543, startPoint y: 336, endPoint x: 510, endPoint y: 336, distance: 33.4
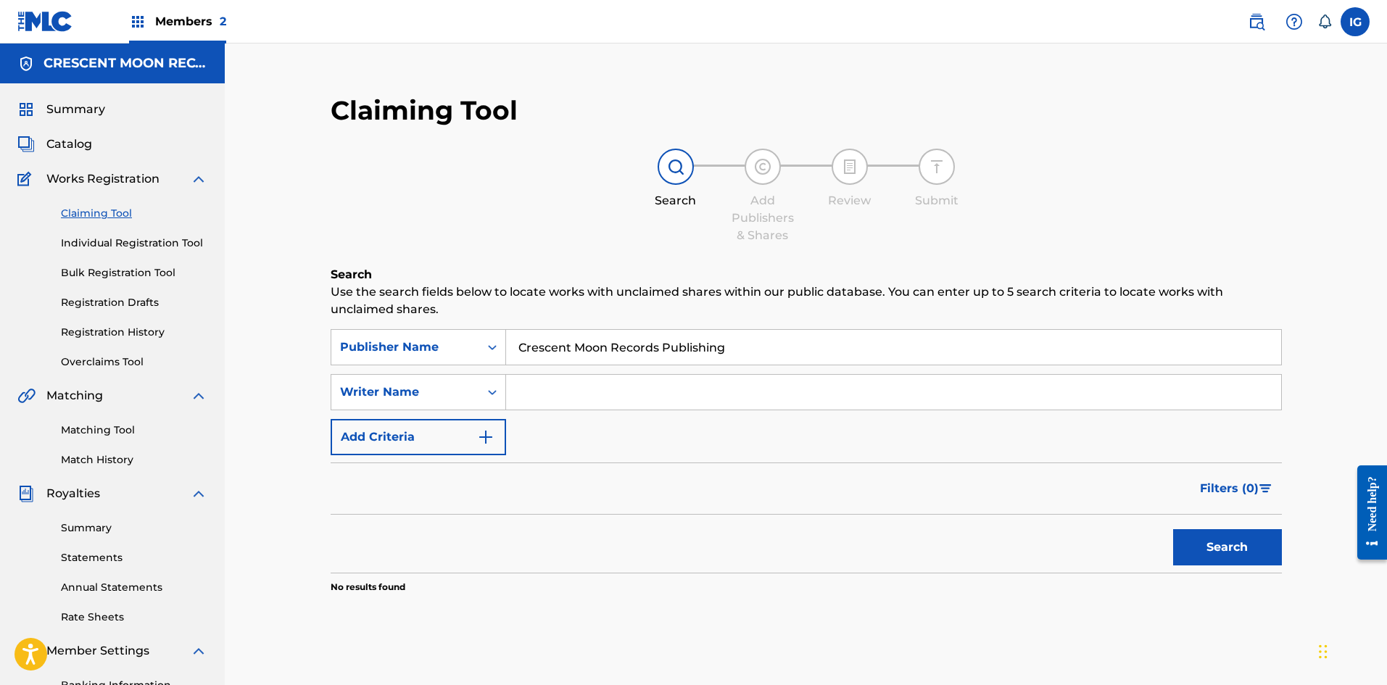
click at [510, 336] on input "Crescent Moon Records Publishing" at bounding box center [893, 347] width 775 height 35
click at [558, 387] on input "Search Form" at bounding box center [893, 392] width 775 height 35
type input "[PERSON_NAME]"
drag, startPoint x: 1205, startPoint y: 547, endPoint x: 1065, endPoint y: 481, distance: 155.0
click at [1197, 541] on button "Search" at bounding box center [1227, 547] width 109 height 36
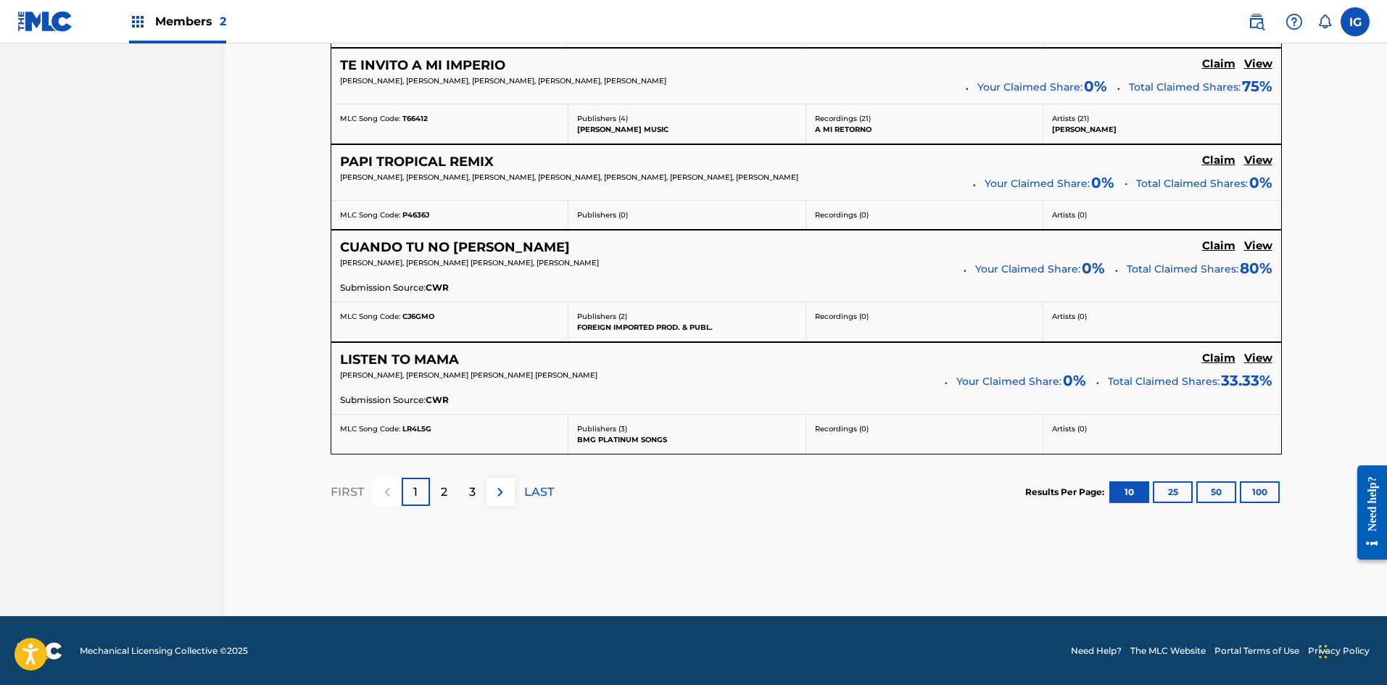
scroll to position [1173, 0]
drag, startPoint x: 1250, startPoint y: 494, endPoint x: 1166, endPoint y: 484, distance: 84.6
click at [1249, 493] on button "100" at bounding box center [1260, 492] width 40 height 22
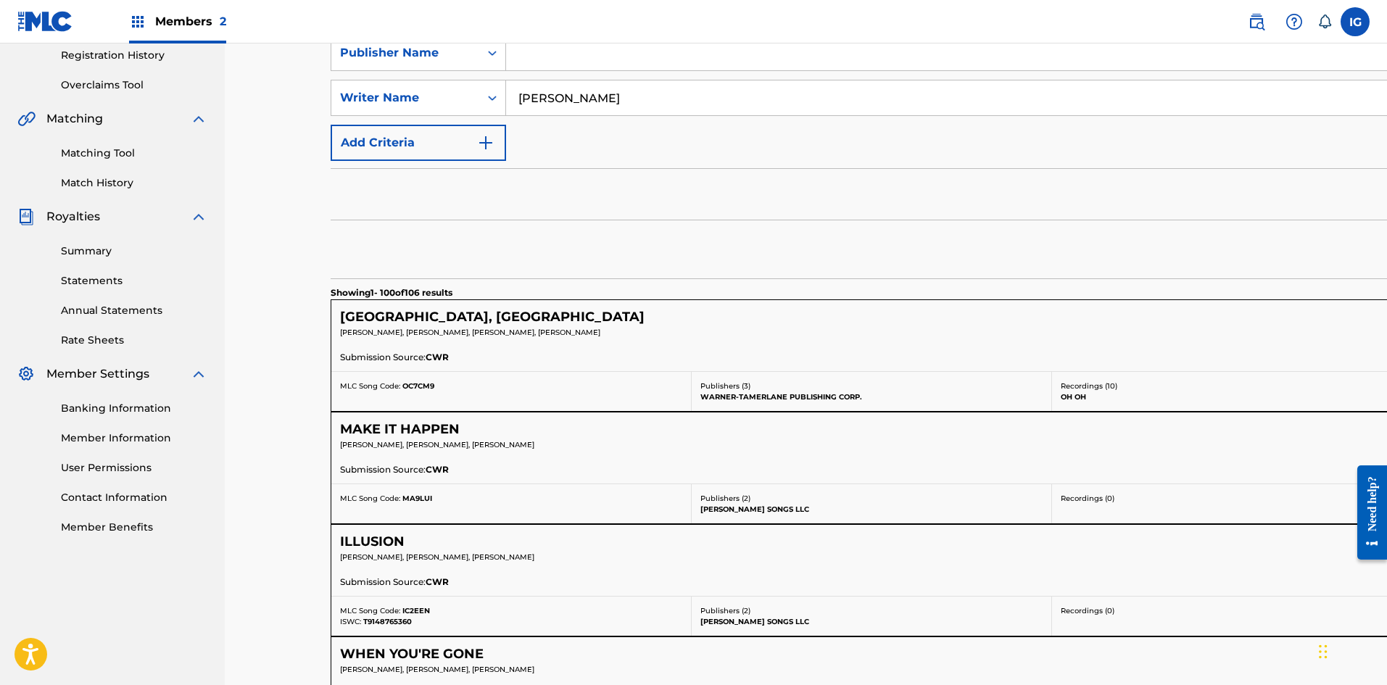
scroll to position [339, 0]
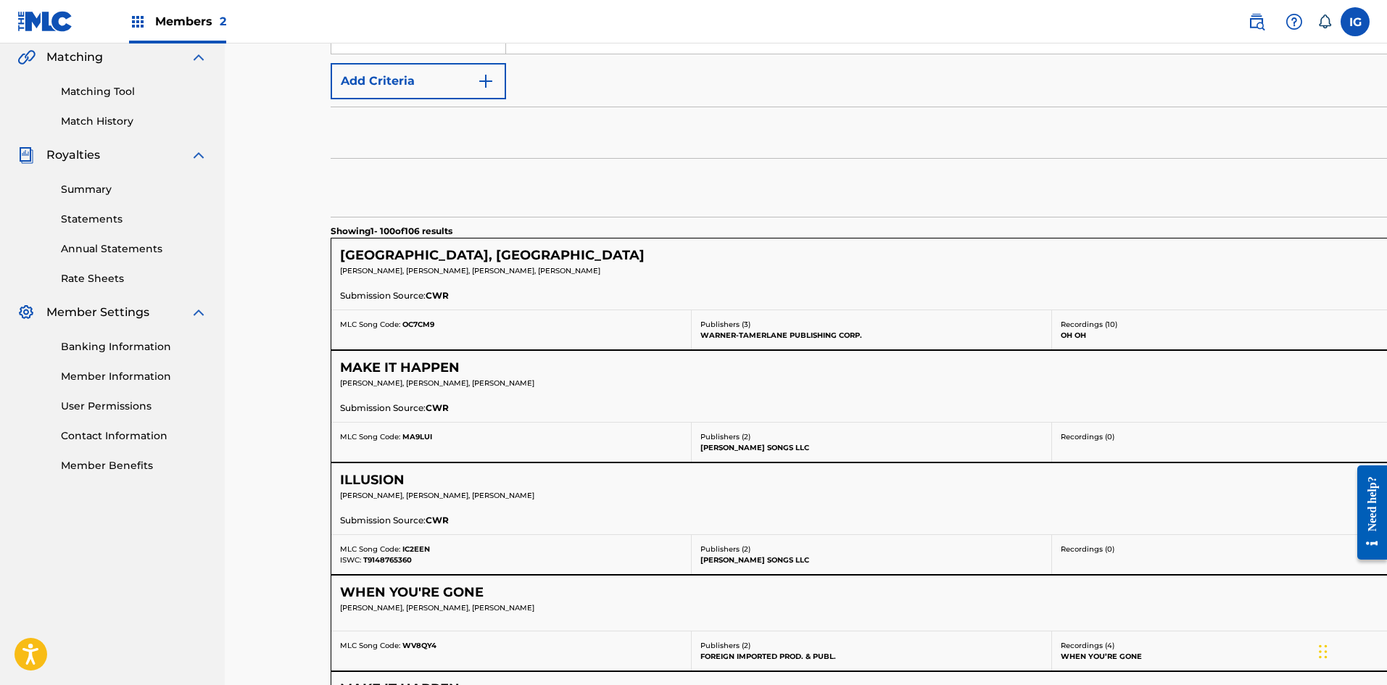
click at [889, 270] on p "[PERSON_NAME], [PERSON_NAME], [PERSON_NAME], [PERSON_NAME]" at bounding box center [894, 270] width 1109 height 11
click at [374, 257] on h5 "[GEOGRAPHIC_DATA], [GEOGRAPHIC_DATA]" at bounding box center [492, 255] width 305 height 17
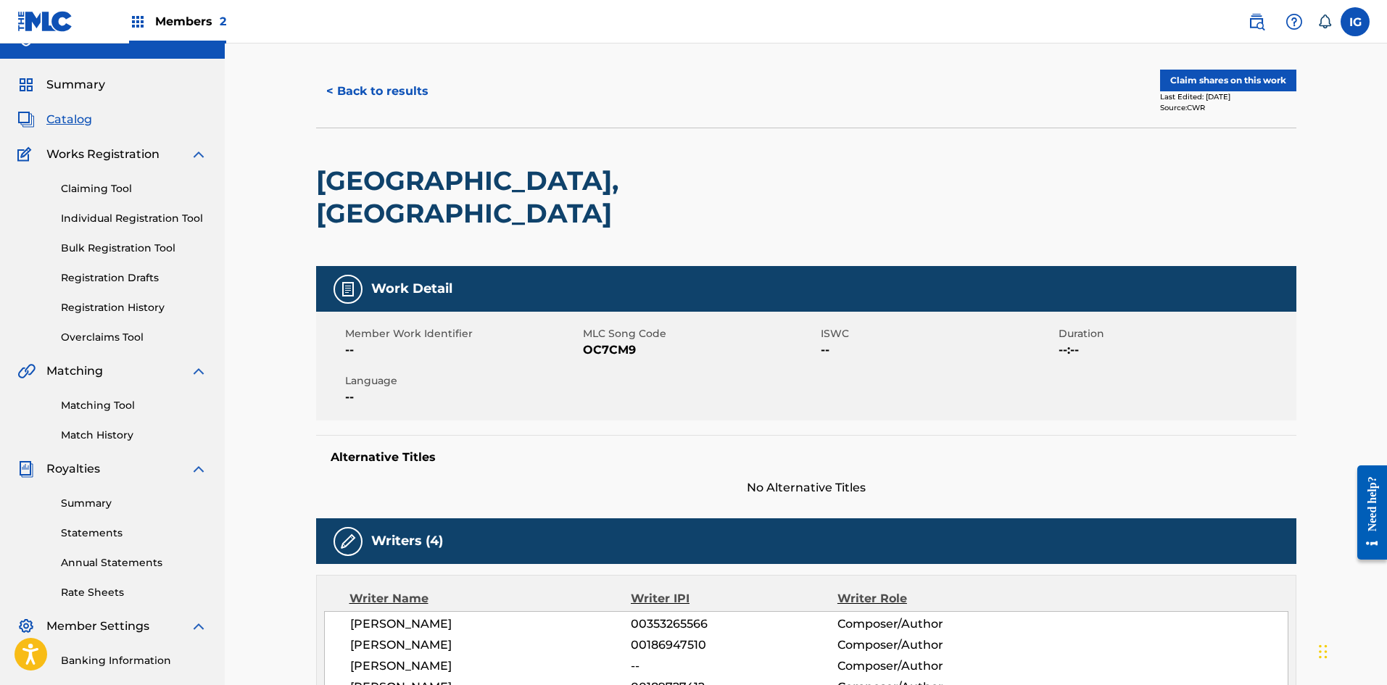
scroll to position [24, 0]
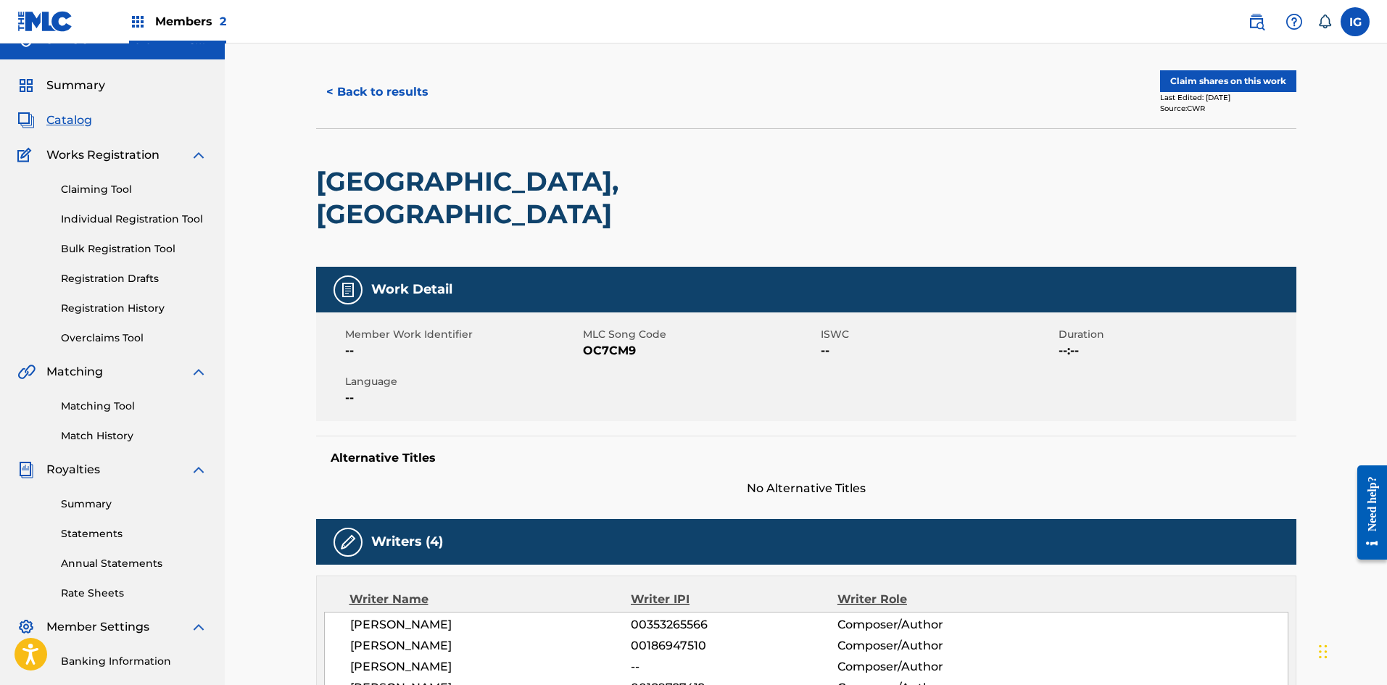
click at [957, 445] on div "Alternative Titles No Alternative Titles" at bounding box center [806, 467] width 980 height 62
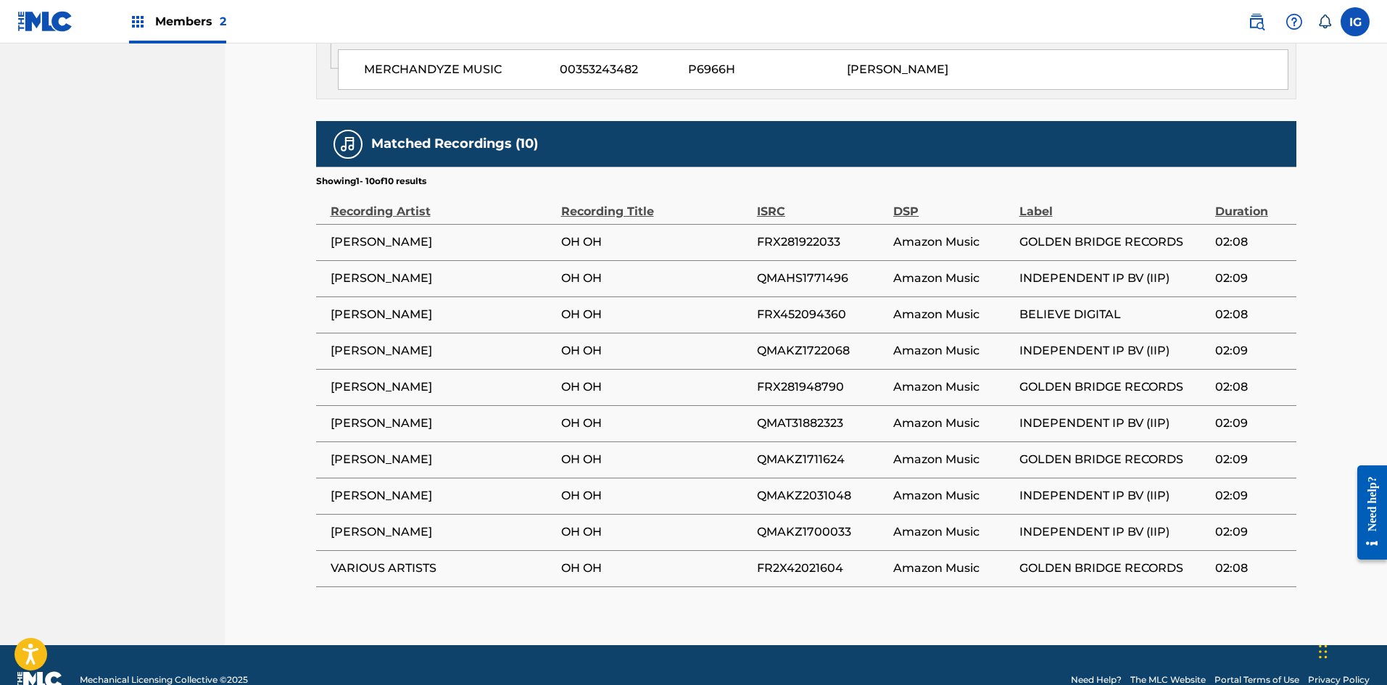
scroll to position [1051, 0]
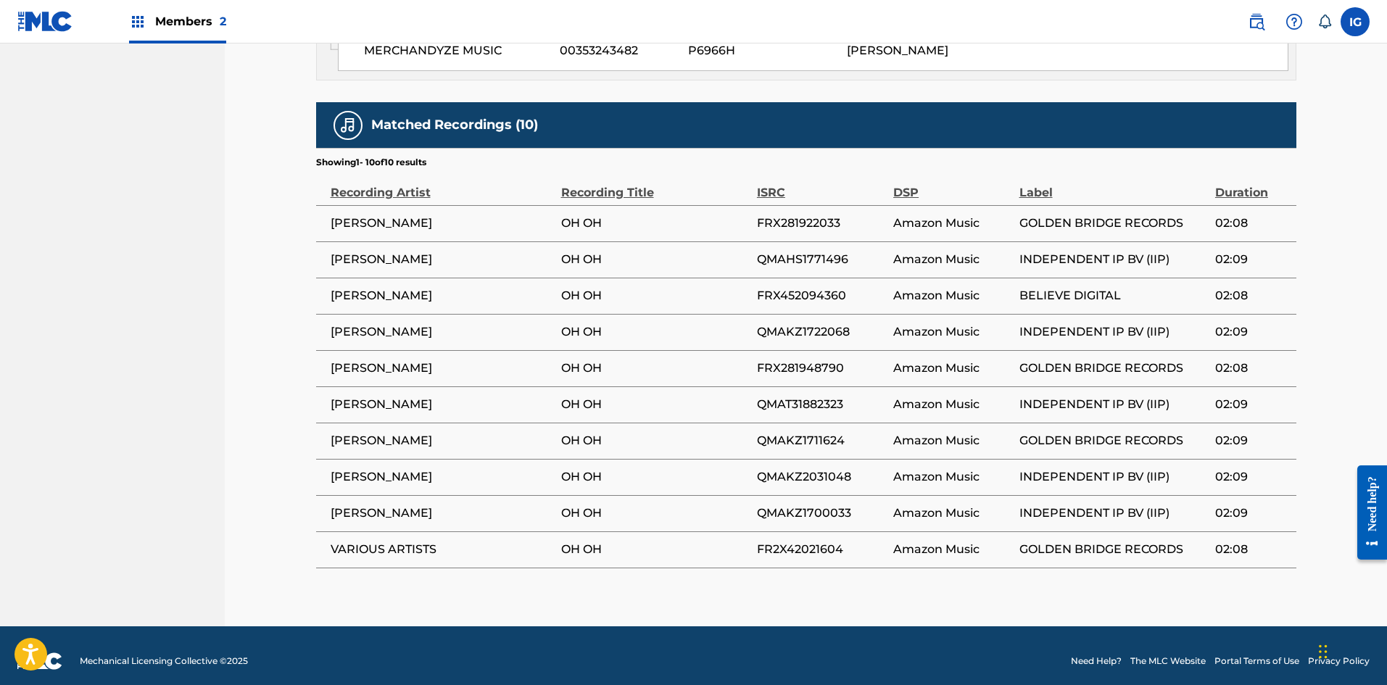
click at [393, 215] on span "[PERSON_NAME]" at bounding box center [442, 223] width 223 height 17
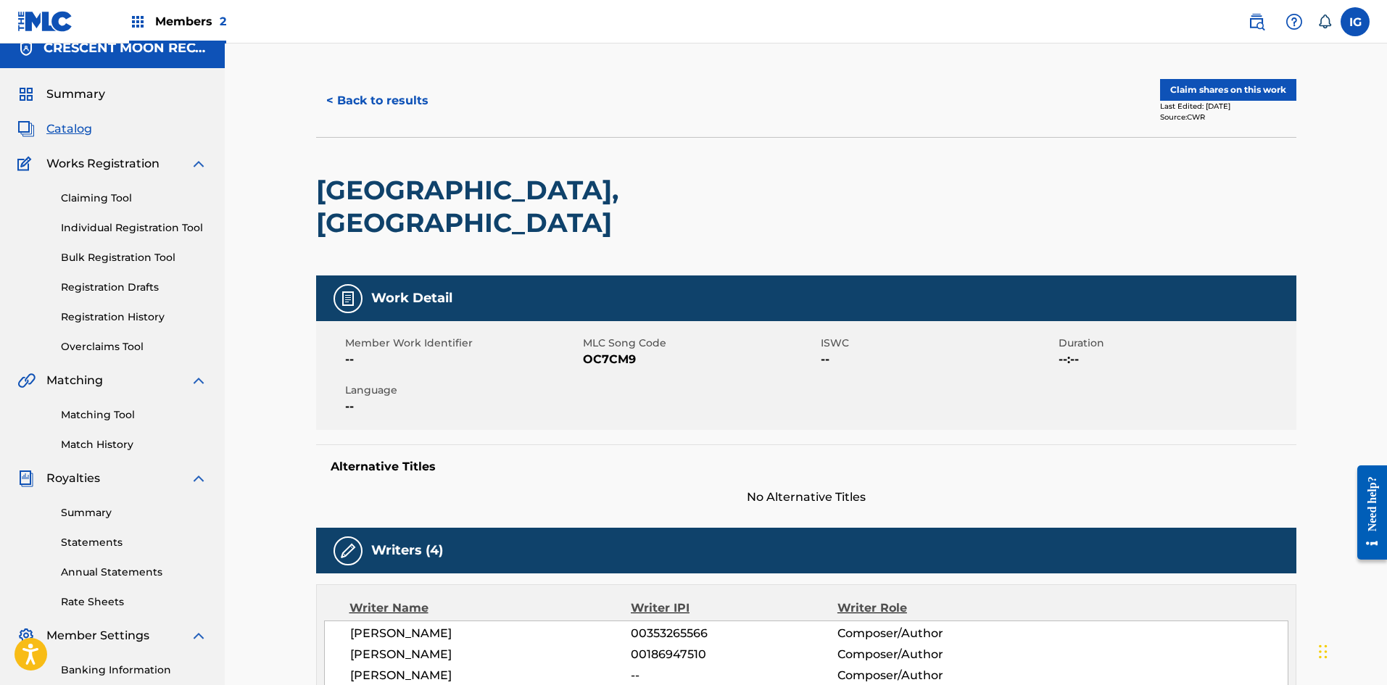
scroll to position [0, 0]
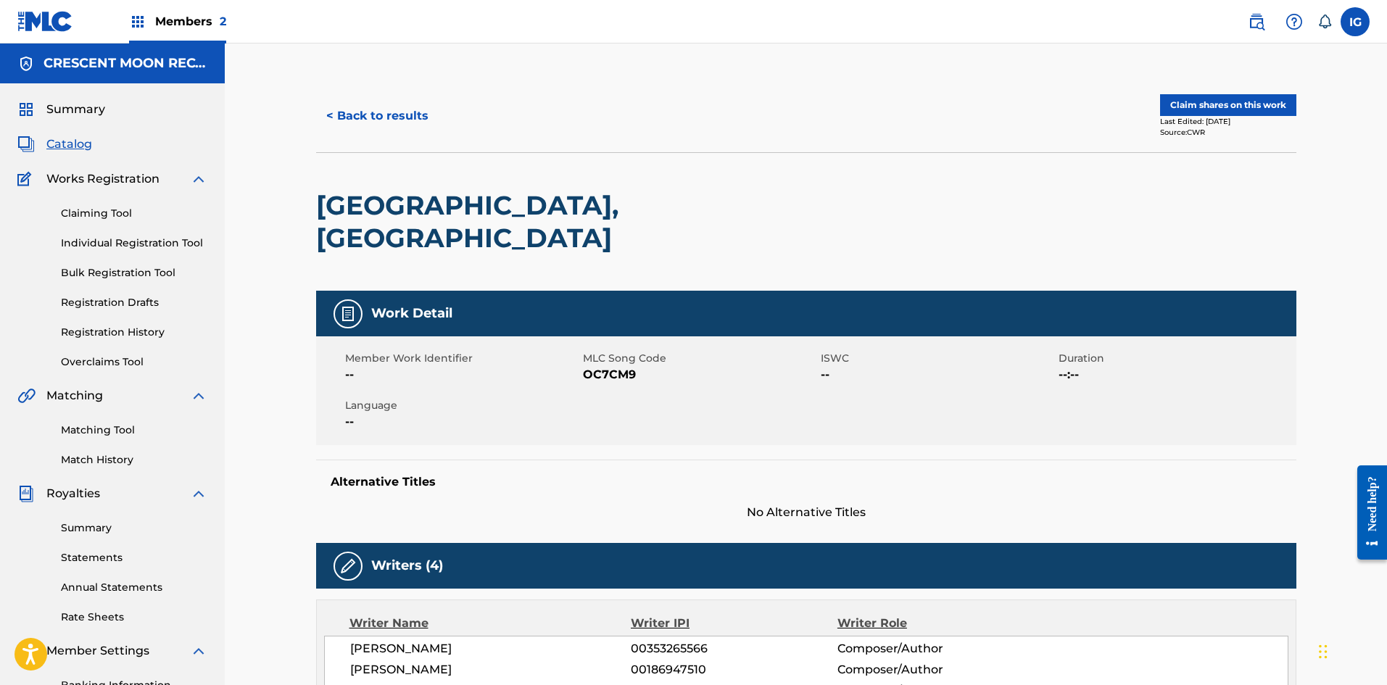
click at [352, 116] on button "< Back to results" at bounding box center [377, 116] width 123 height 36
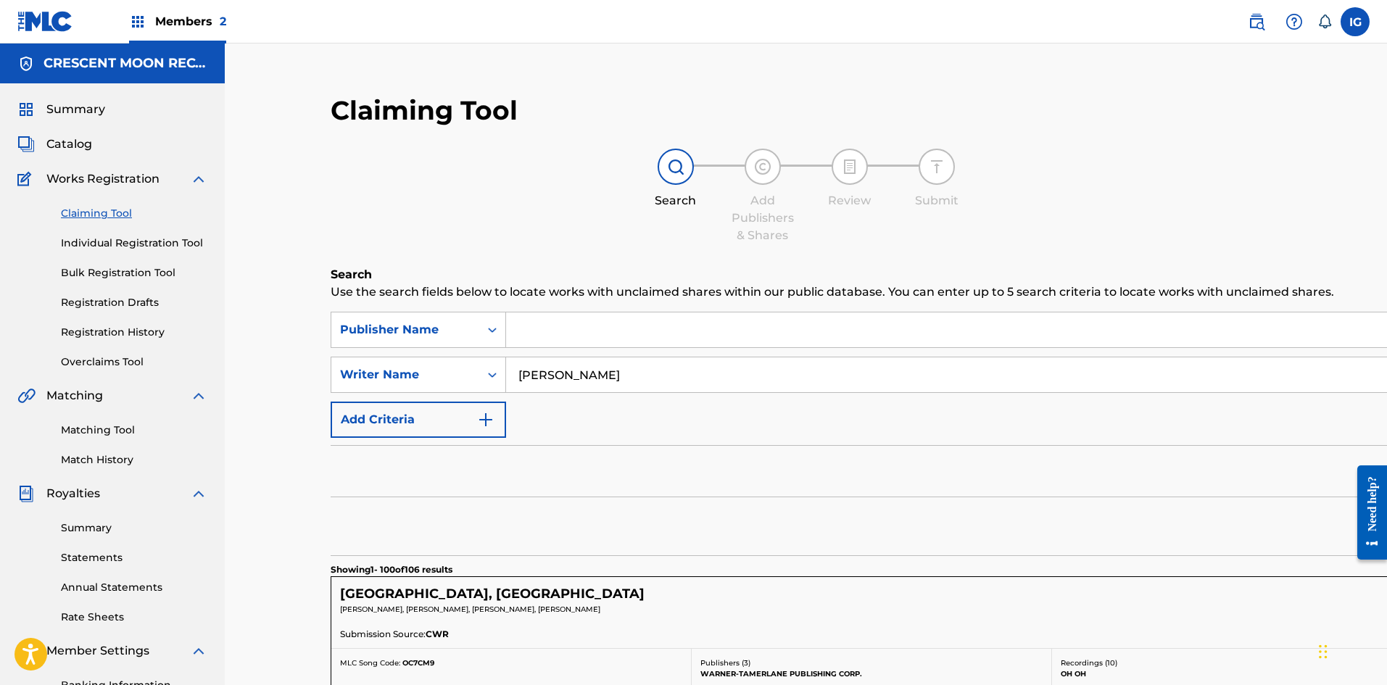
scroll to position [339, 0]
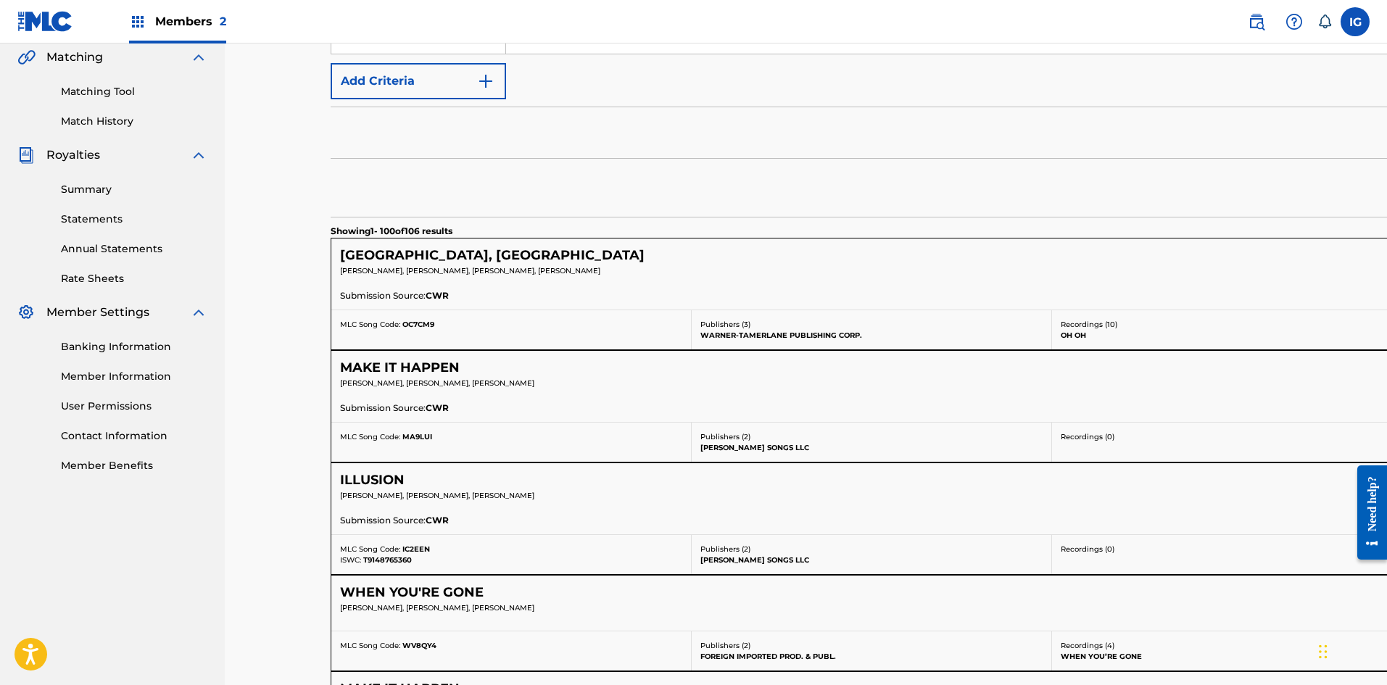
click at [395, 363] on h5 "MAKE IT HAPPEN" at bounding box center [400, 368] width 120 height 17
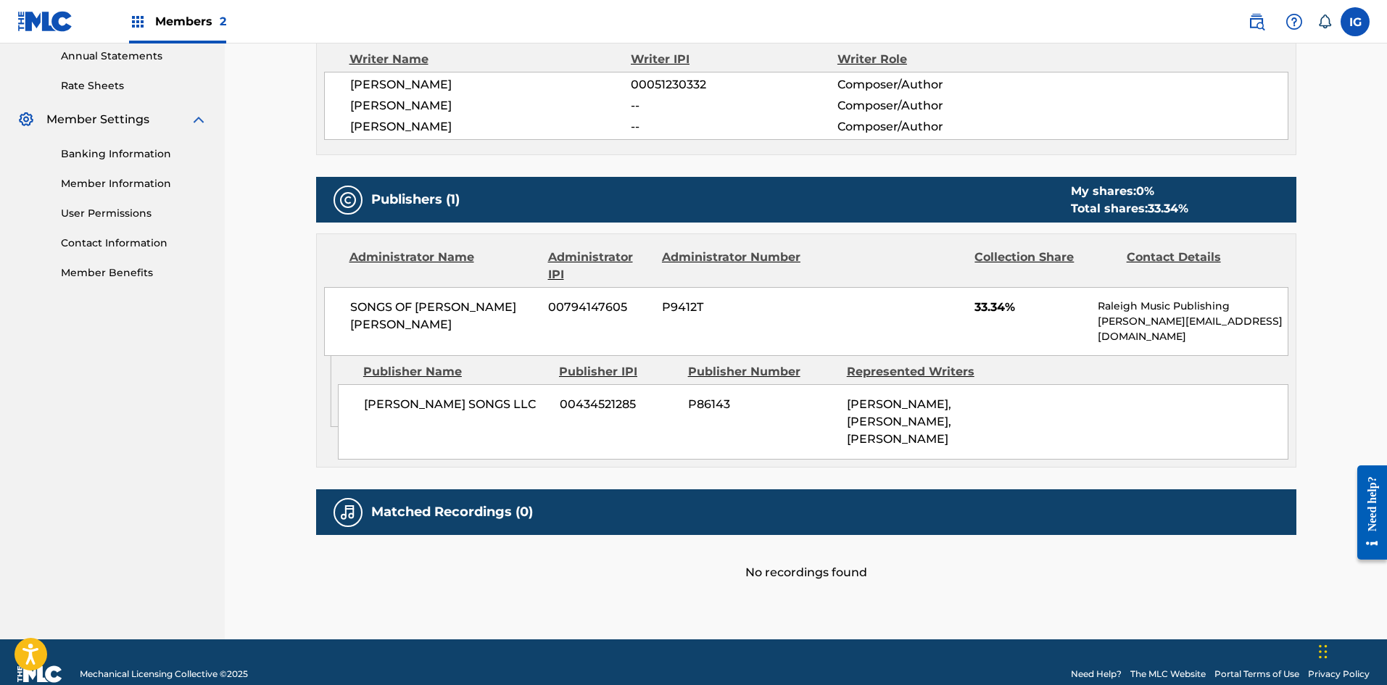
scroll to position [540, 0]
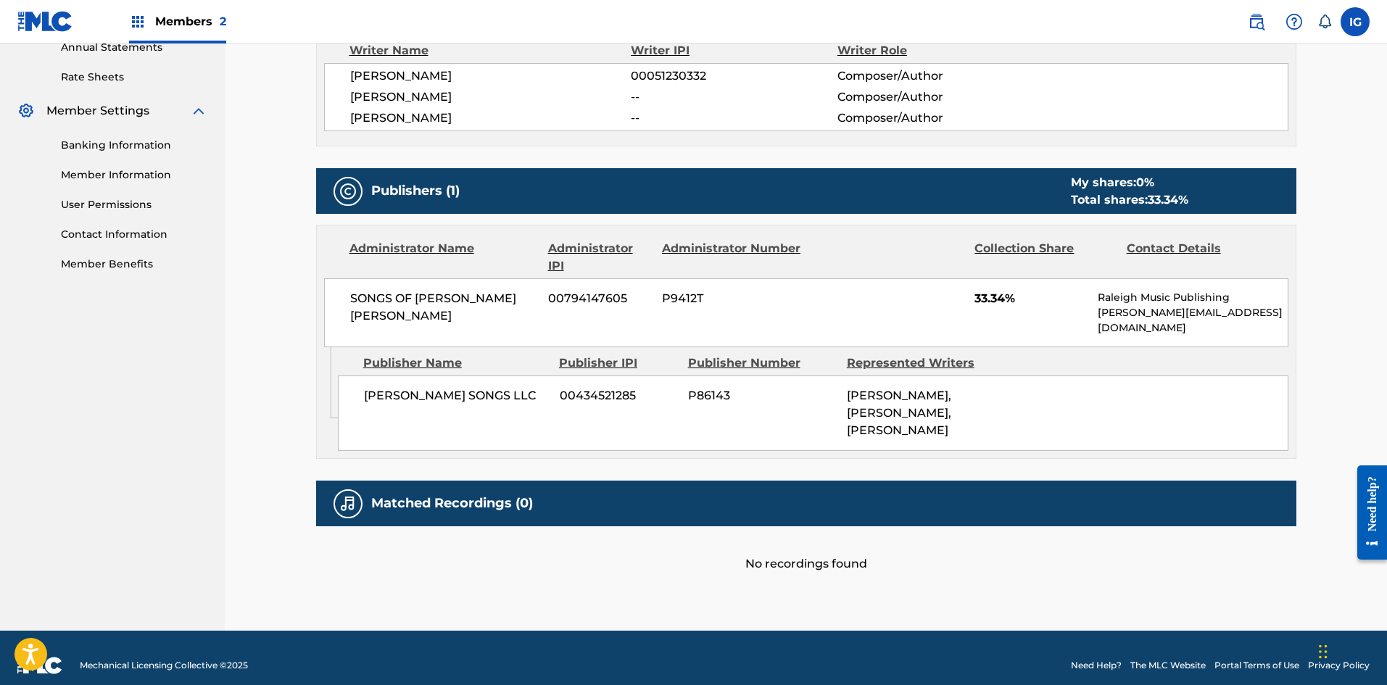
click at [233, 378] on div "< Back to results Claim shares on this work Last Edited: [DATE] Source: CWR MAK…" at bounding box center [806, 67] width 1162 height 1128
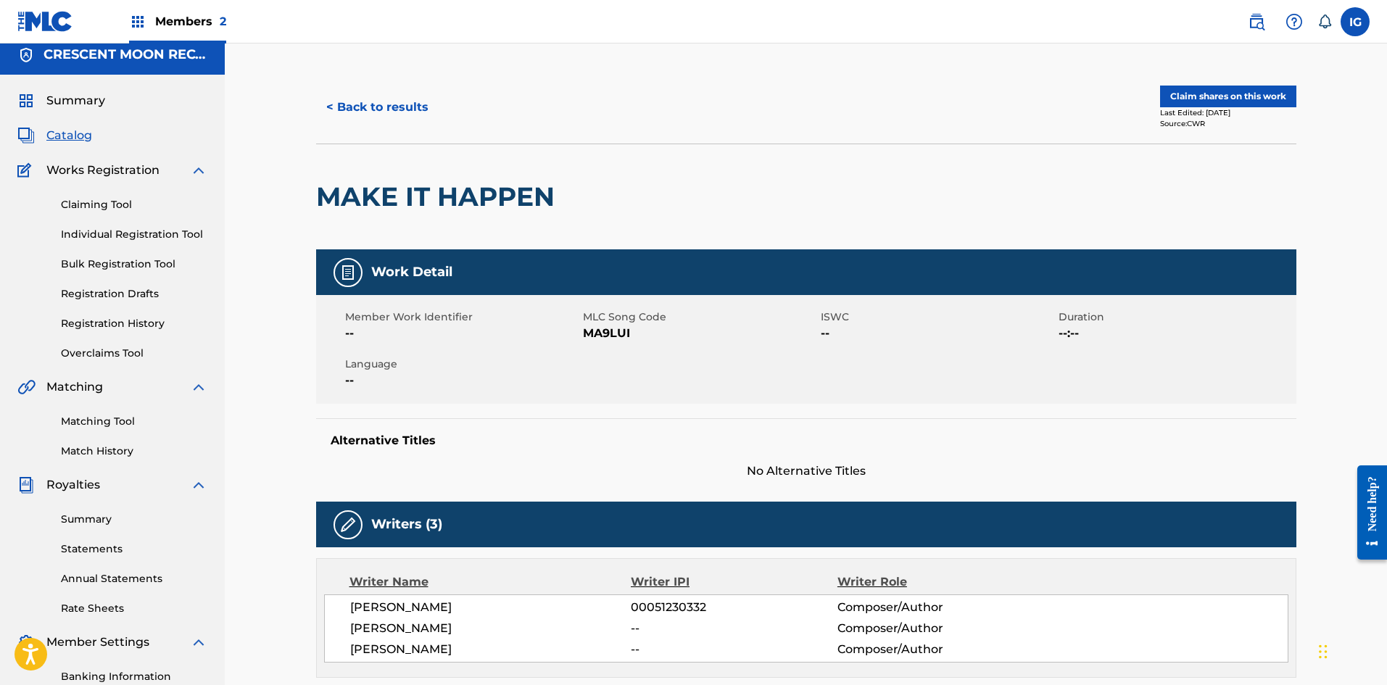
click at [355, 104] on button "< Back to results" at bounding box center [377, 107] width 123 height 36
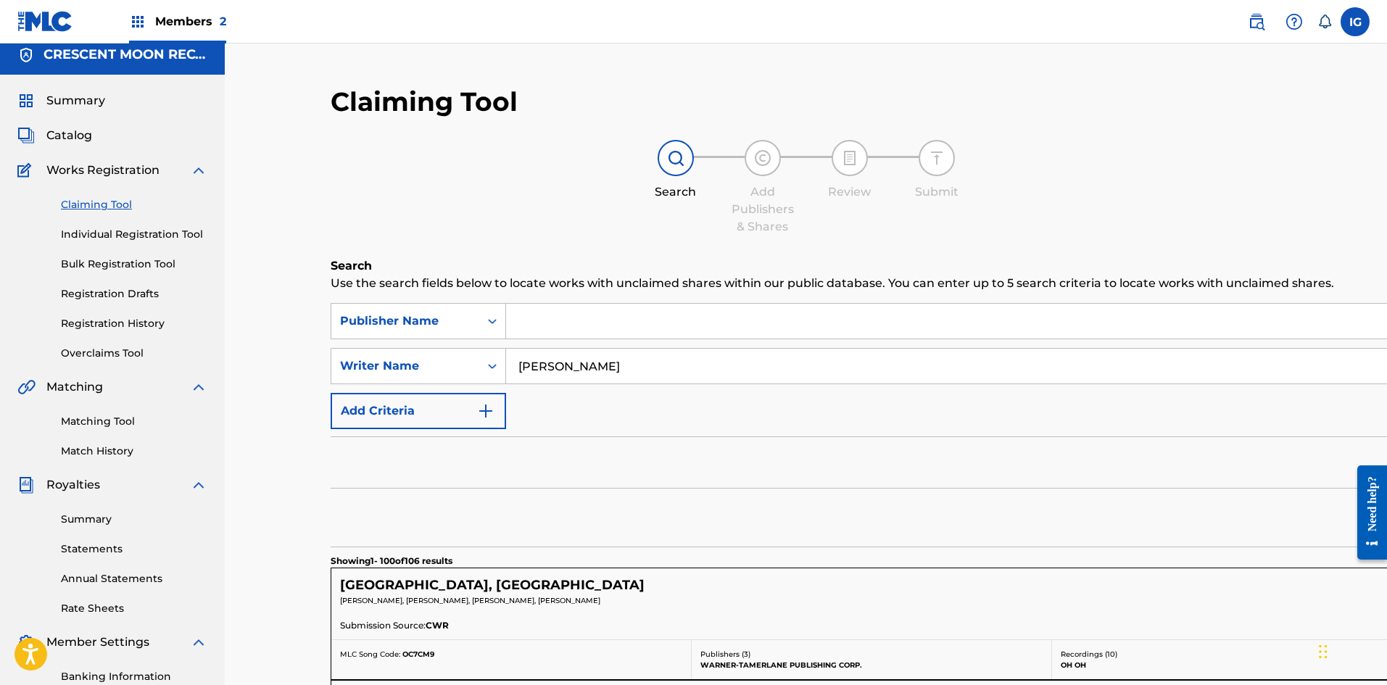
scroll to position [339, 0]
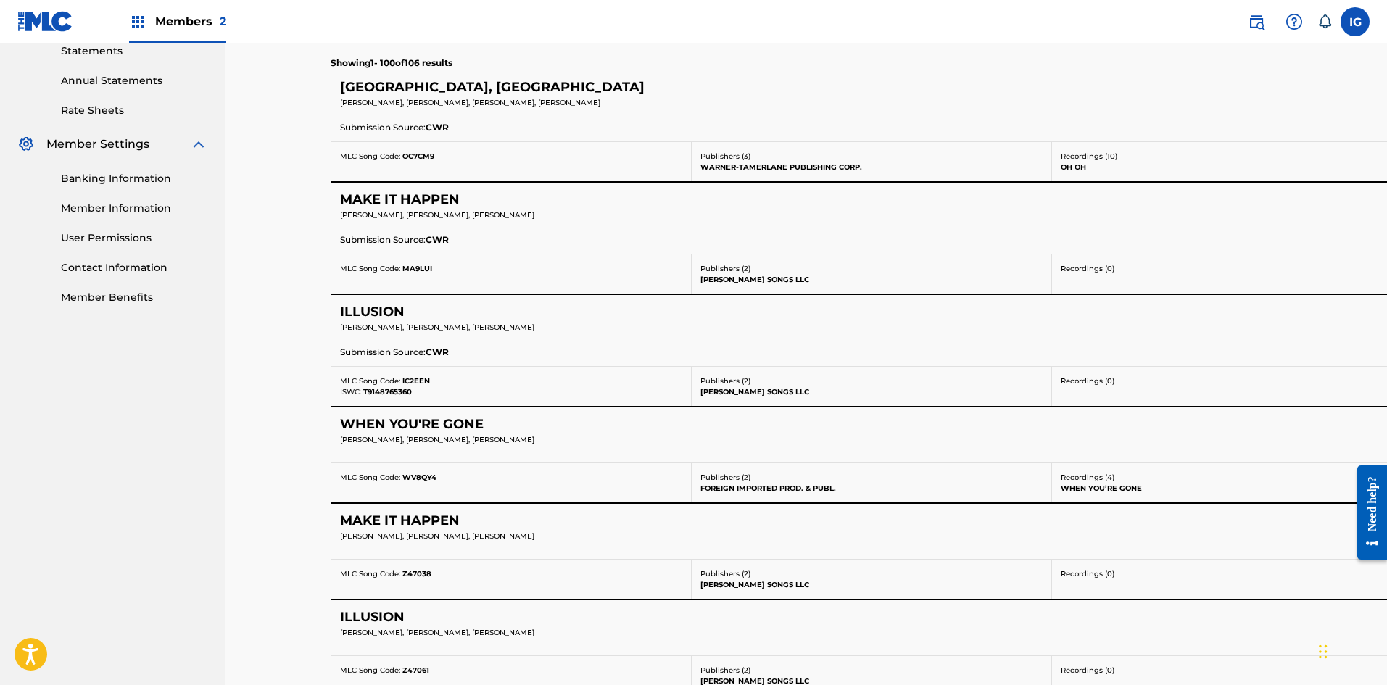
scroll to position [580, 0]
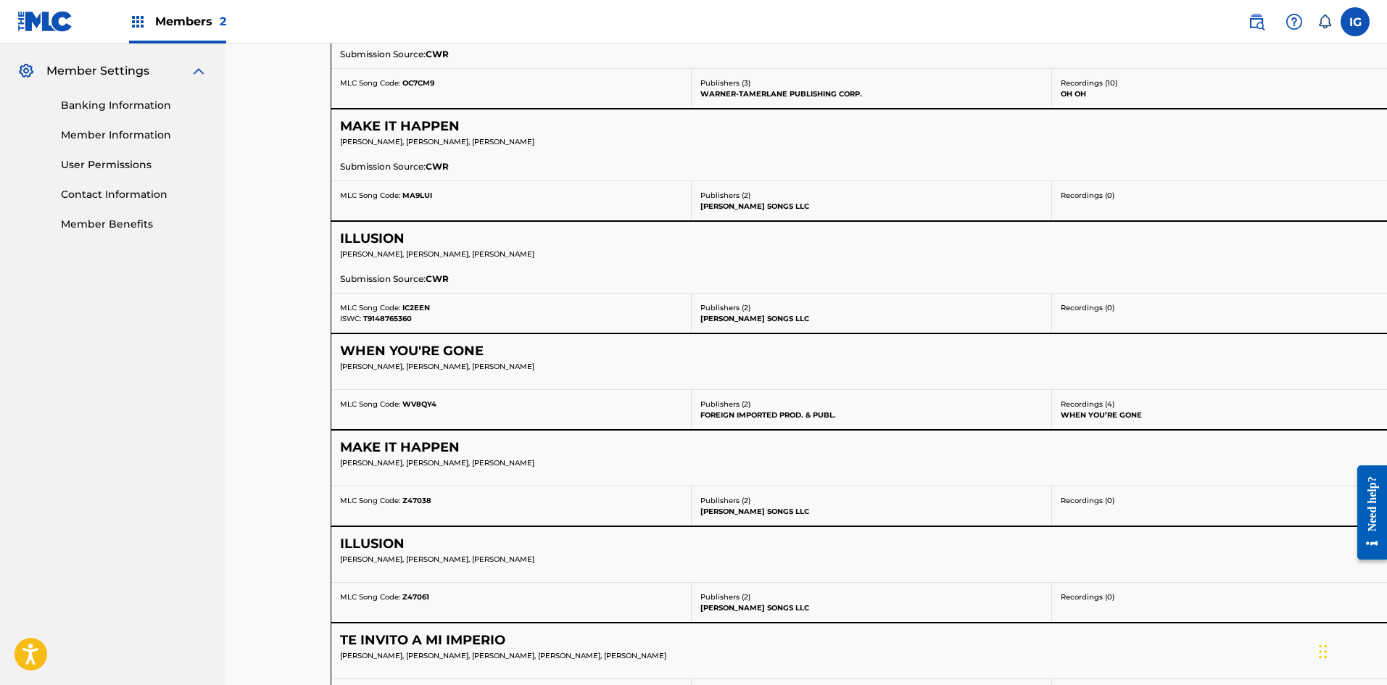
click at [406, 349] on h5 "WHEN YOU'RE GONE" at bounding box center [412, 351] width 144 height 17
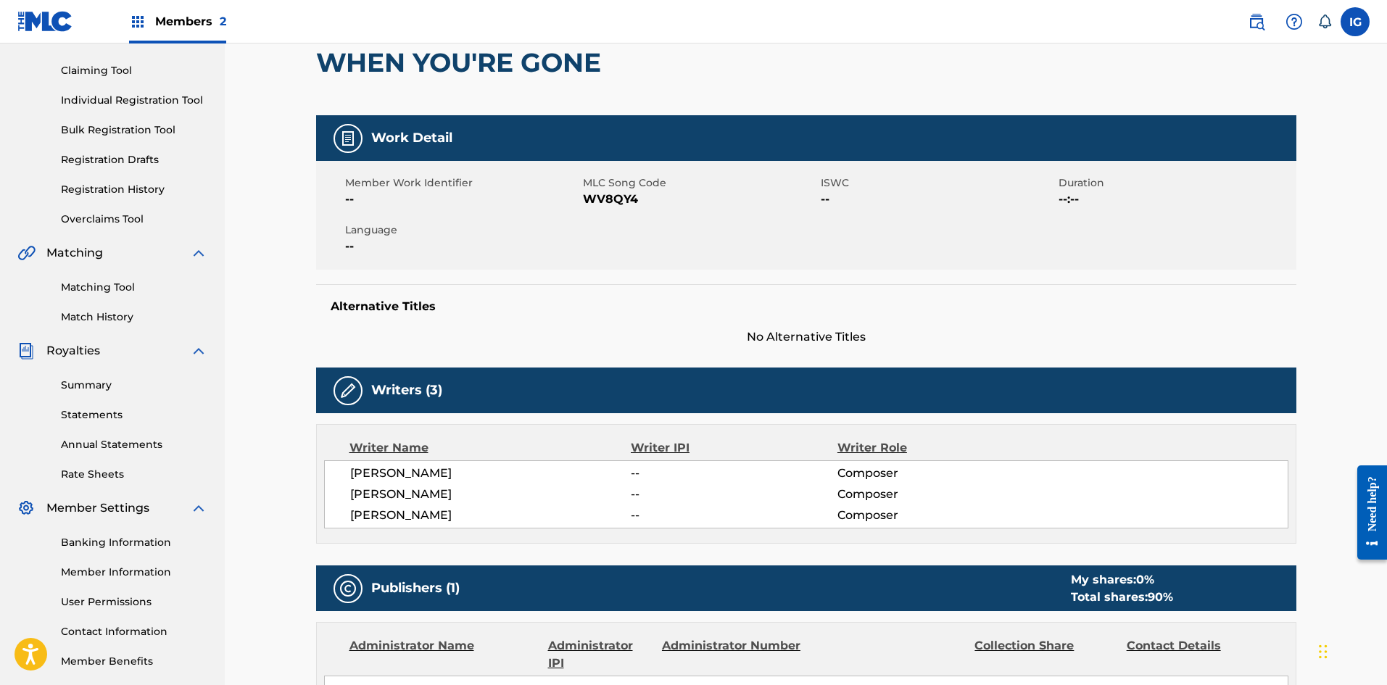
scroll to position [121, 0]
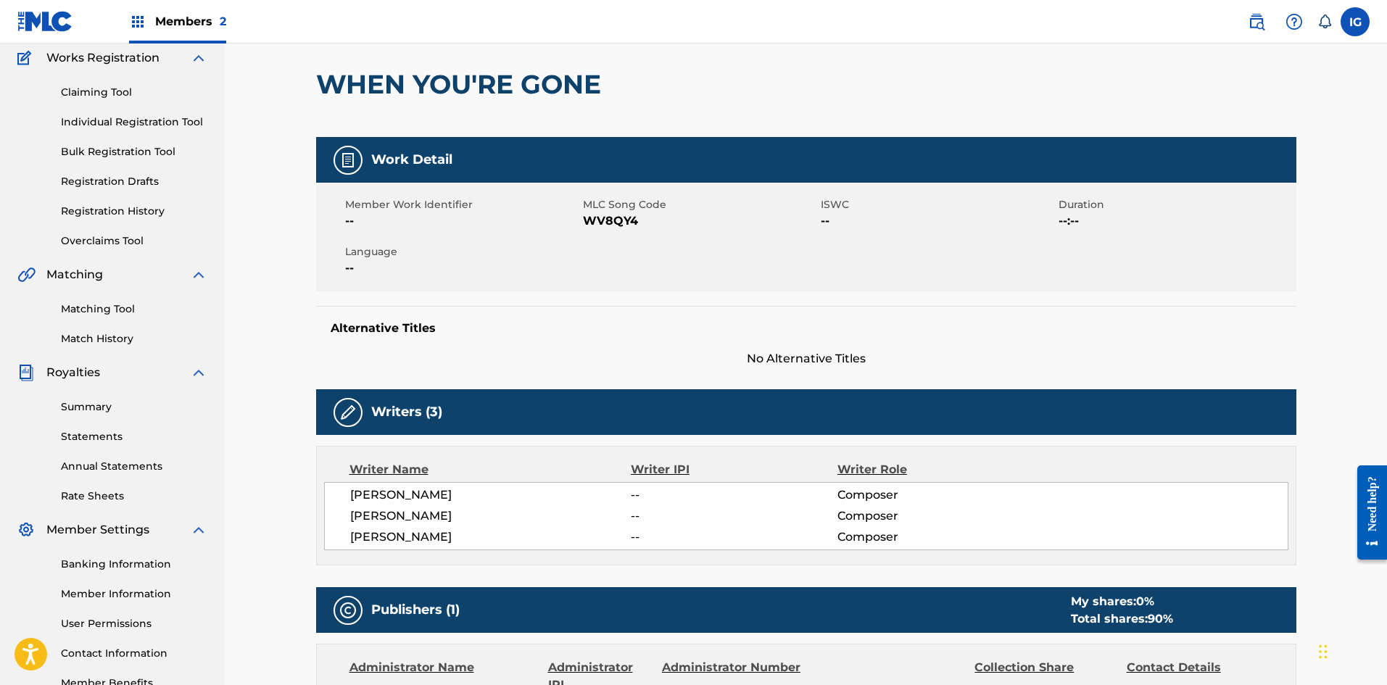
click at [496, 344] on div "Alternative Titles No Alternative Titles" at bounding box center [806, 337] width 980 height 62
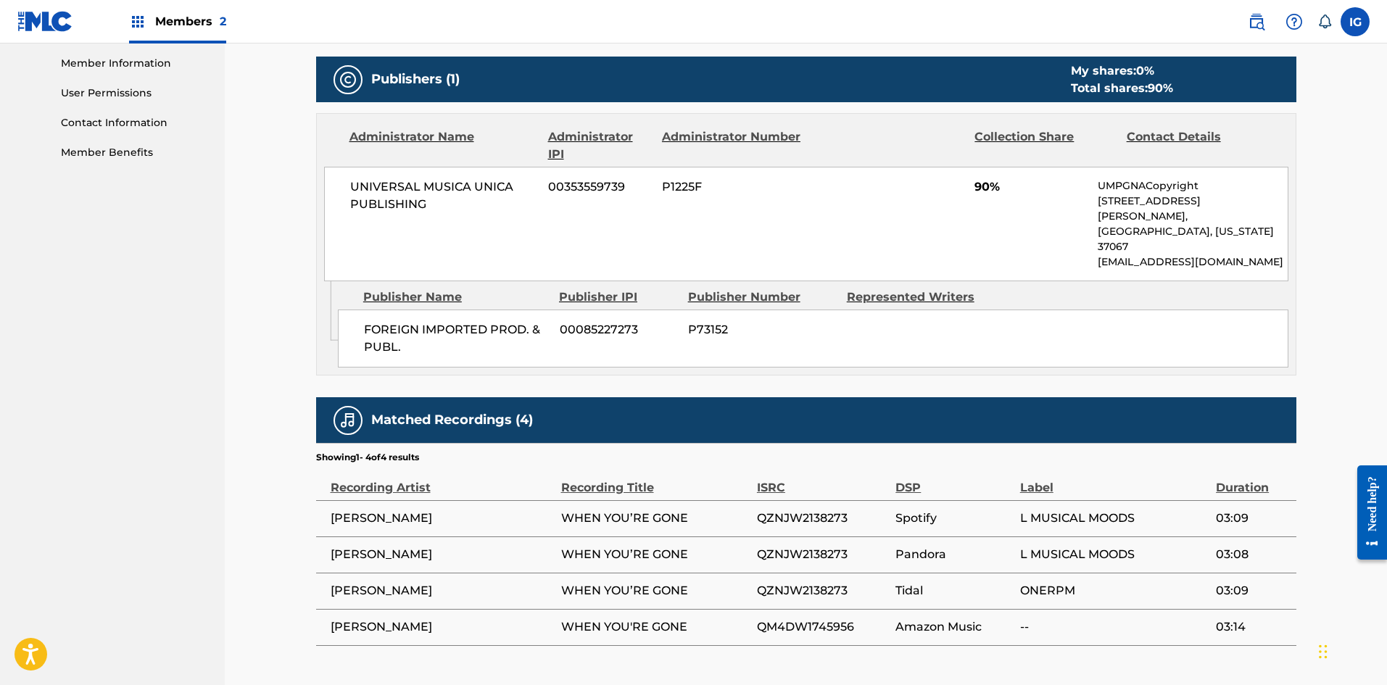
scroll to position [653, 0]
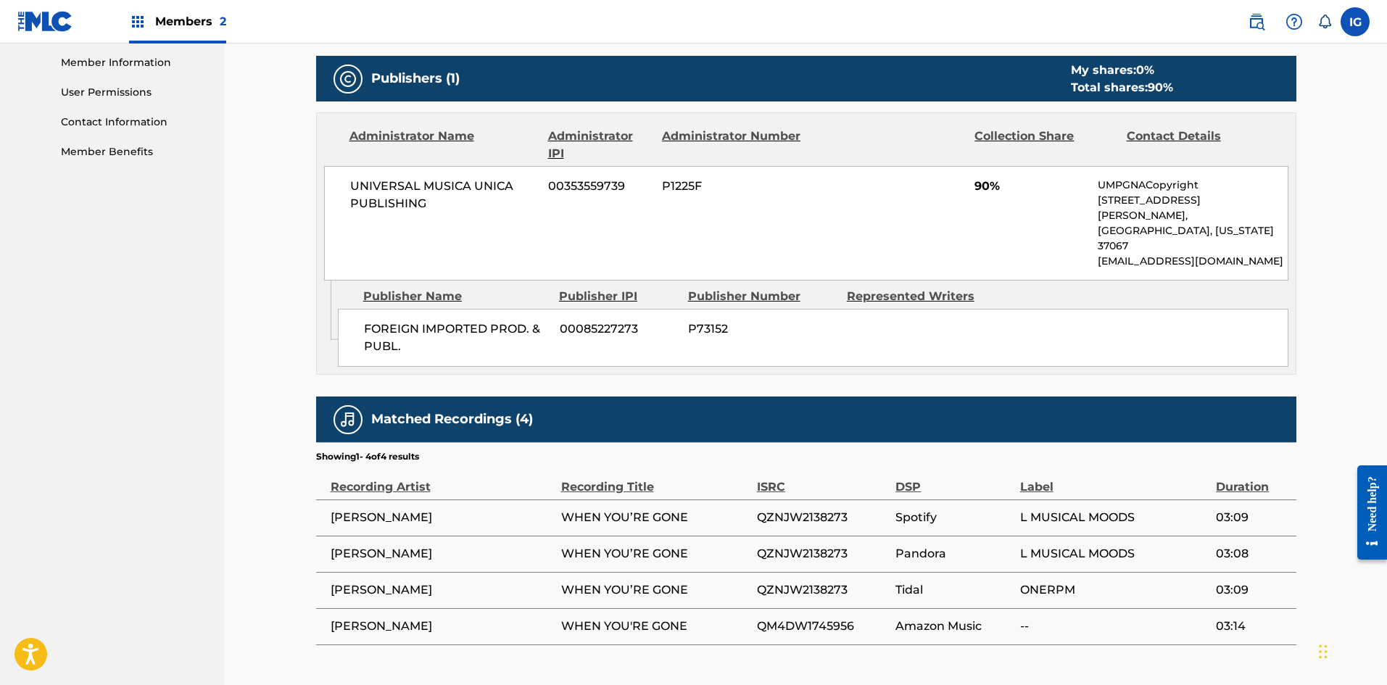
click at [289, 160] on div "< Back to results Claim shares on this work Last Edited: [DATE] Source: WHEN YO…" at bounding box center [806, 47] width 1162 height 1313
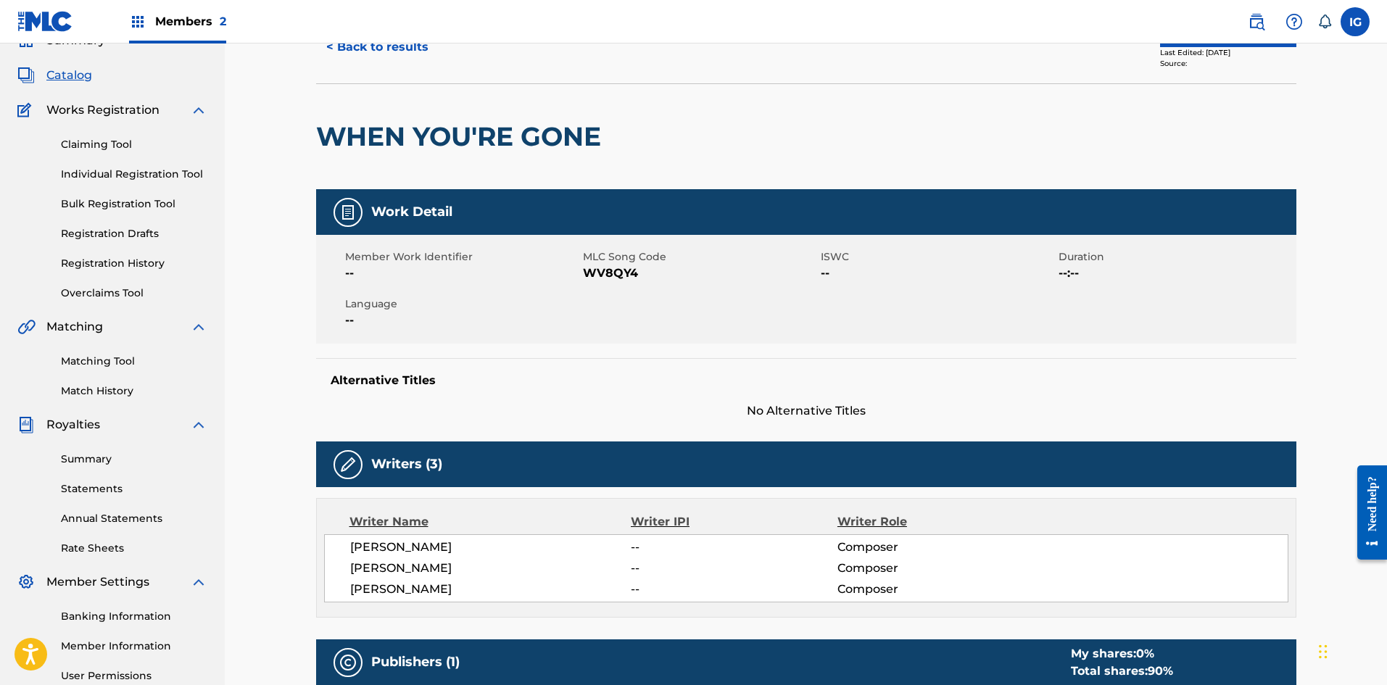
scroll to position [0, 0]
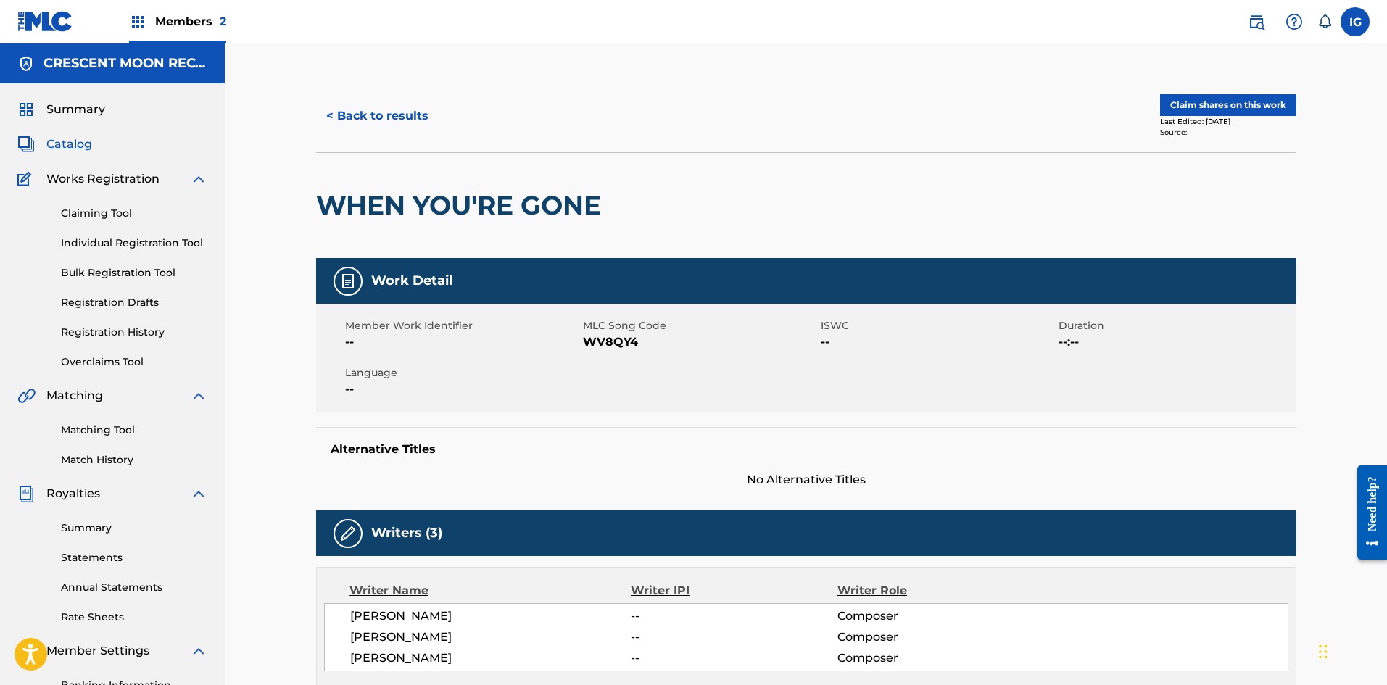
click at [376, 117] on button "< Back to results" at bounding box center [377, 116] width 123 height 36
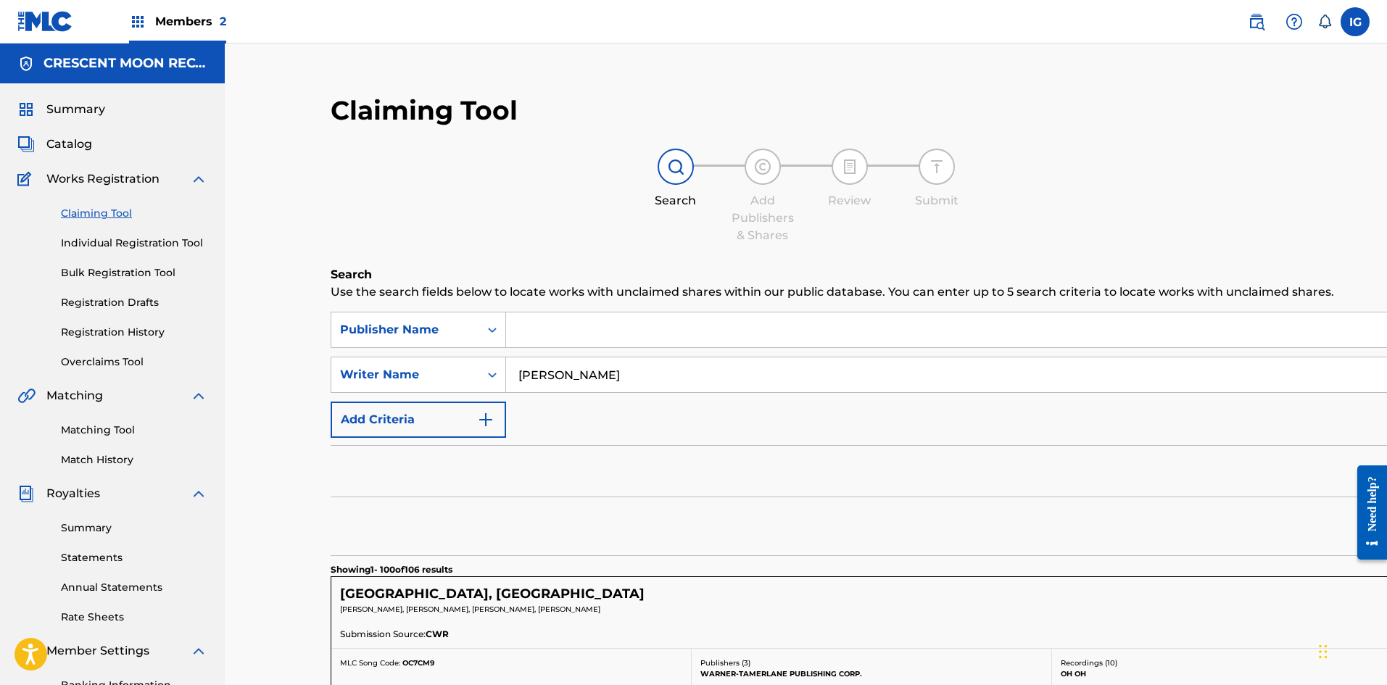
scroll to position [580, 0]
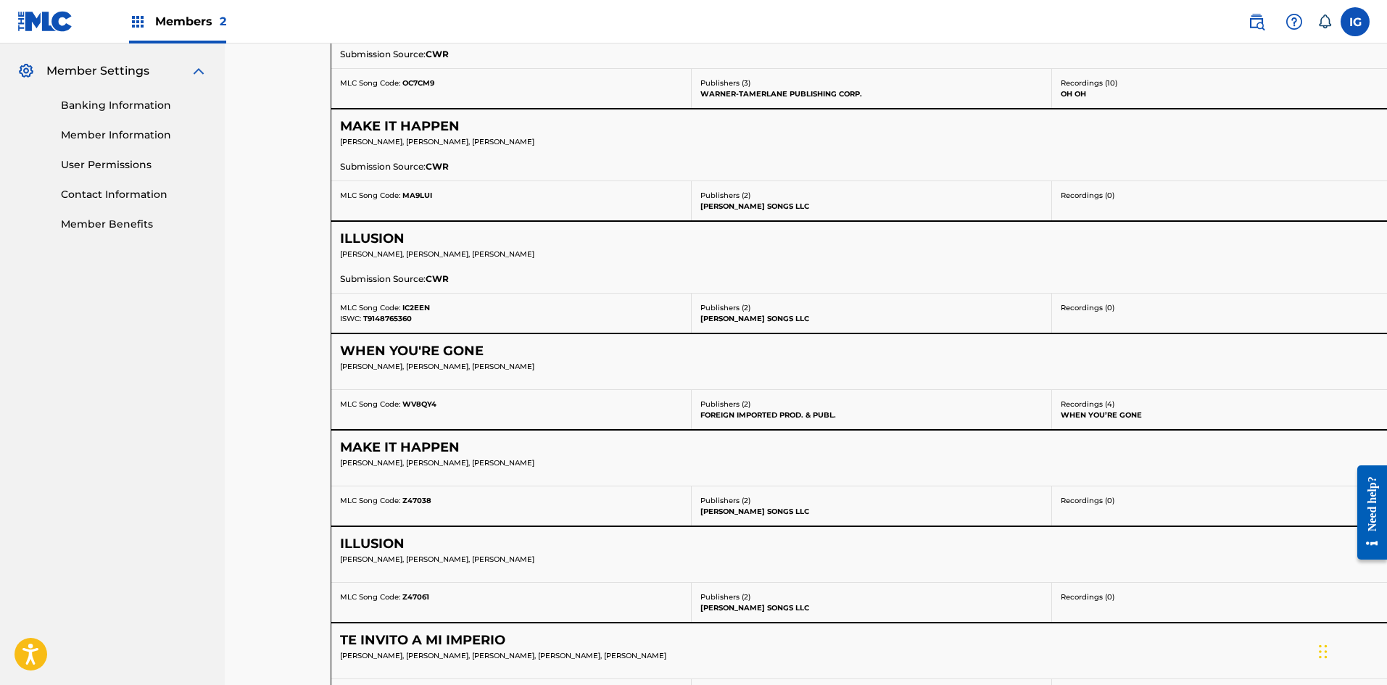
click at [391, 444] on h5 "MAKE IT HAPPEN" at bounding box center [400, 447] width 120 height 17
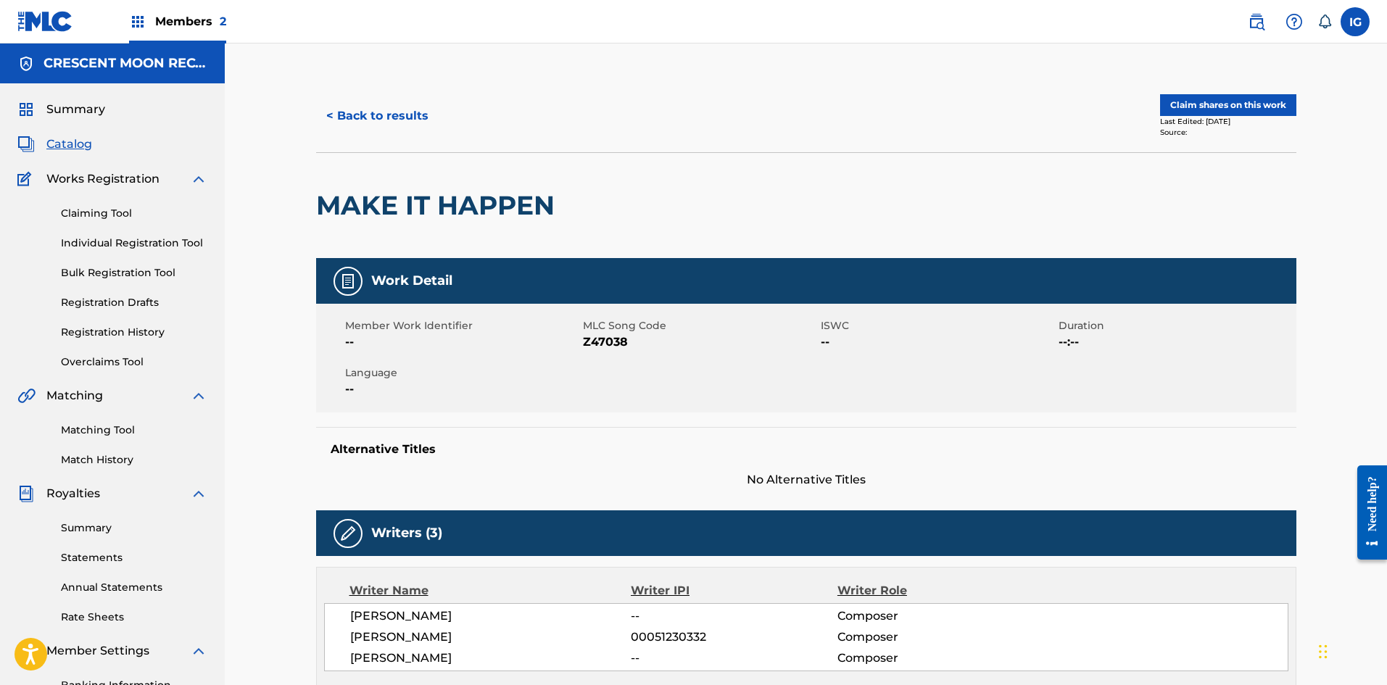
click at [355, 112] on button "< Back to results" at bounding box center [377, 116] width 123 height 36
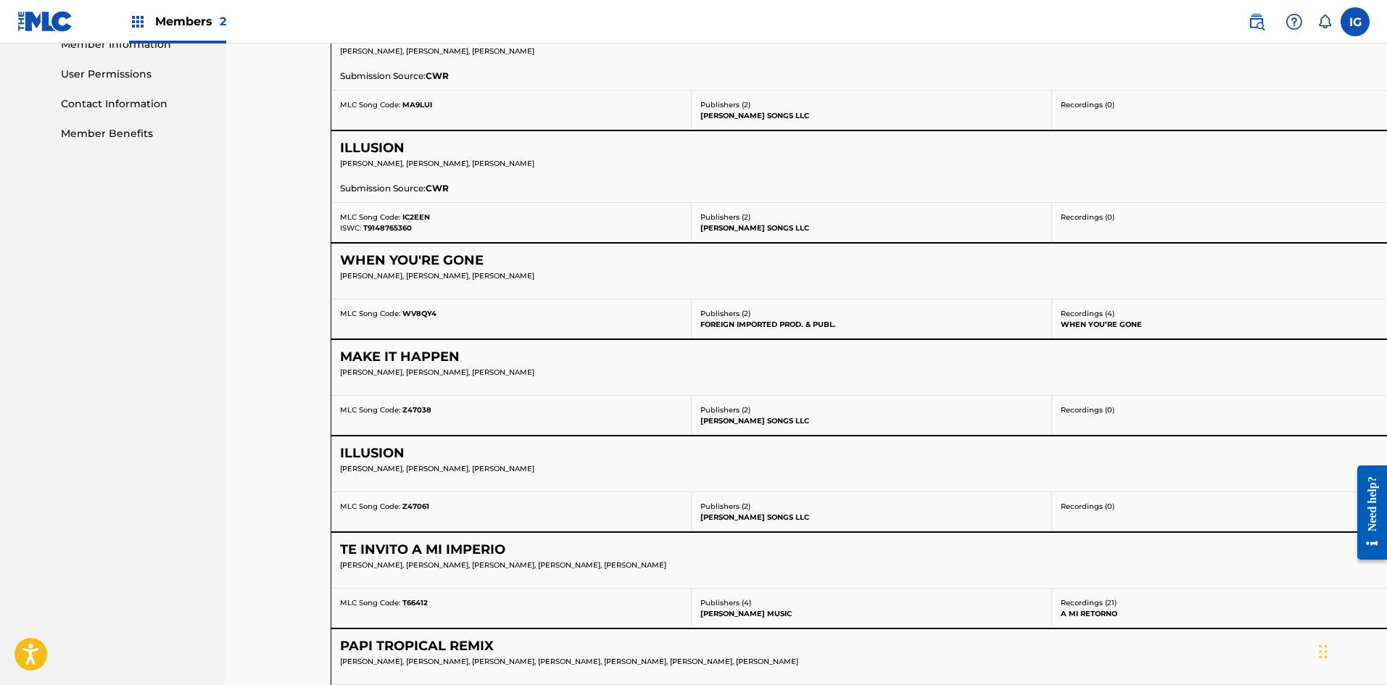
scroll to position [725, 0]
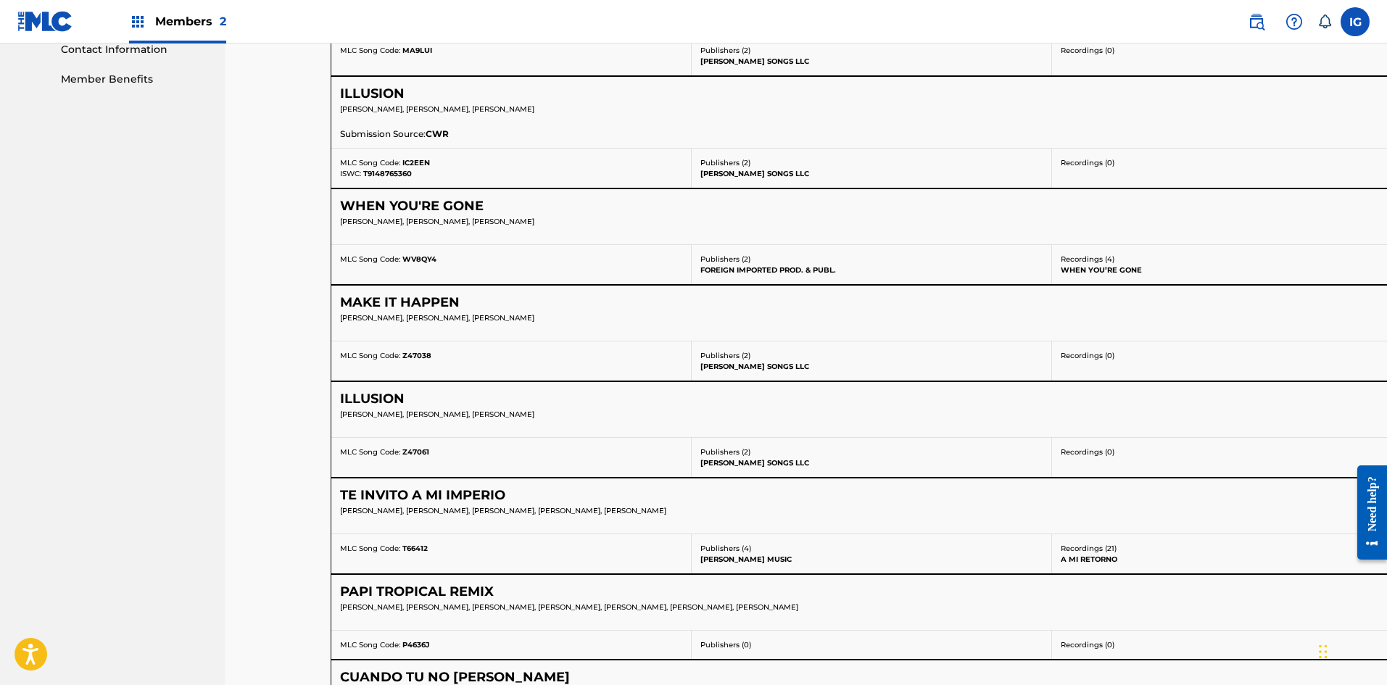
click at [381, 400] on h5 "ILLUSION" at bounding box center [372, 399] width 65 height 17
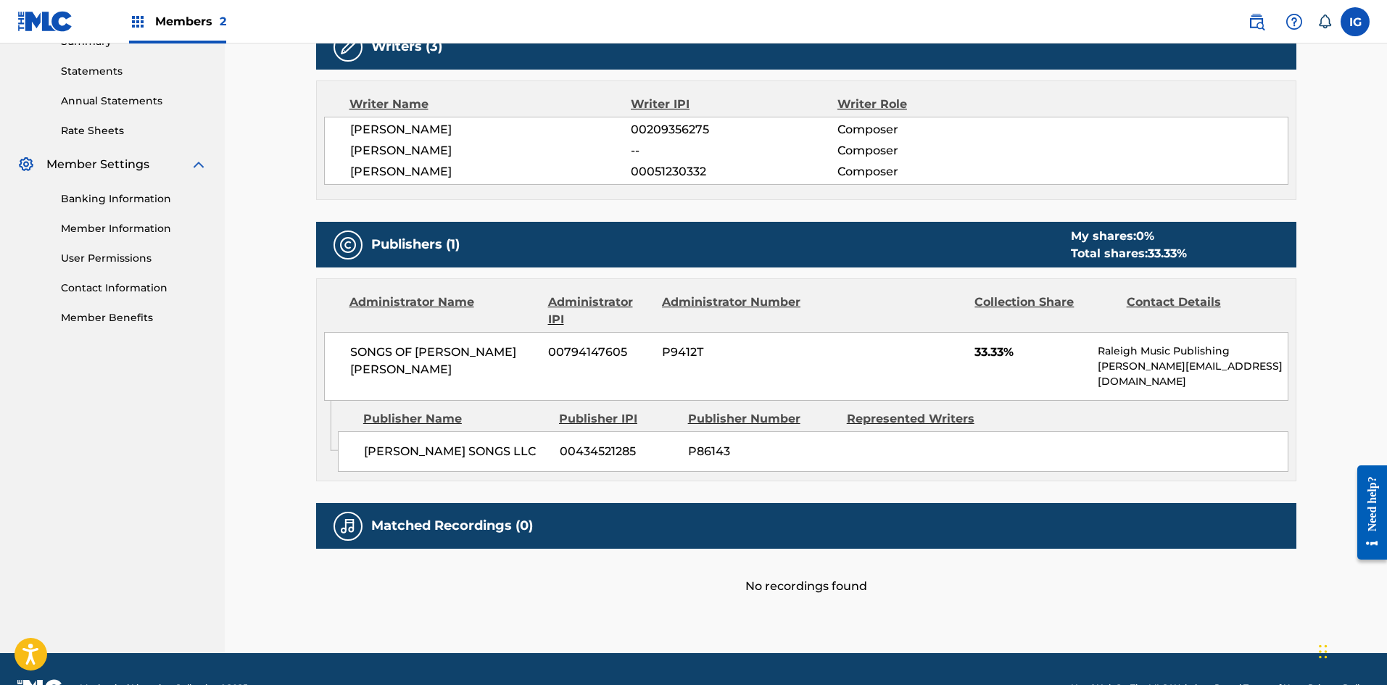
scroll to position [509, 0]
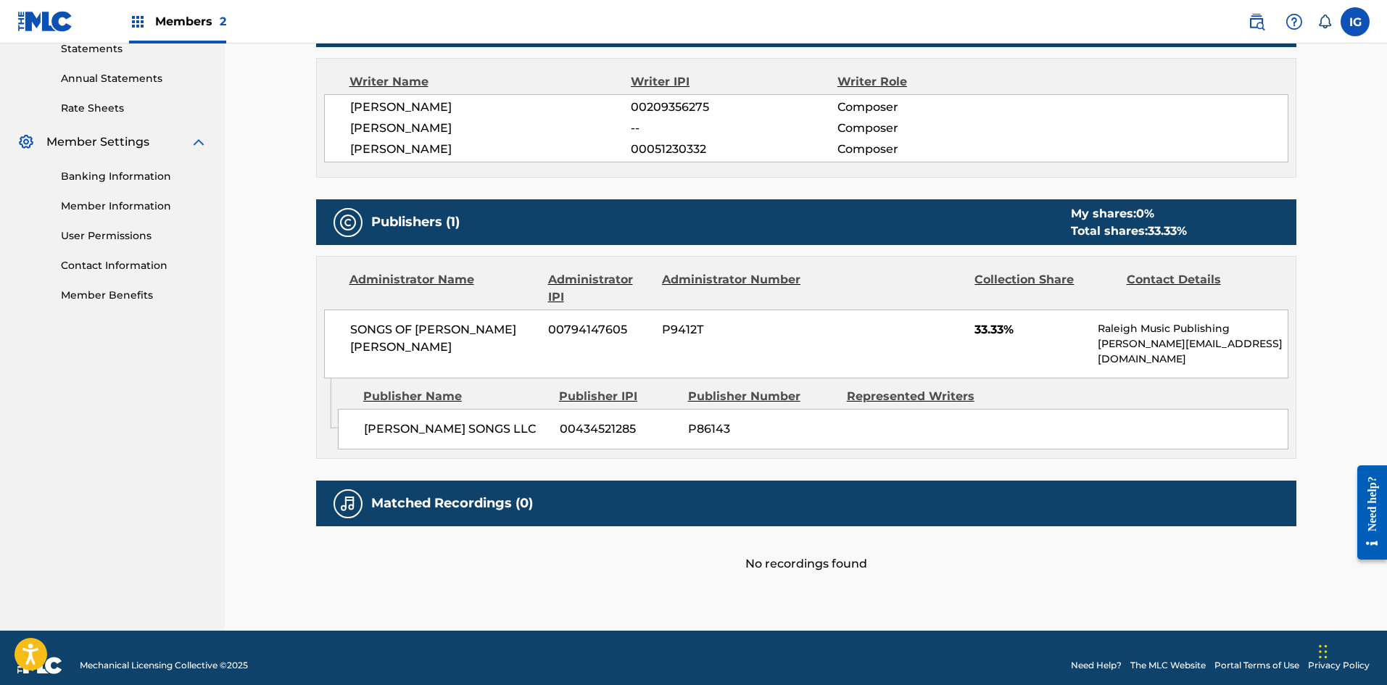
click at [504, 191] on div "Work Detail Member Work Identifier -- MLC Song Code Z47061 ISWC -- Duration --:…" at bounding box center [806, 161] width 980 height 824
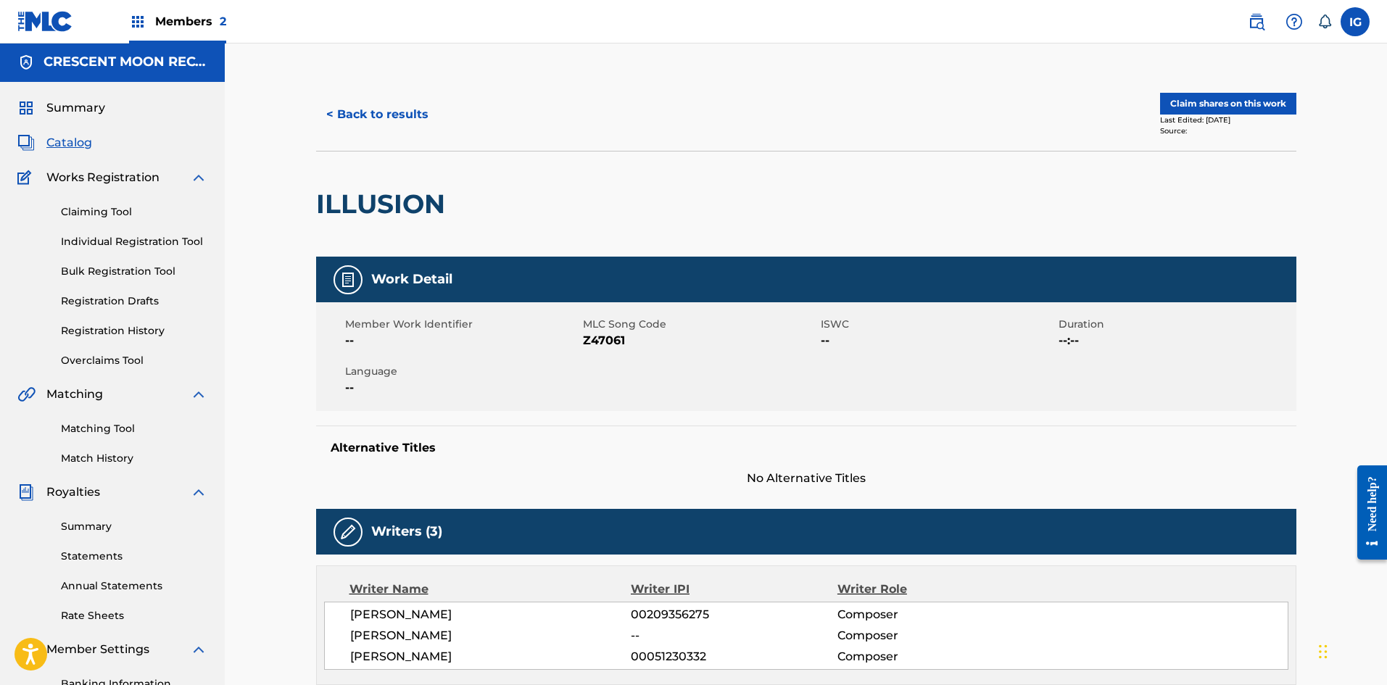
scroll to position [0, 0]
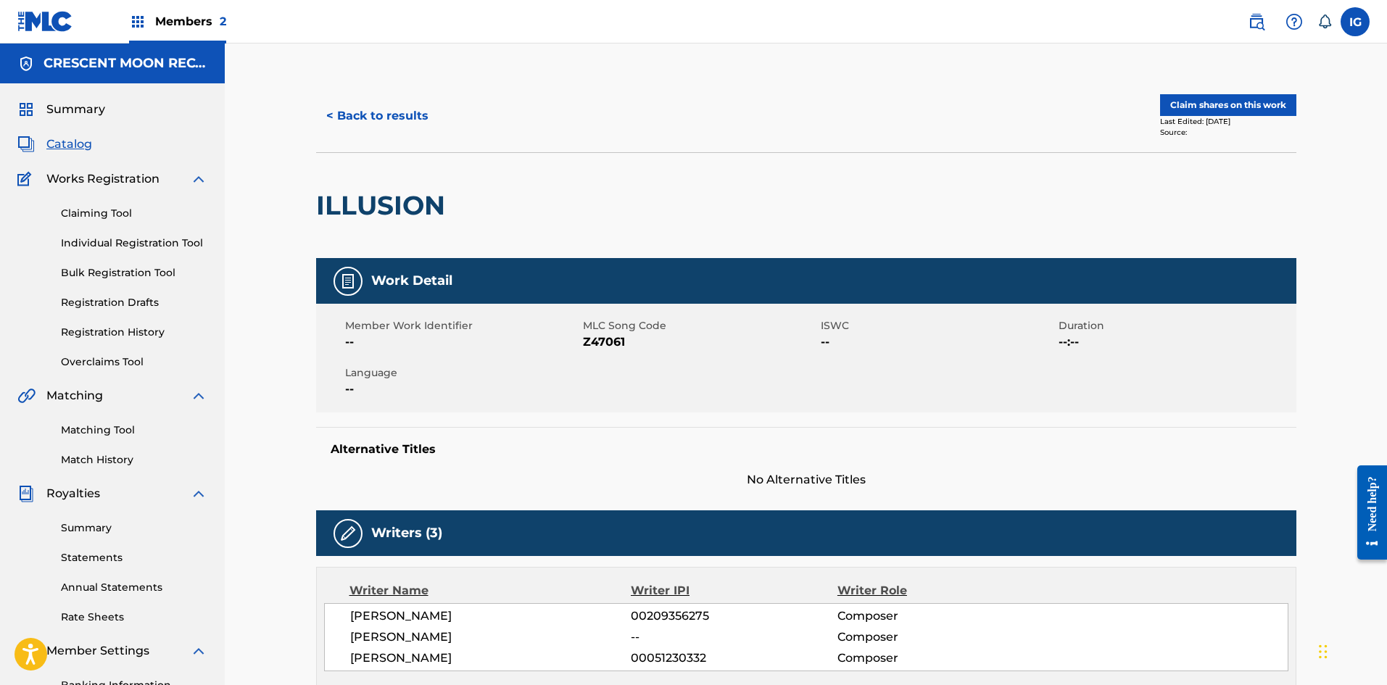
click at [369, 119] on button "< Back to results" at bounding box center [377, 116] width 123 height 36
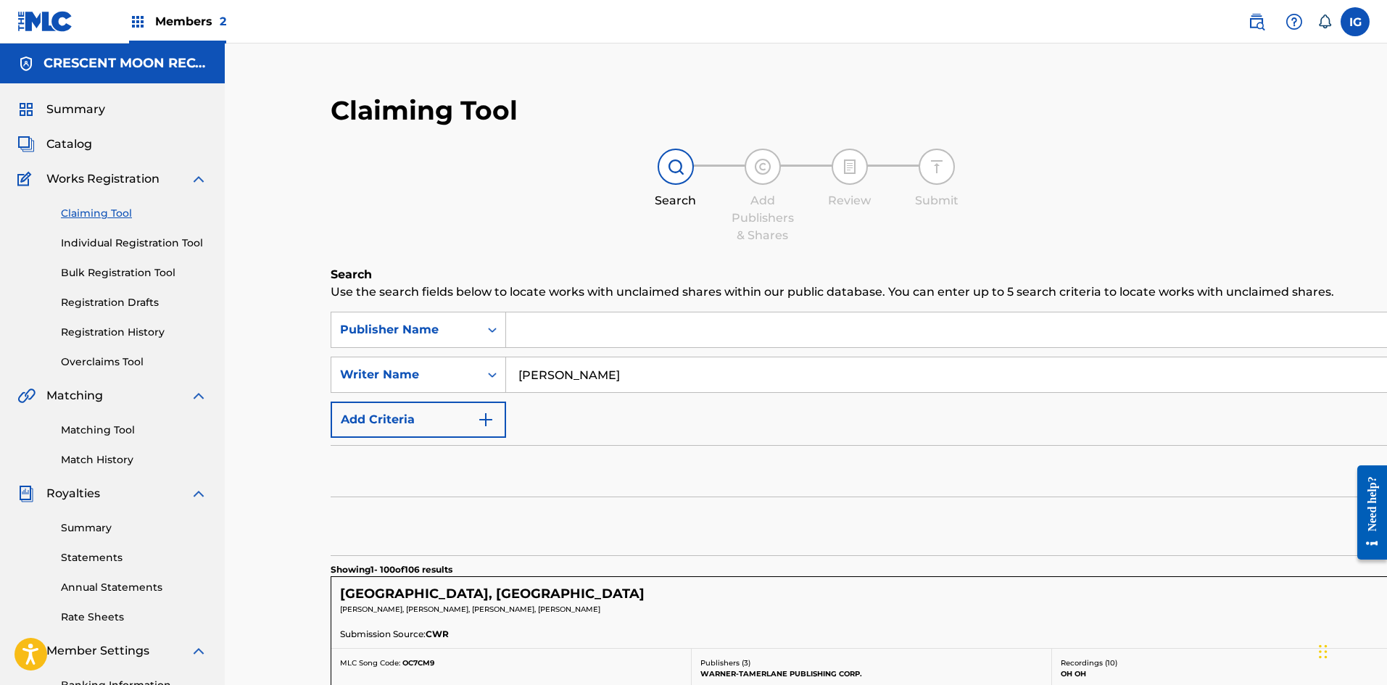
scroll to position [725, 0]
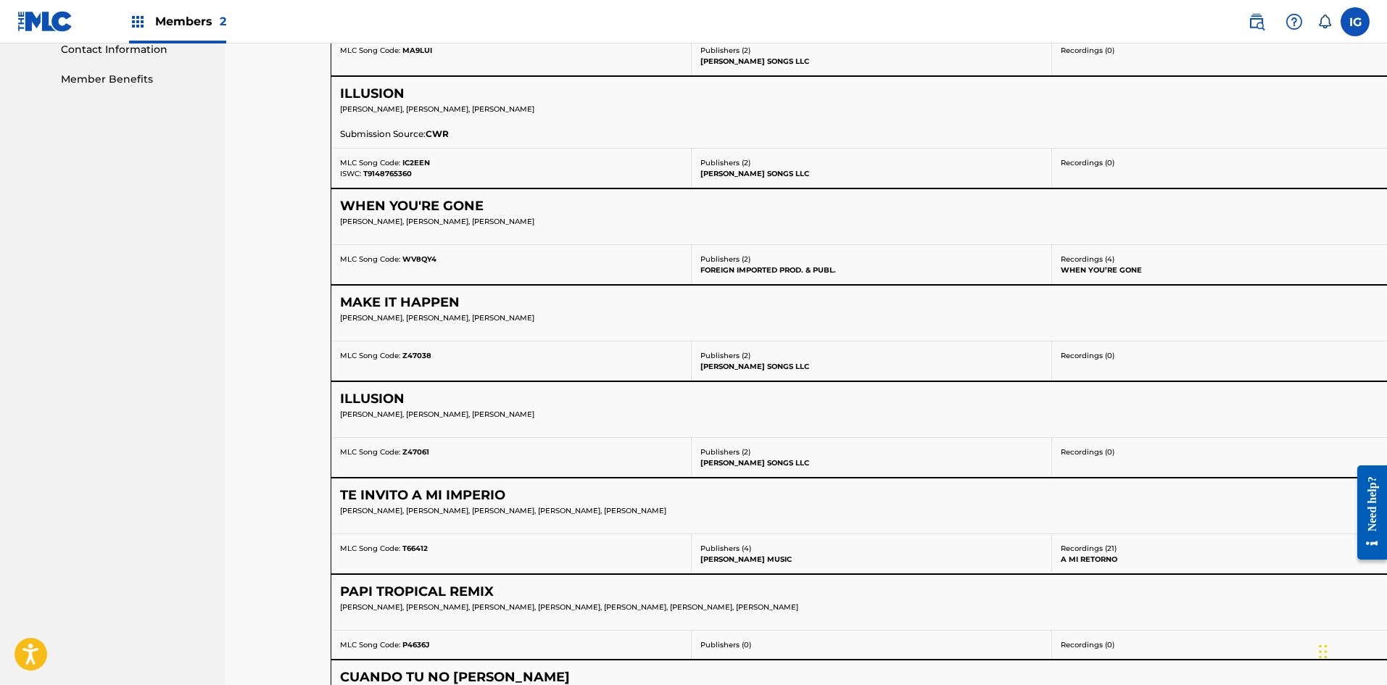
click at [468, 494] on h5 "TE INVITO A MI IMPERIO" at bounding box center [422, 495] width 165 height 17
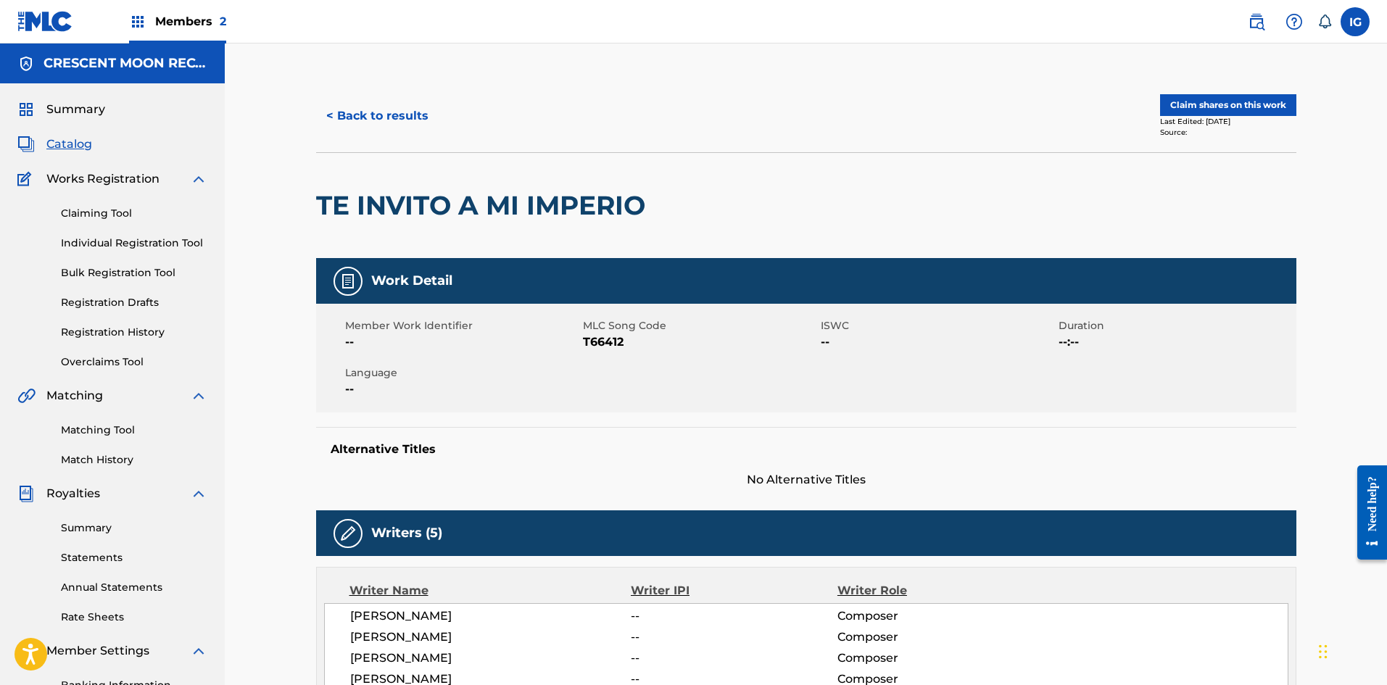
click at [528, 457] on div "Alternative Titles No Alternative Titles" at bounding box center [806, 458] width 980 height 62
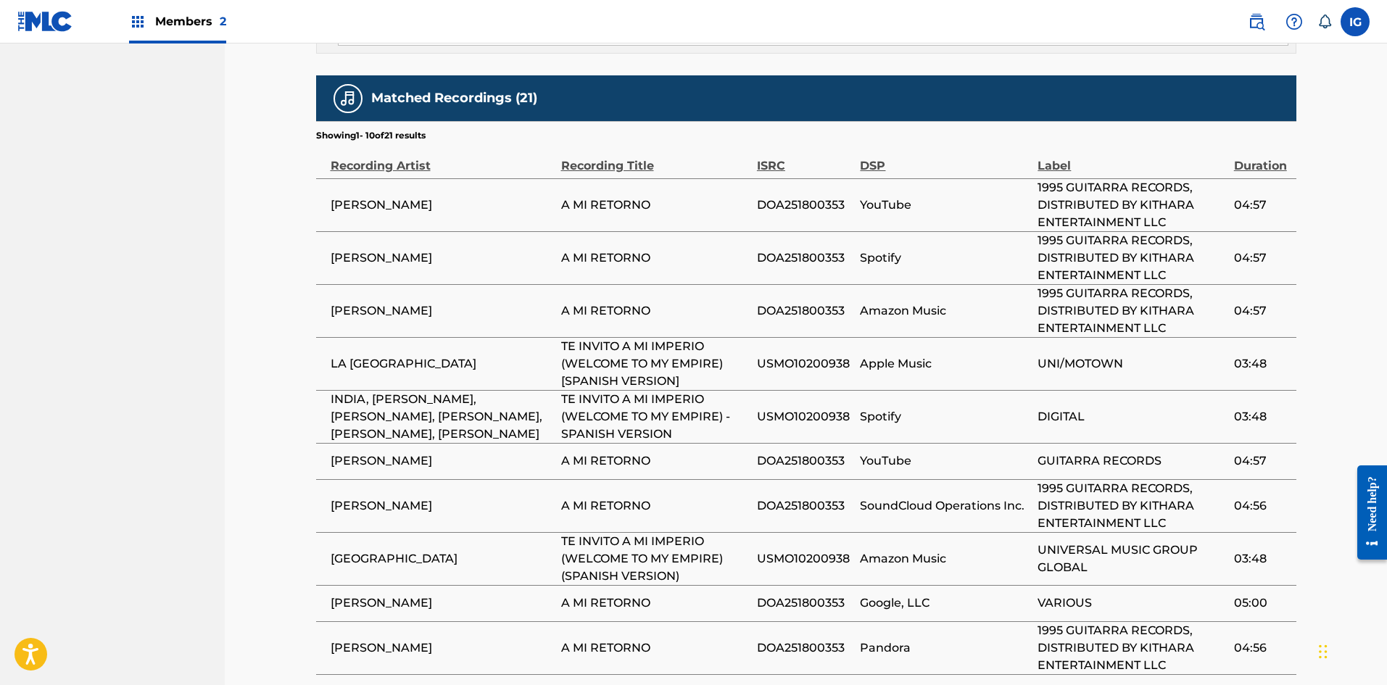
scroll to position [1402, 0]
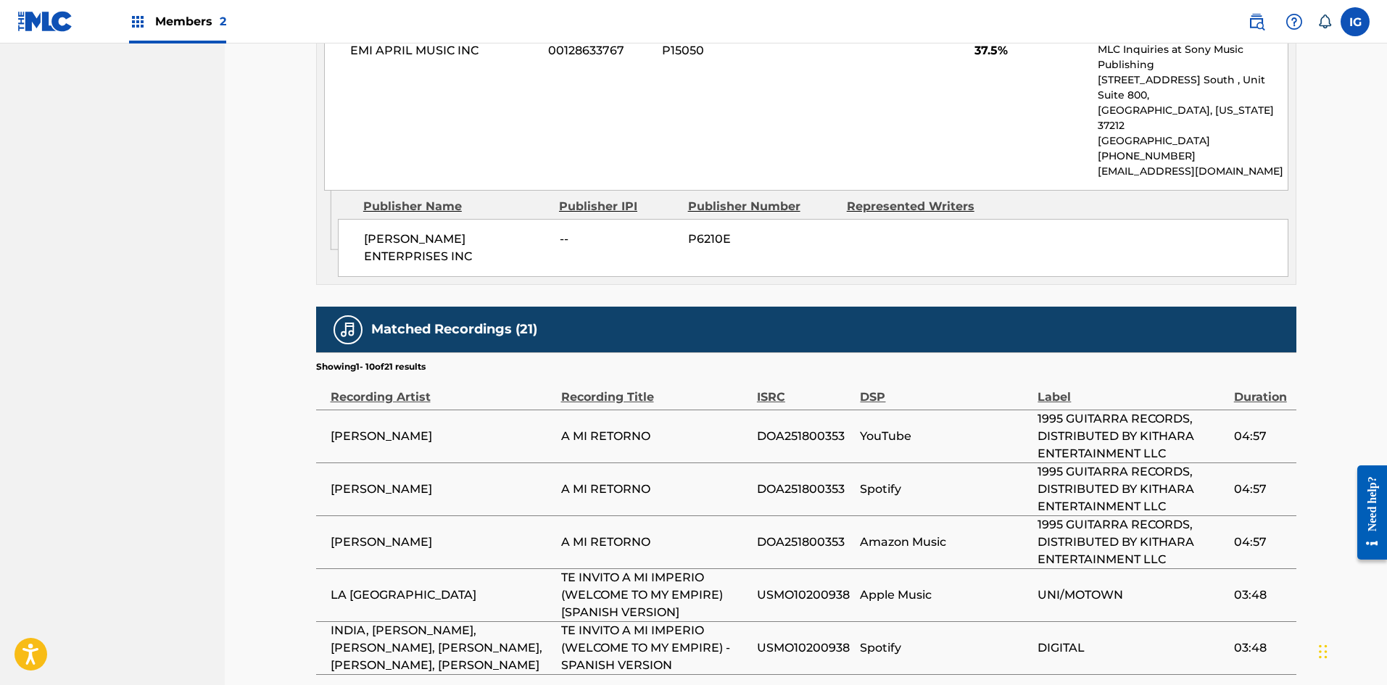
scroll to position [1136, 0]
